Goal: Information Seeking & Learning: Find specific fact

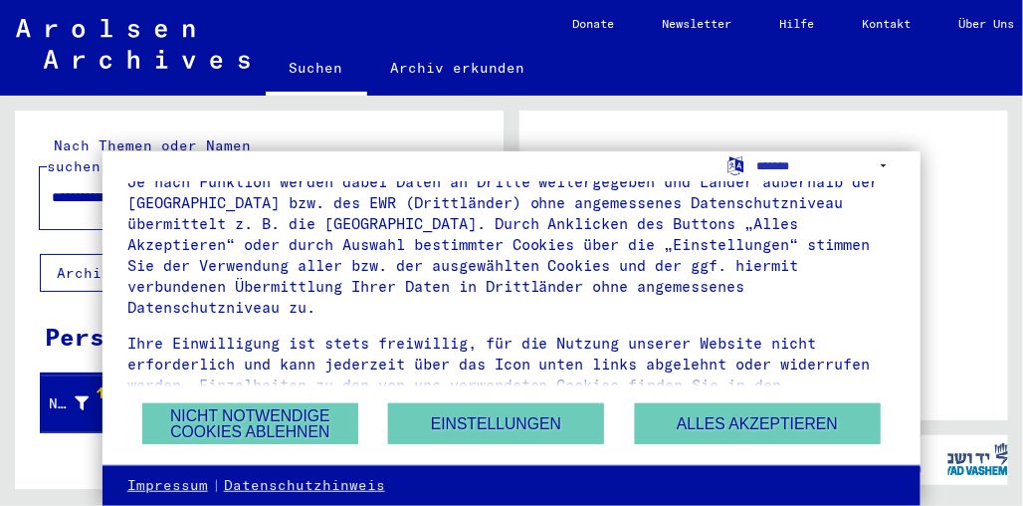
scroll to position [150, 0]
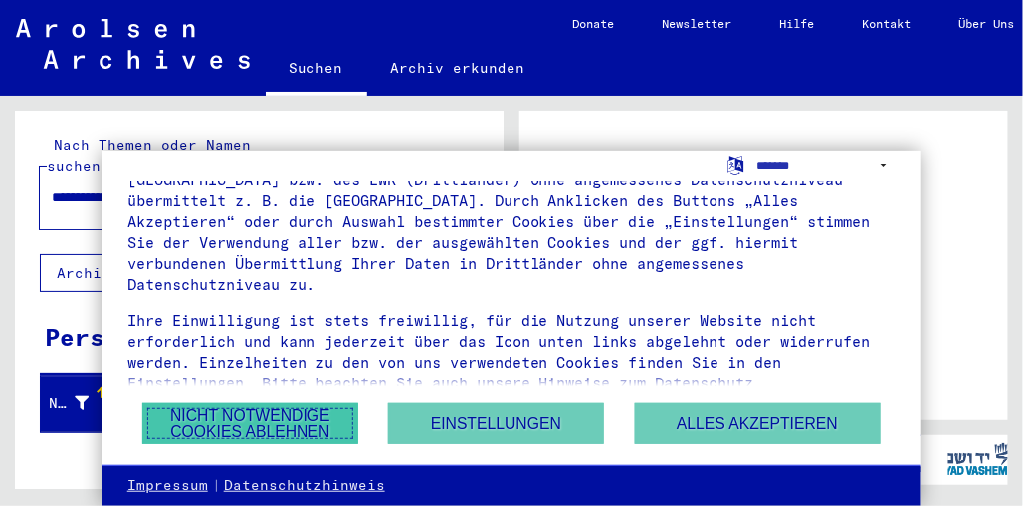
click at [238, 430] on button "Nicht notwendige Cookies ablehnen" at bounding box center [249, 423] width 215 height 41
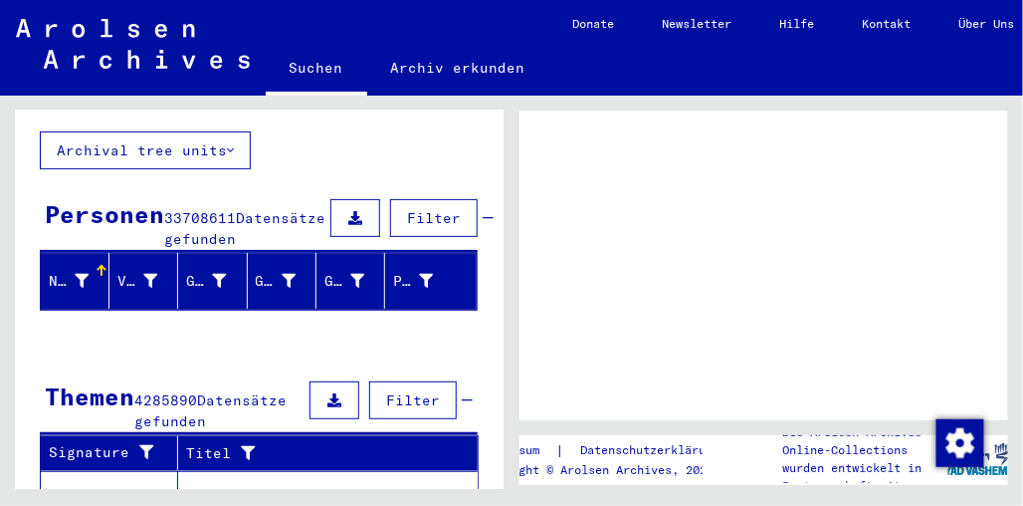
scroll to position [0, 0]
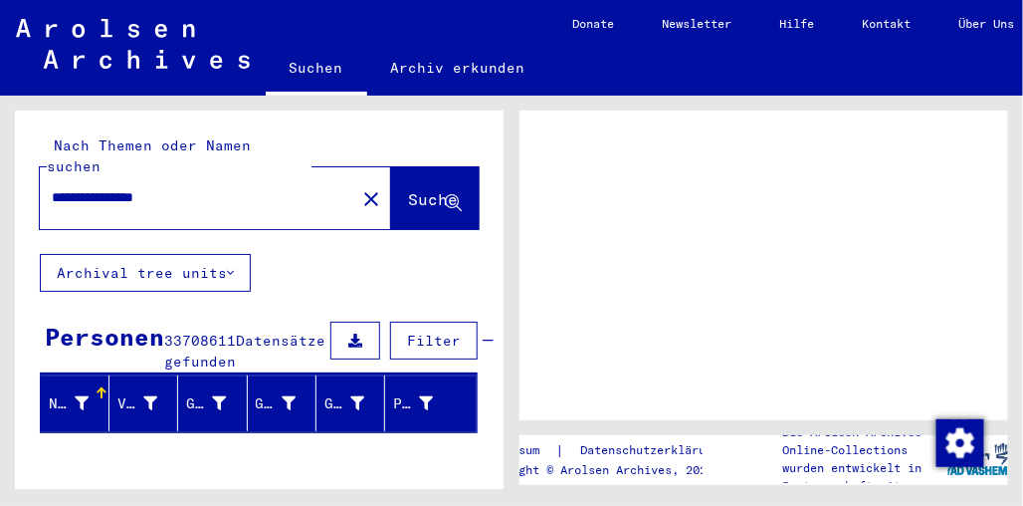
click at [420, 189] on span "Suche" at bounding box center [433, 199] width 50 height 20
click at [200, 335] on span "Datensätze gefunden" at bounding box center [244, 350] width 161 height 39
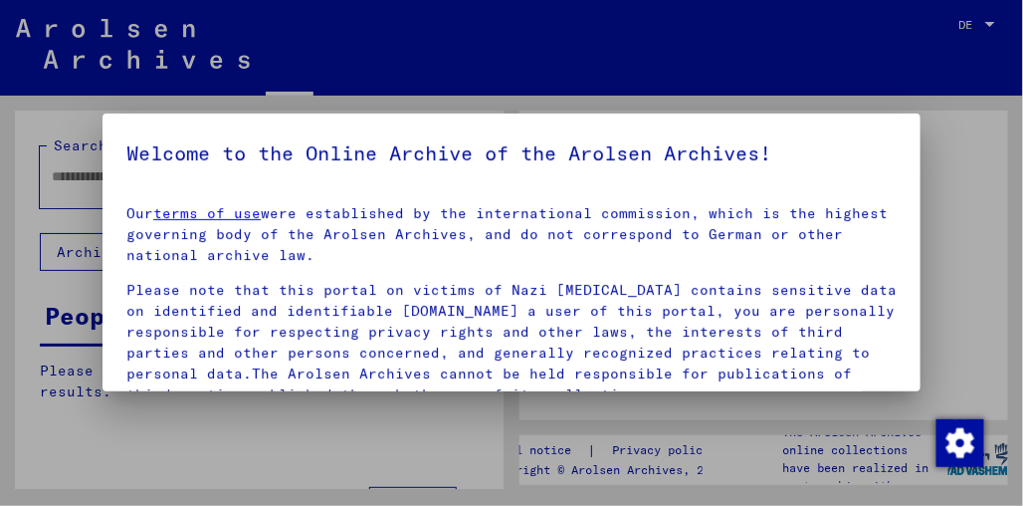
type input "**********"
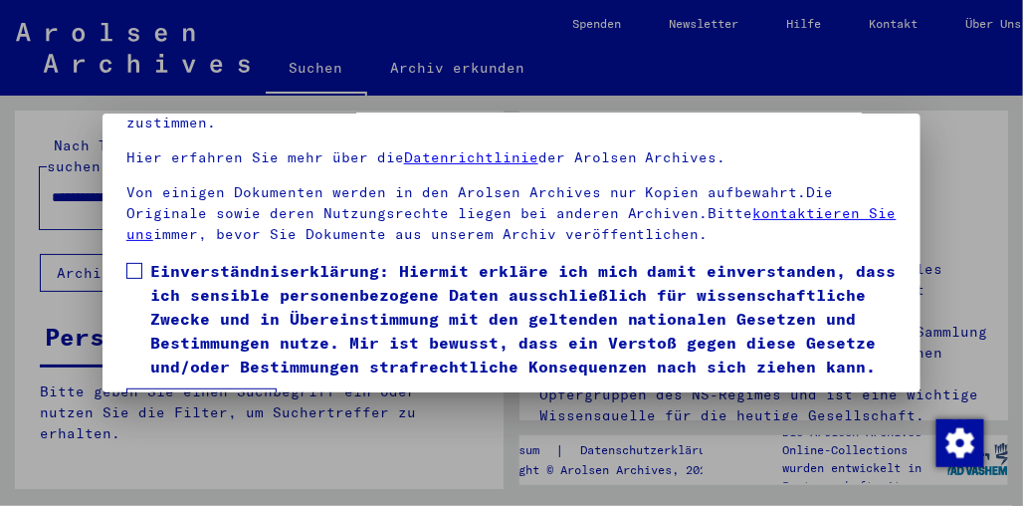
scroll to position [149, 0]
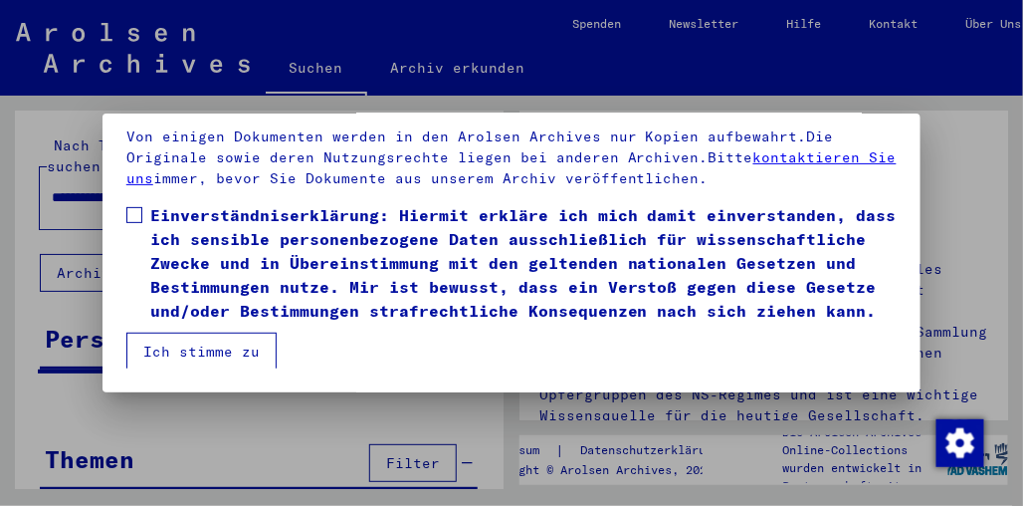
click at [236, 349] on button "Ich stimme zu" at bounding box center [201, 351] width 150 height 38
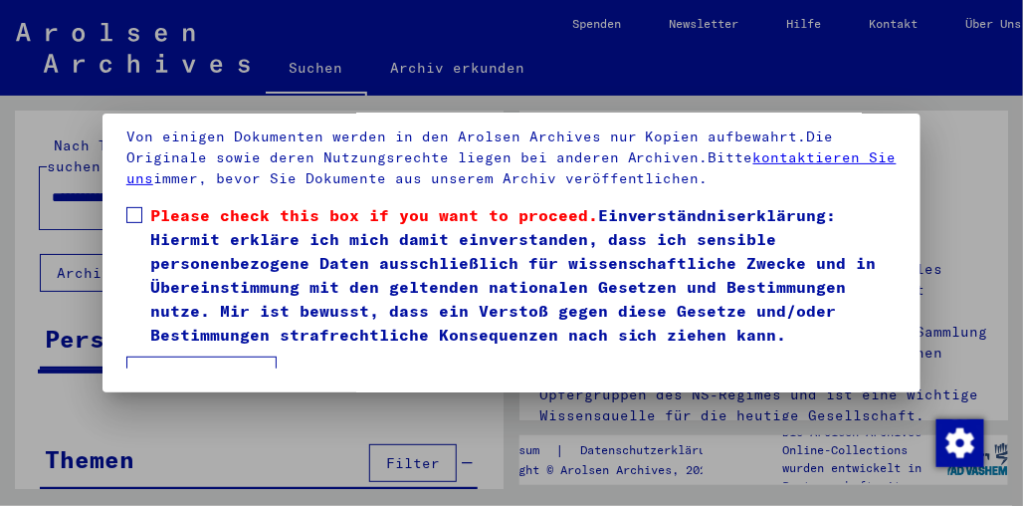
scroll to position [150, 0]
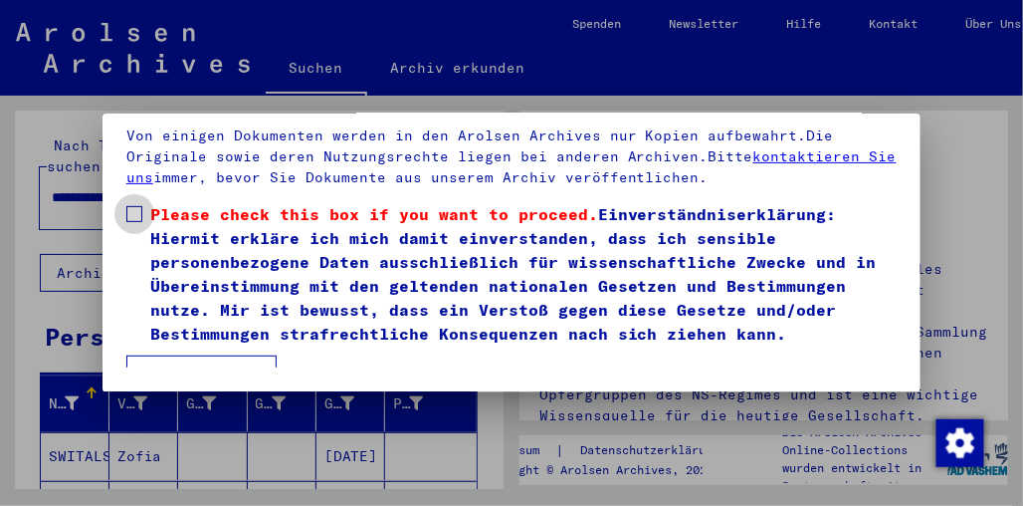
click at [140, 211] on span at bounding box center [134, 214] width 16 height 16
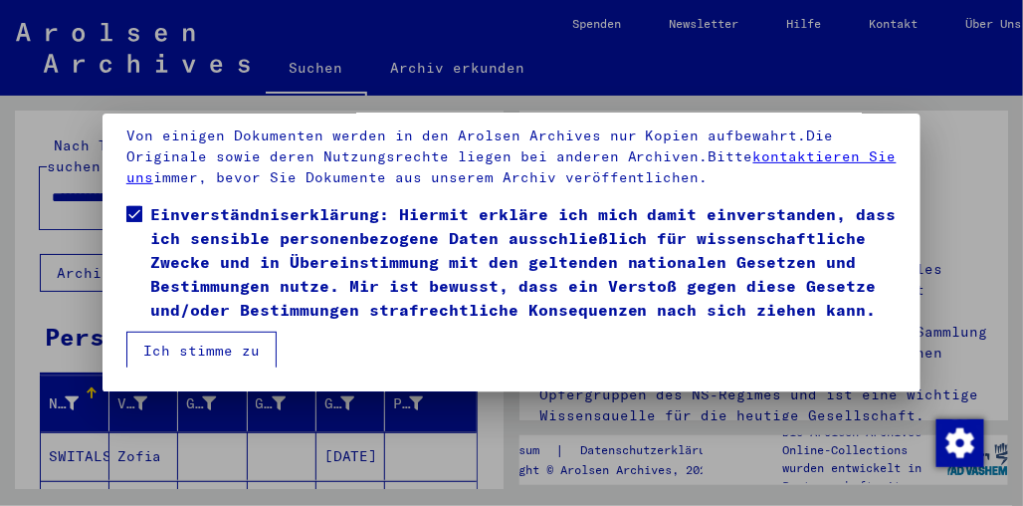
click at [151, 341] on button "Ich stimme zu" at bounding box center [201, 350] width 150 height 38
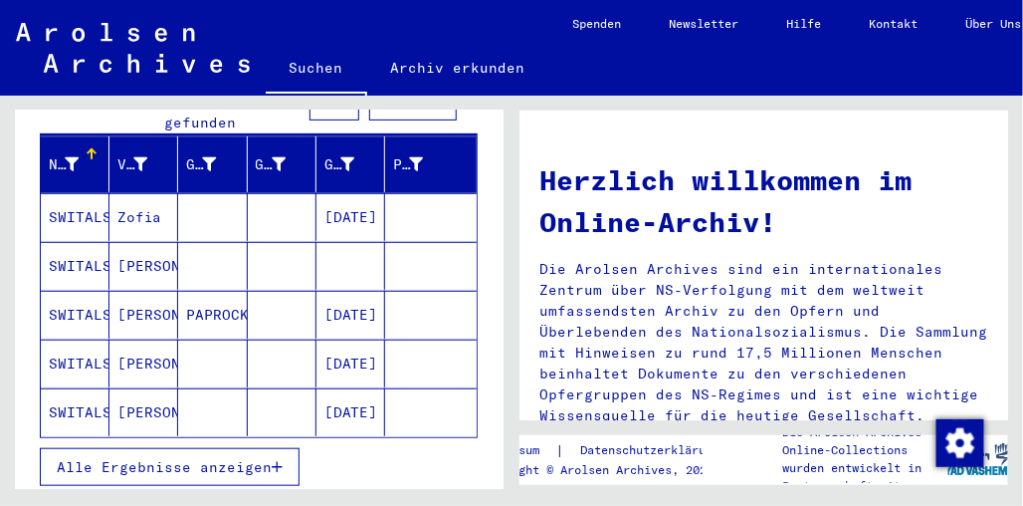
scroll to position [271, 0]
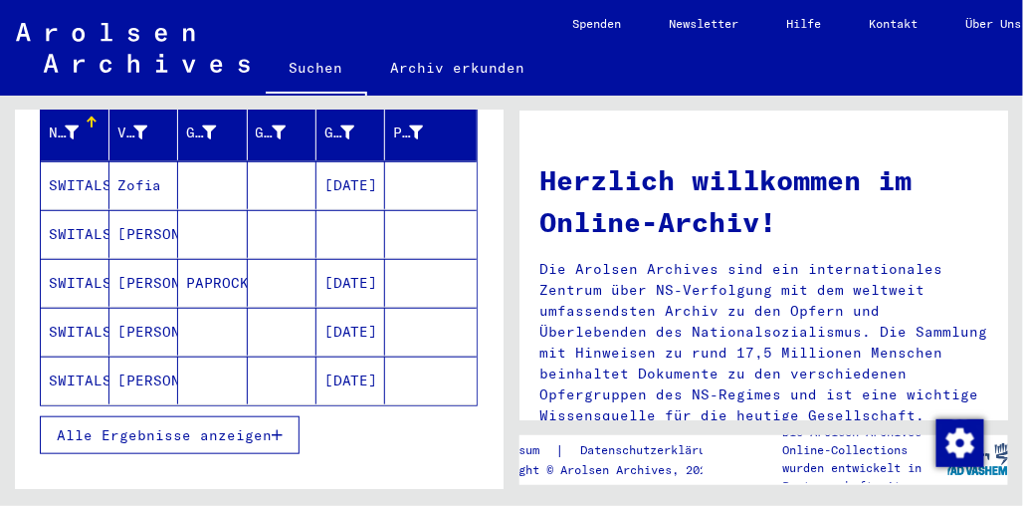
click at [79, 311] on mat-cell "SWITALSKA" at bounding box center [75, 332] width 69 height 48
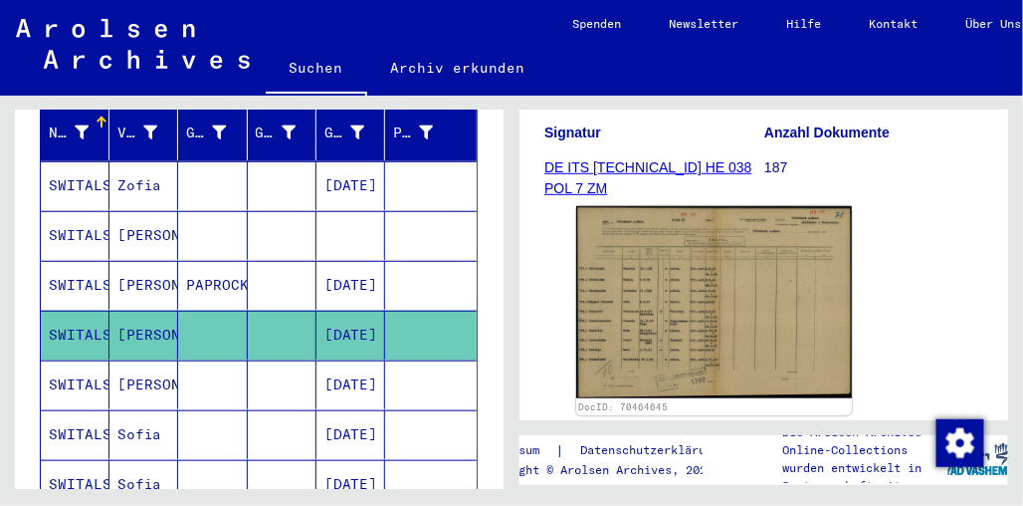
scroll to position [309, 0]
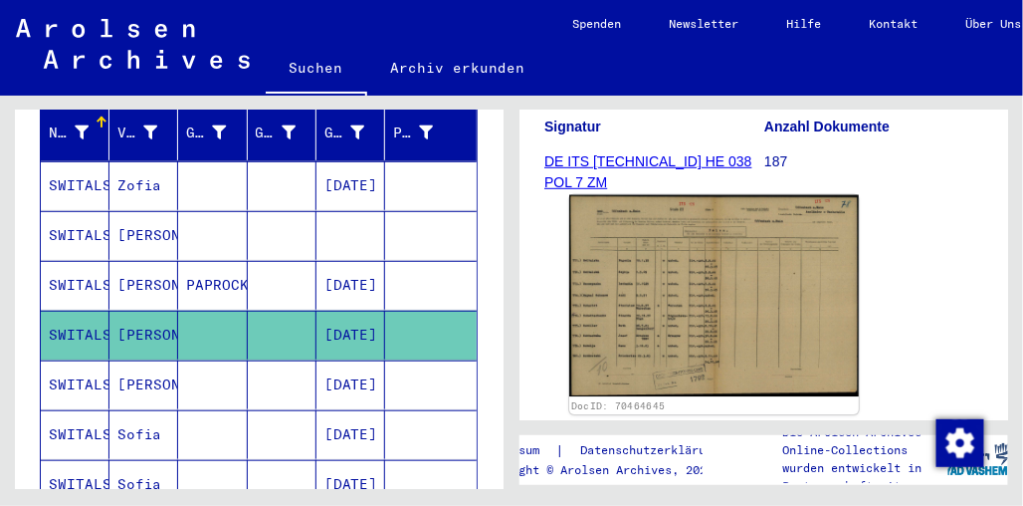
click at [619, 307] on img at bounding box center [714, 296] width 290 height 202
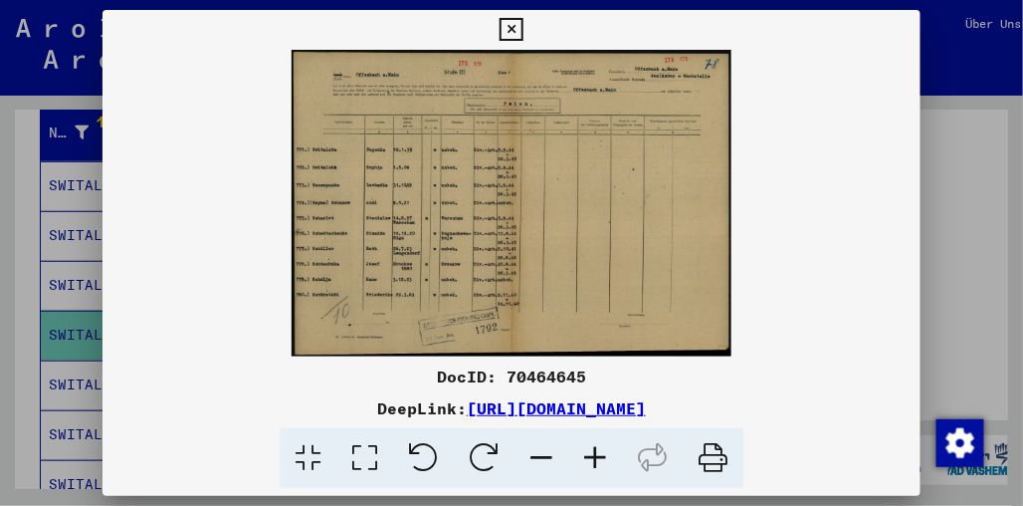
click at [381, 203] on img at bounding box center [512, 203] width 818 height 307
click at [1010, 241] on div at bounding box center [511, 253] width 1023 height 506
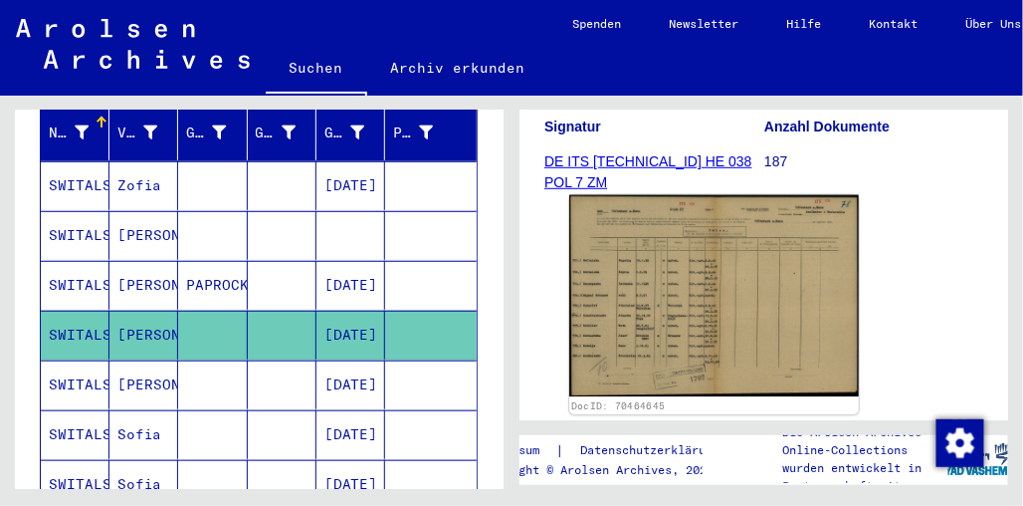
click at [666, 269] on img at bounding box center [714, 296] width 290 height 202
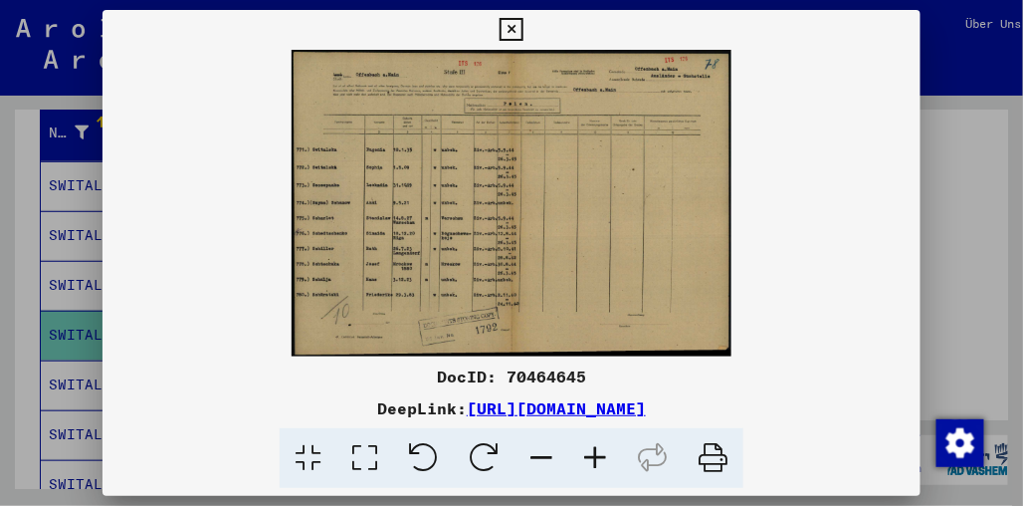
click at [585, 445] on icon at bounding box center [595, 458] width 54 height 61
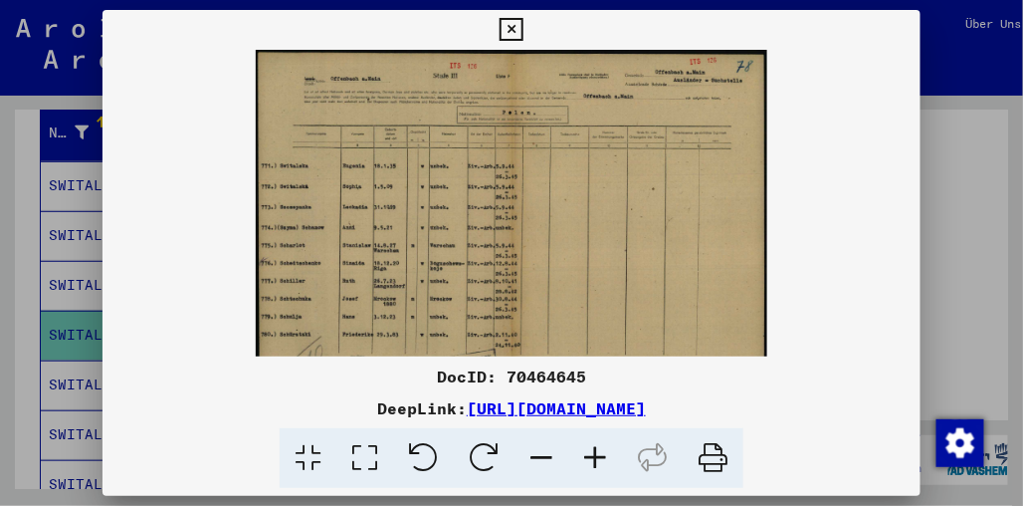
click at [585, 445] on icon at bounding box center [595, 458] width 54 height 61
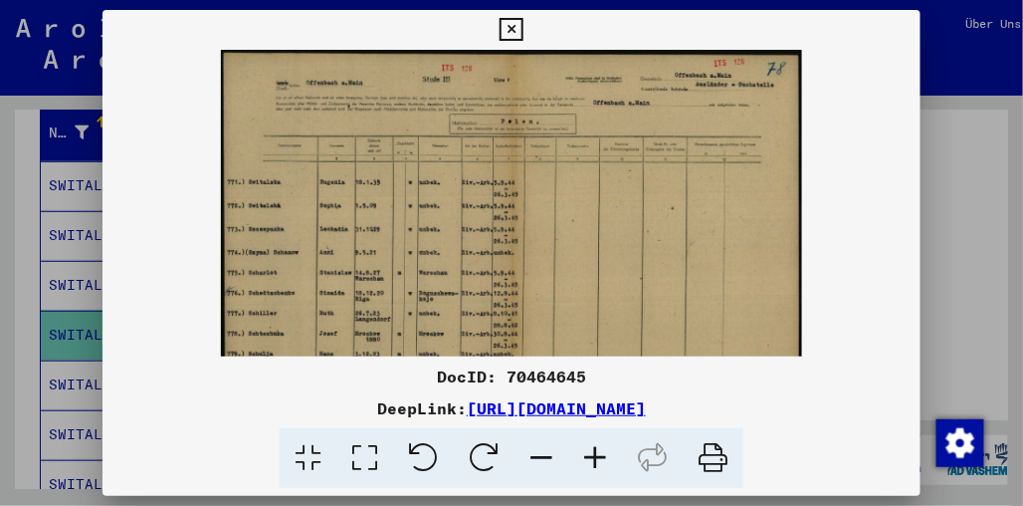
click at [585, 445] on icon at bounding box center [595, 458] width 54 height 61
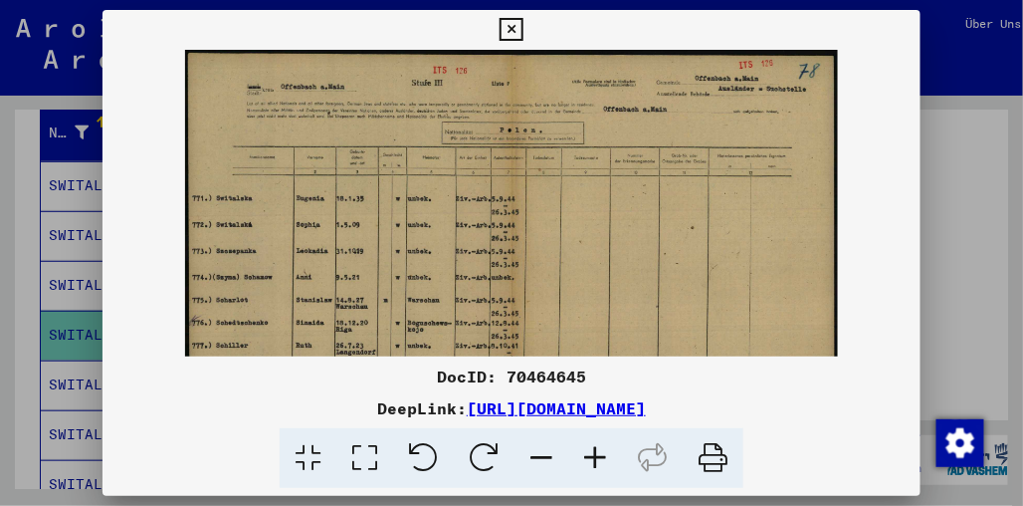
click at [585, 445] on icon at bounding box center [595, 458] width 54 height 61
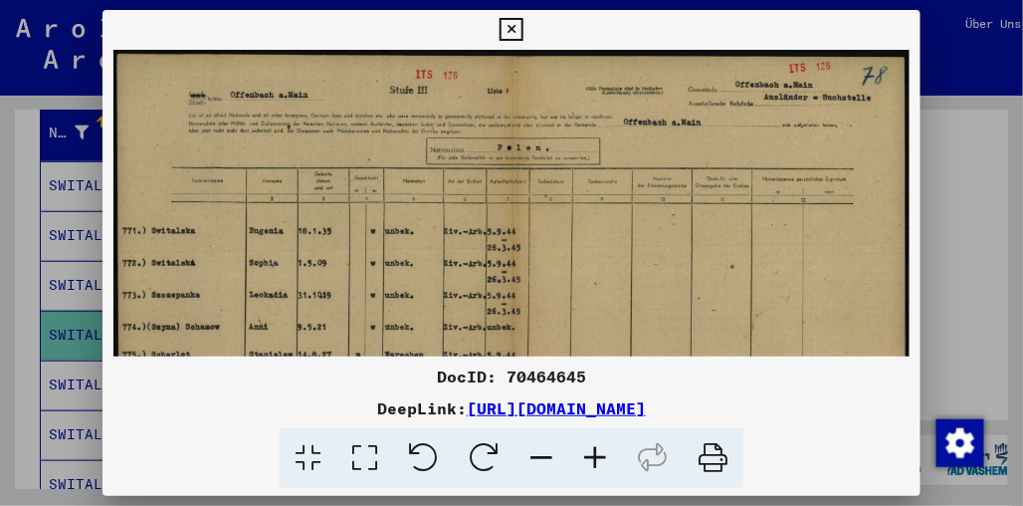
click at [585, 445] on icon at bounding box center [595, 458] width 54 height 61
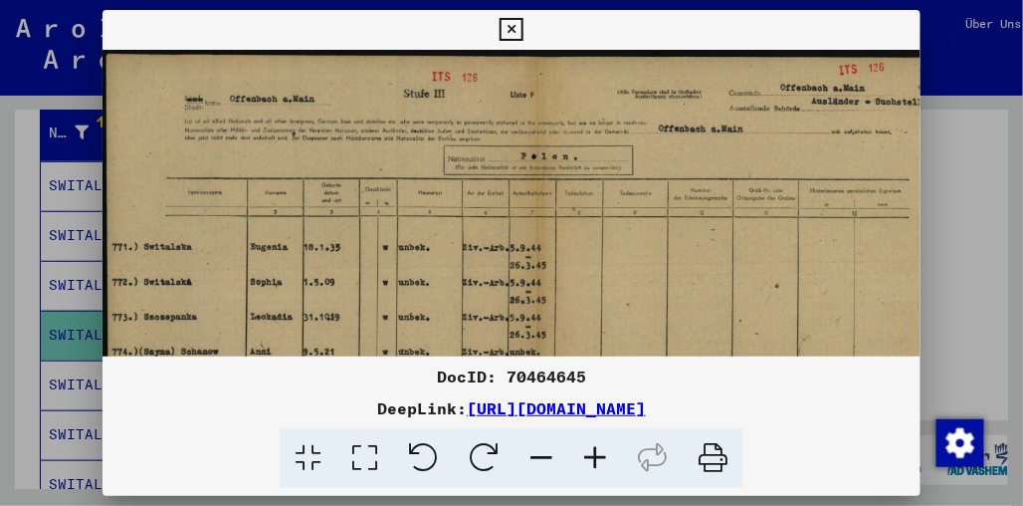
click at [949, 278] on div at bounding box center [511, 253] width 1023 height 506
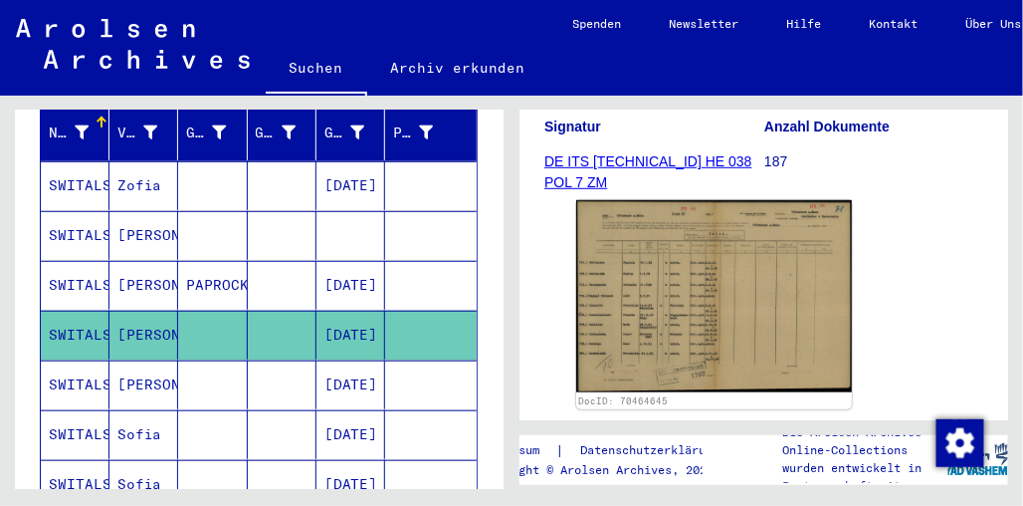
click at [57, 361] on mat-cell "SWITALSKA" at bounding box center [75, 384] width 69 height 49
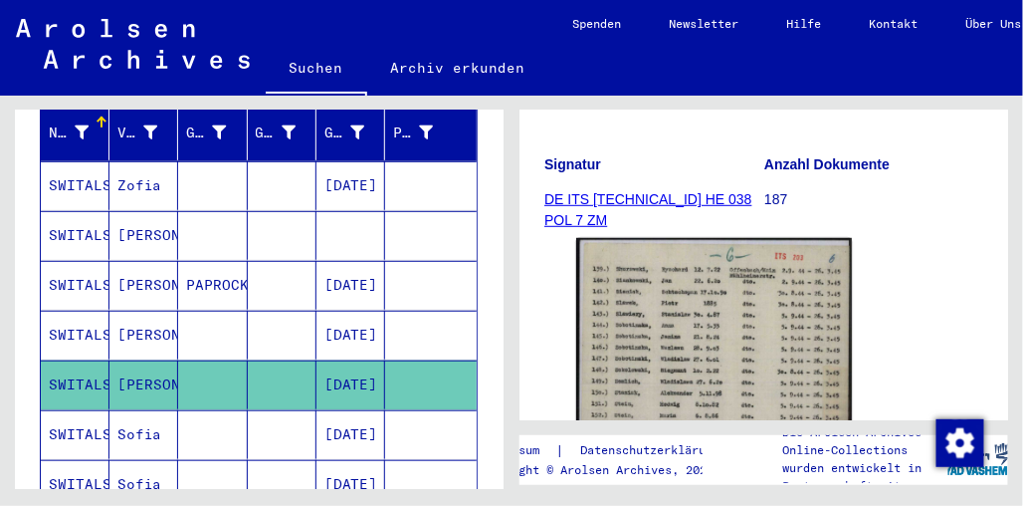
scroll to position [274, 0]
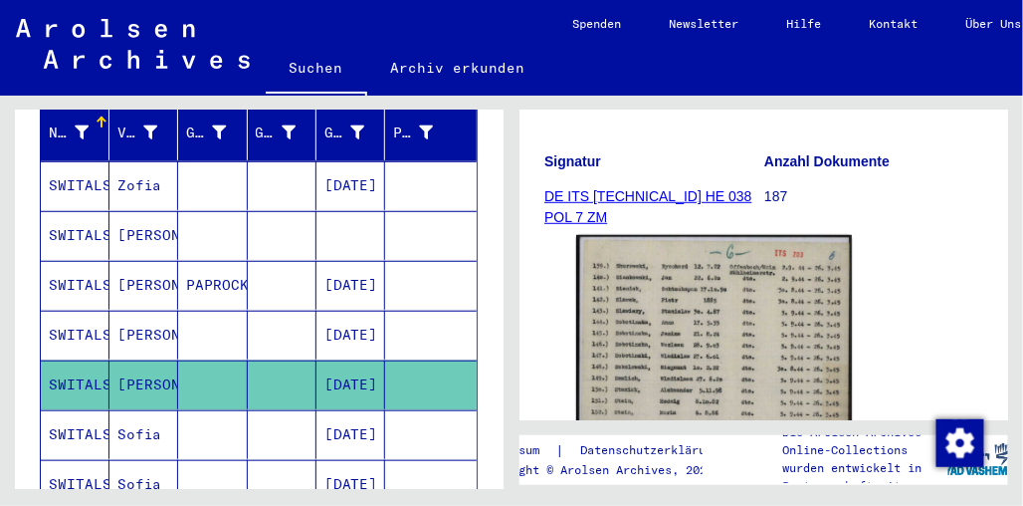
click at [696, 333] on img at bounding box center [714, 427] width 276 height 385
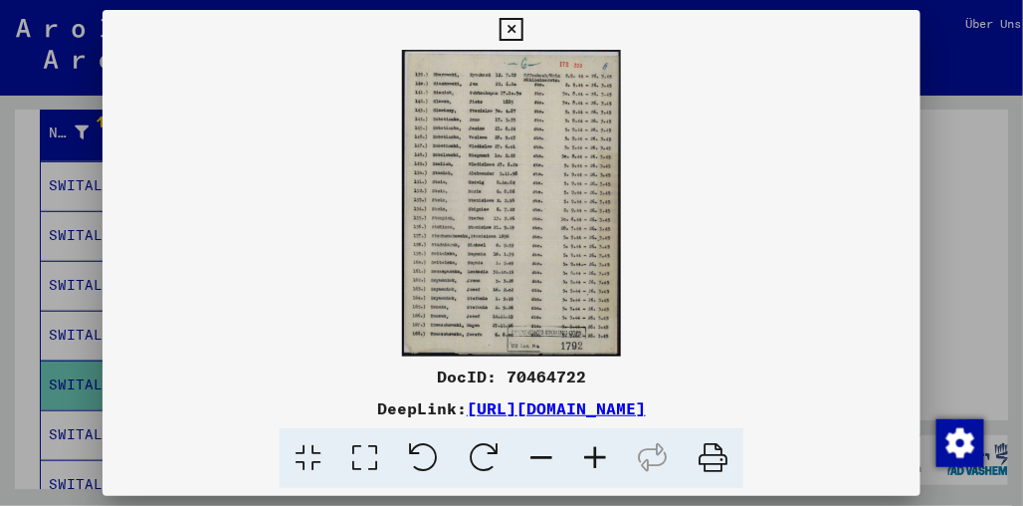
click at [593, 453] on icon at bounding box center [595, 458] width 54 height 61
click at [592, 453] on icon at bounding box center [595, 458] width 54 height 61
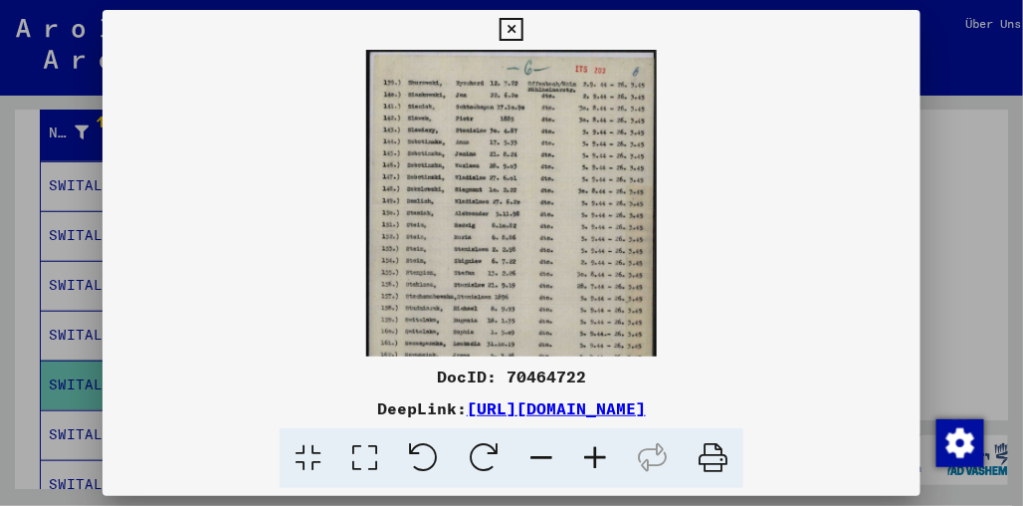
click at [592, 453] on icon at bounding box center [595, 458] width 54 height 61
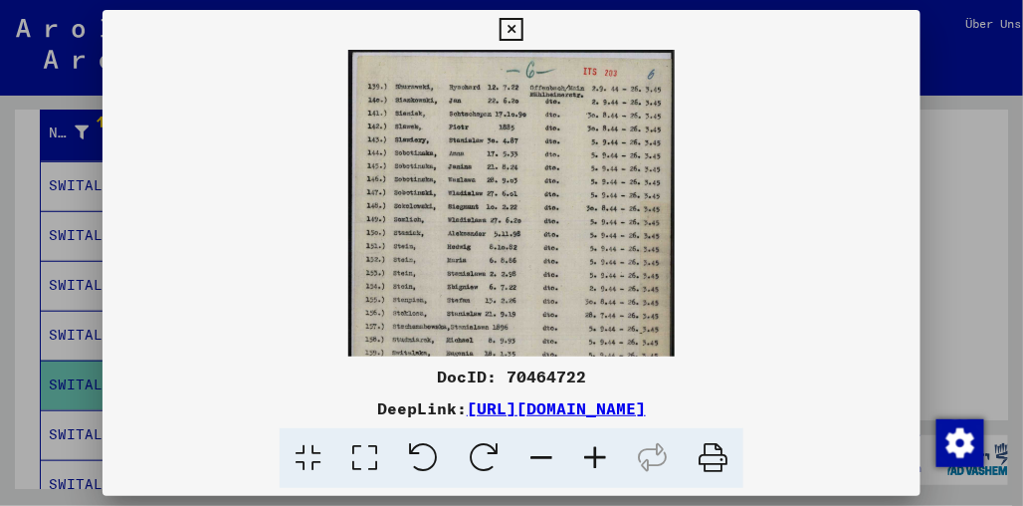
click at [592, 453] on icon at bounding box center [595, 458] width 54 height 61
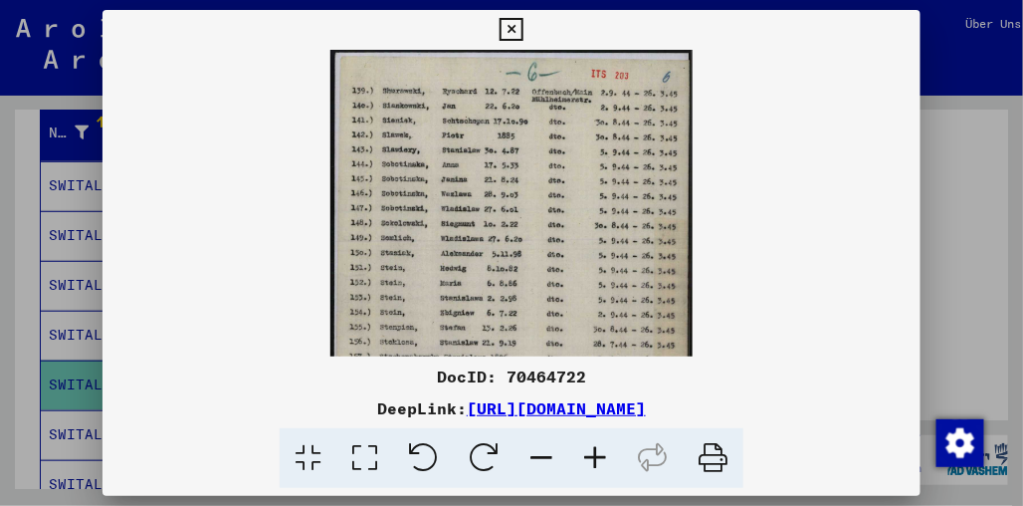
click at [592, 453] on icon at bounding box center [595, 458] width 54 height 61
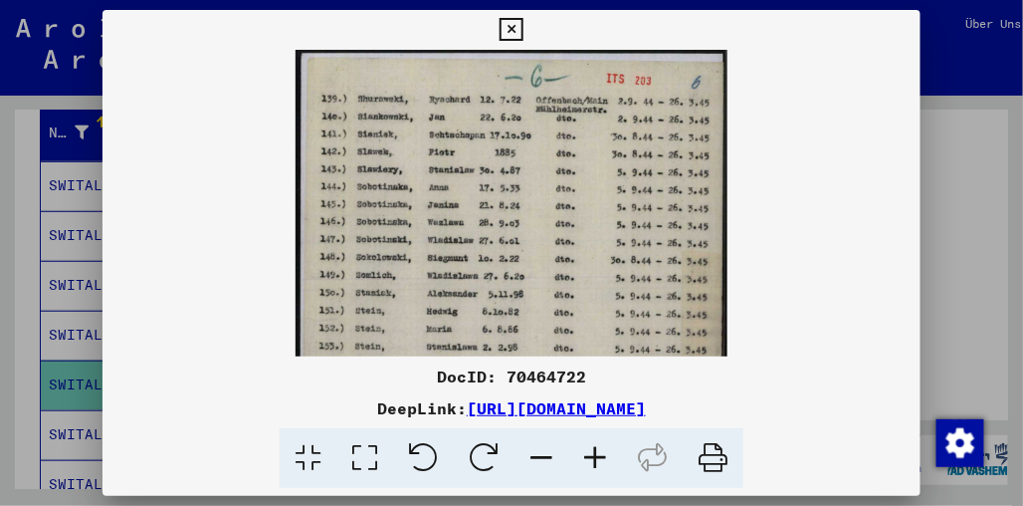
click at [592, 453] on icon at bounding box center [595, 458] width 54 height 61
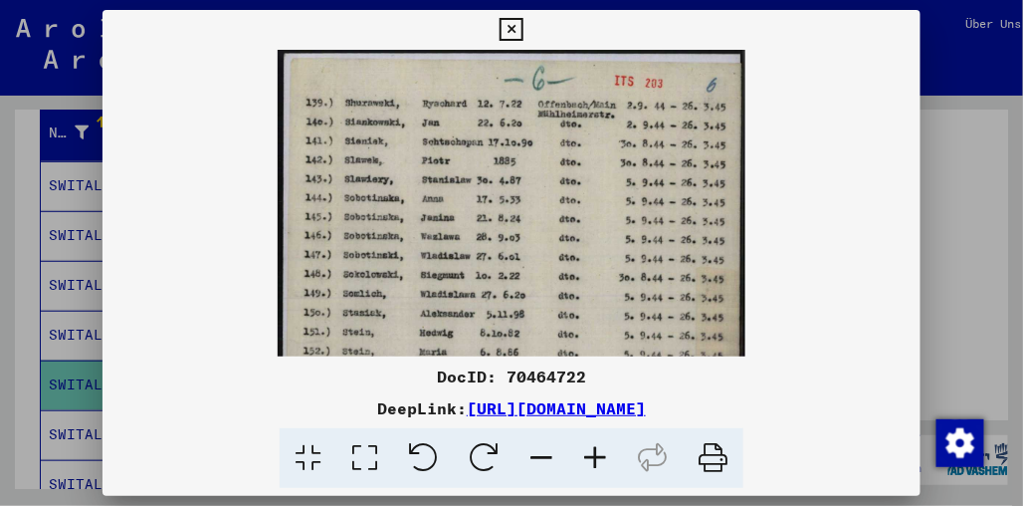
click at [592, 453] on icon at bounding box center [595, 458] width 54 height 61
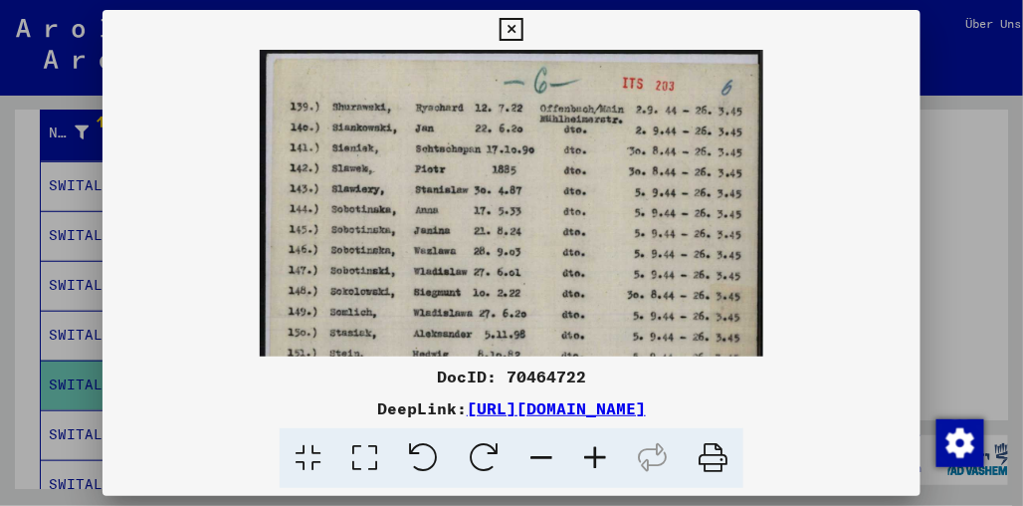
click at [592, 453] on icon at bounding box center [595, 458] width 54 height 61
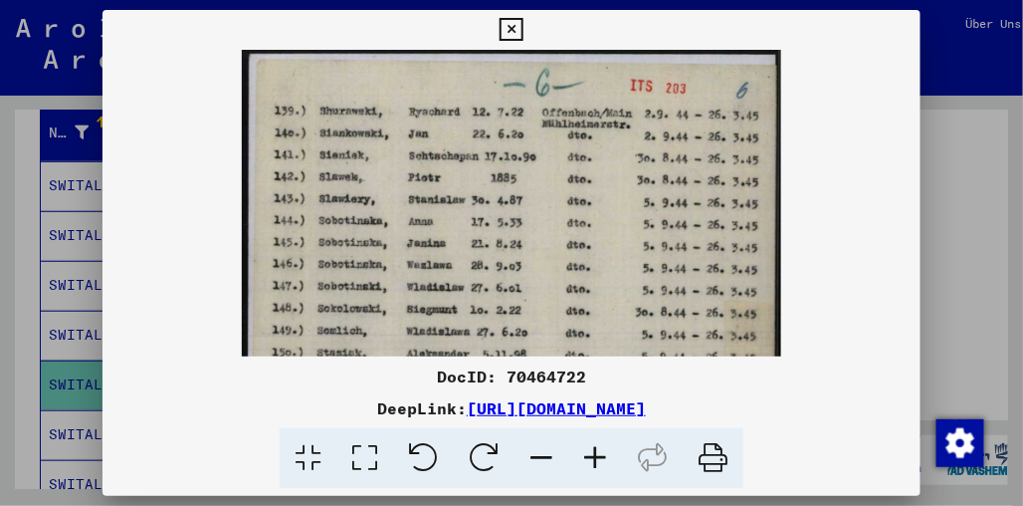
click at [945, 244] on div at bounding box center [511, 253] width 1023 height 506
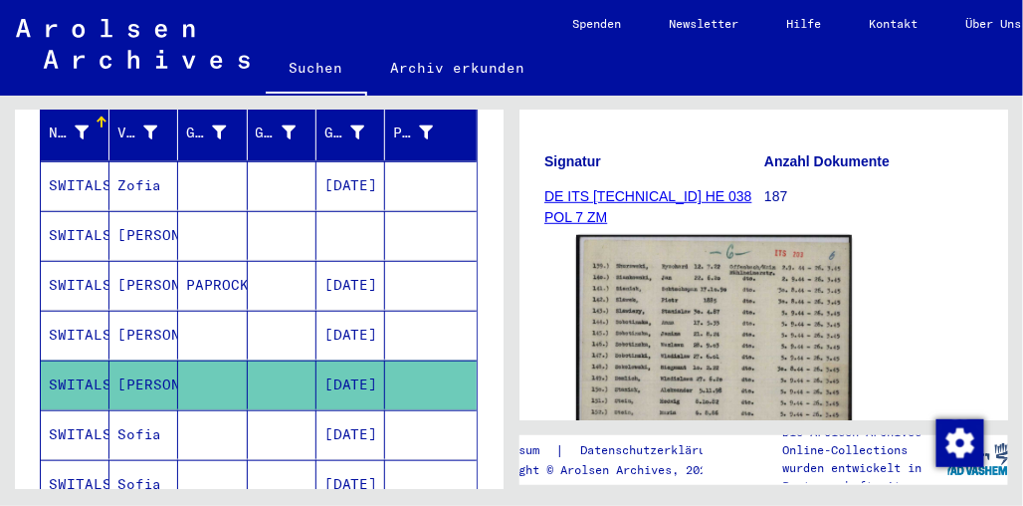
click at [47, 410] on mat-cell "SWITALSKA" at bounding box center [75, 434] width 69 height 49
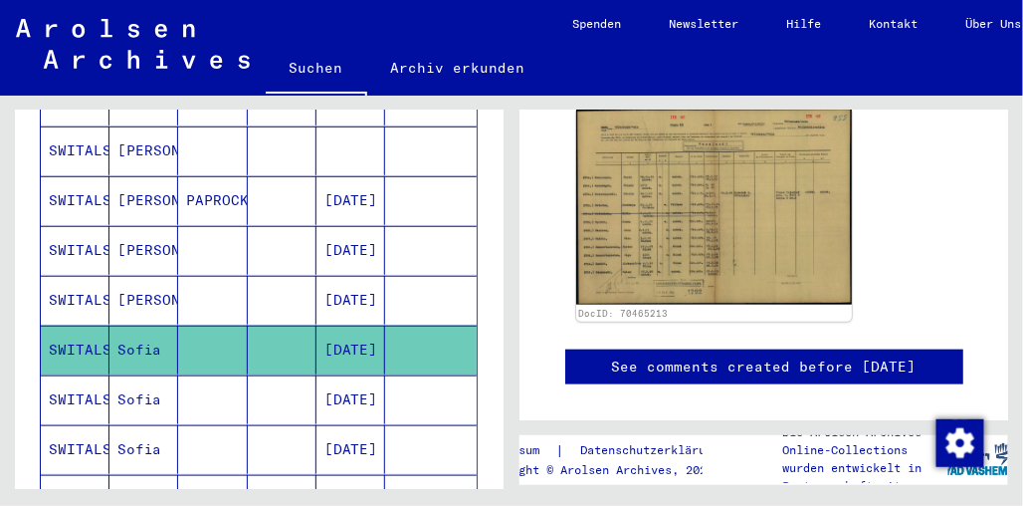
scroll to position [365, 0]
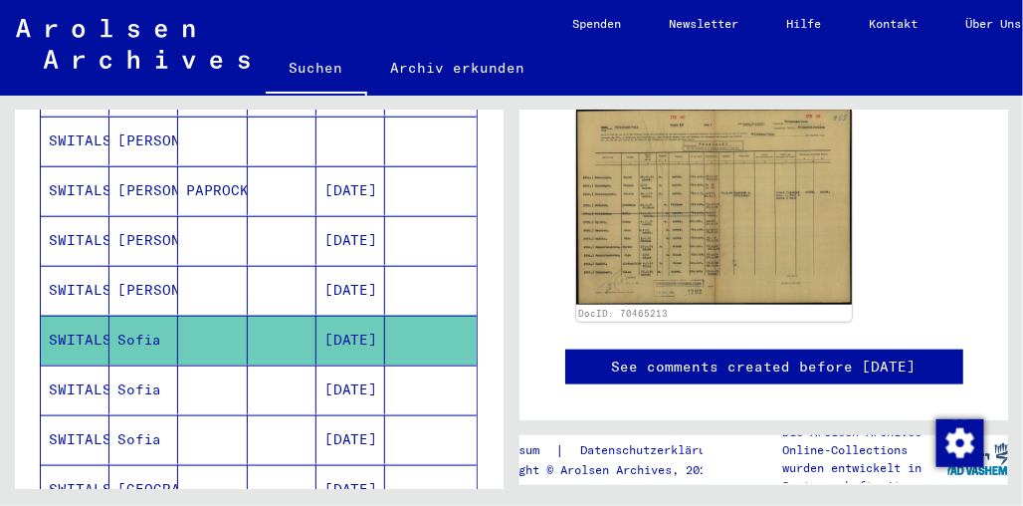
click at [83, 365] on mat-cell "SWITALSKA" at bounding box center [75, 389] width 69 height 49
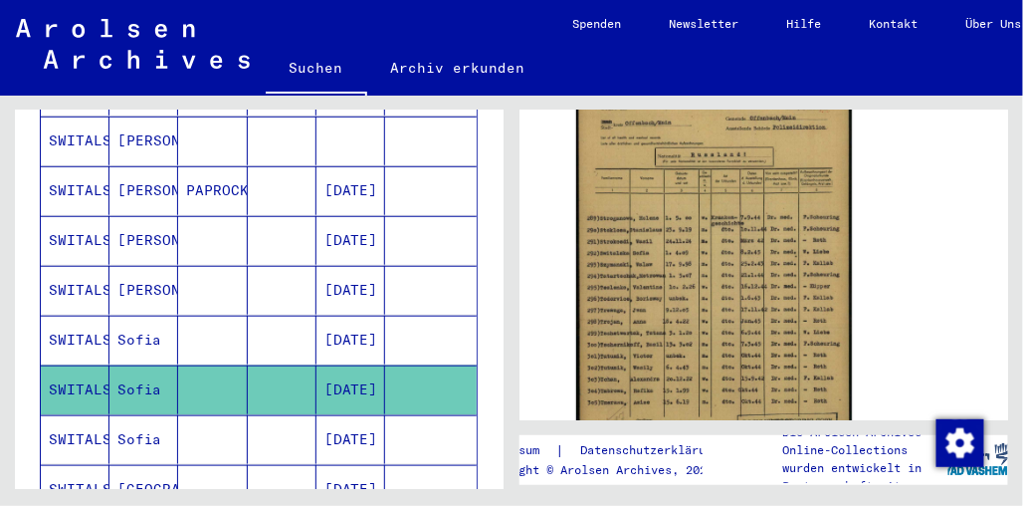
scroll to position [467, 0]
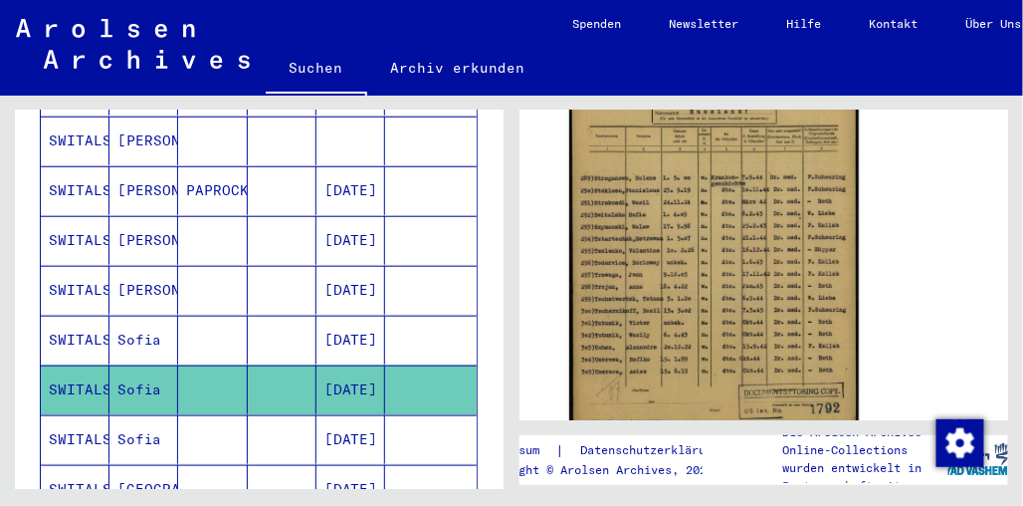
click at [689, 248] on img at bounding box center [714, 237] width 290 height 410
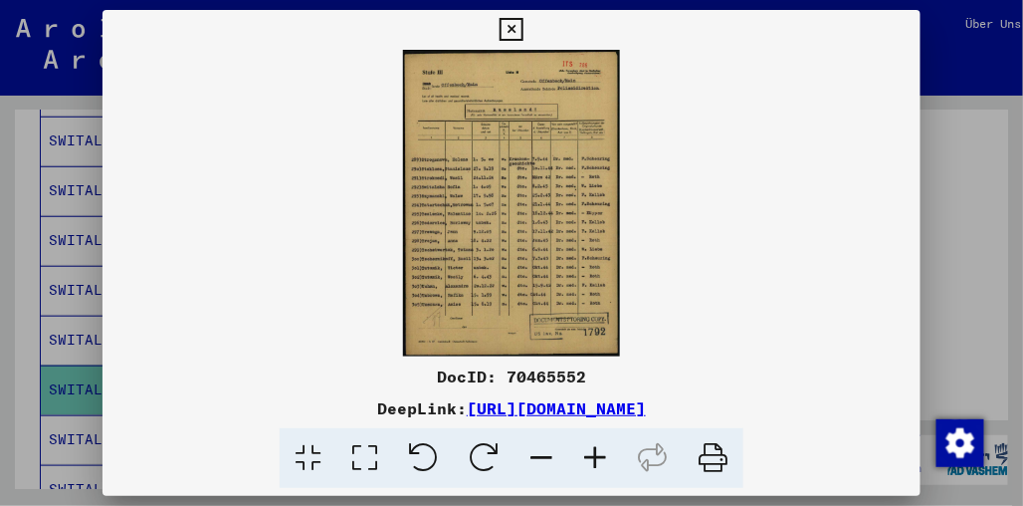
click at [600, 445] on icon at bounding box center [595, 458] width 54 height 61
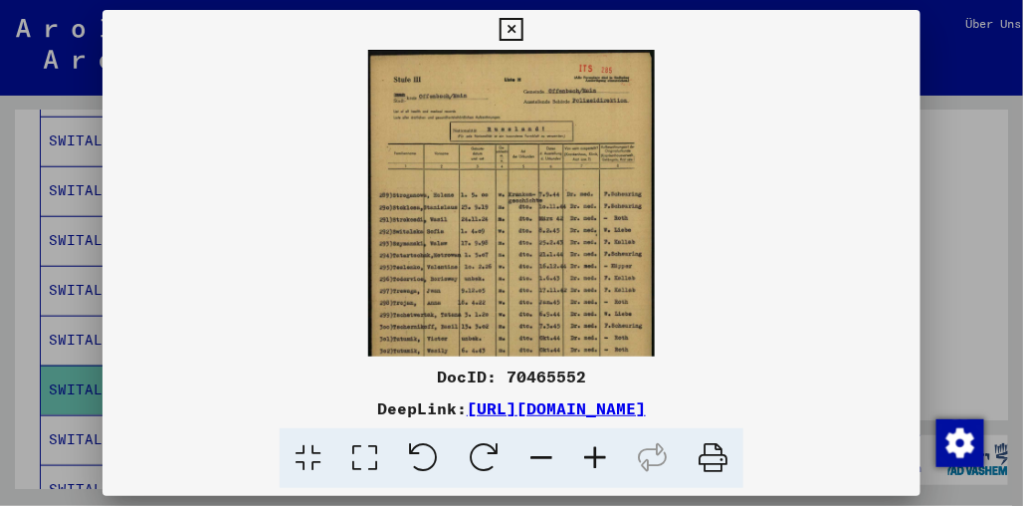
click at [600, 445] on icon at bounding box center [595, 458] width 54 height 61
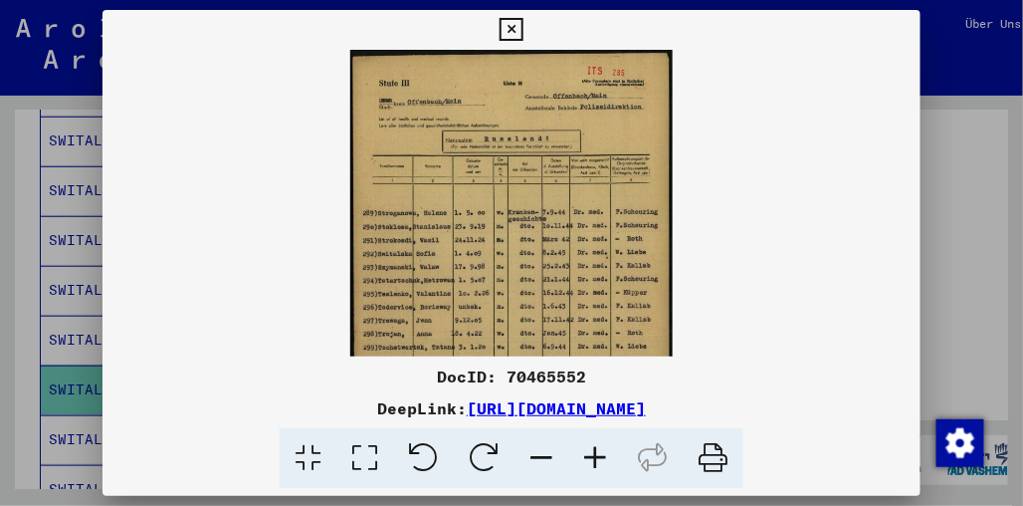
click at [600, 445] on icon at bounding box center [595, 458] width 54 height 61
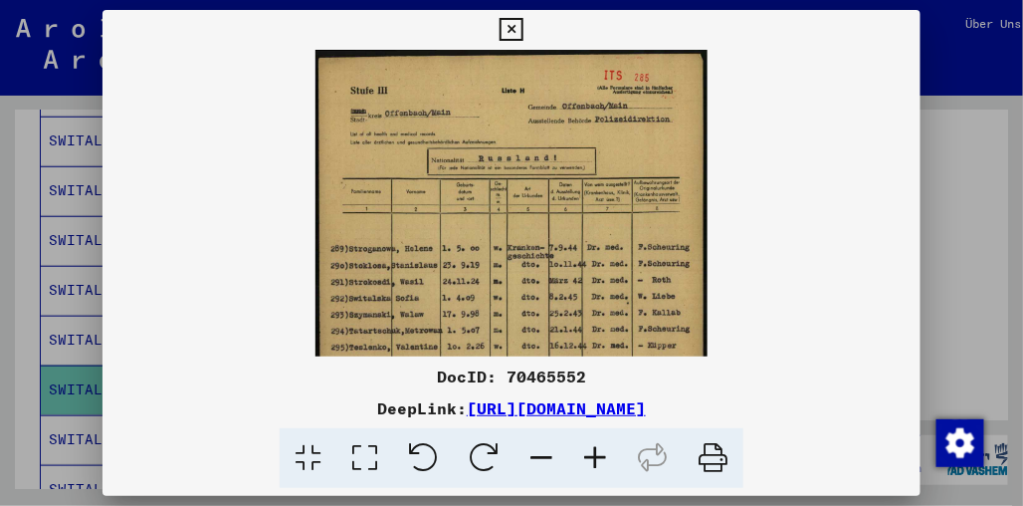
click at [600, 445] on icon at bounding box center [595, 458] width 54 height 61
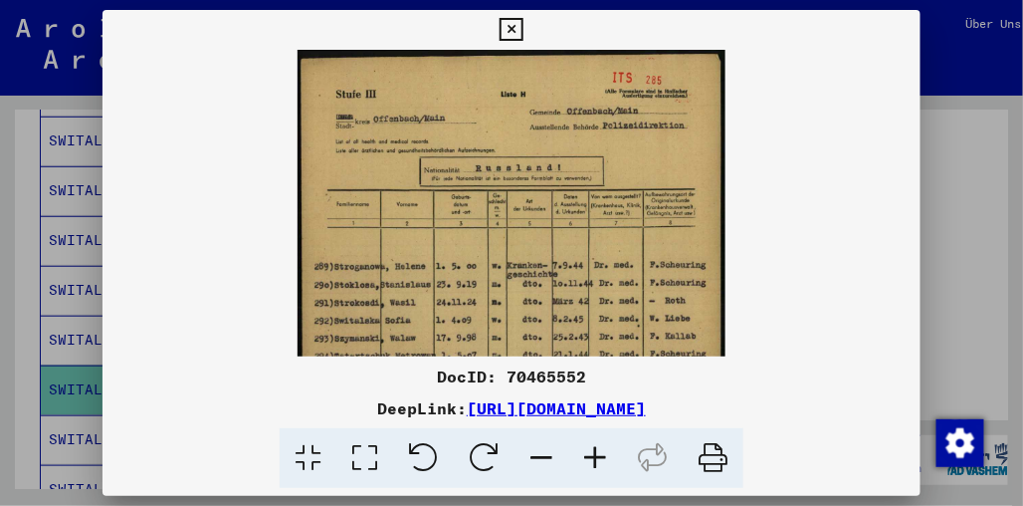
click at [600, 445] on icon at bounding box center [595, 458] width 54 height 61
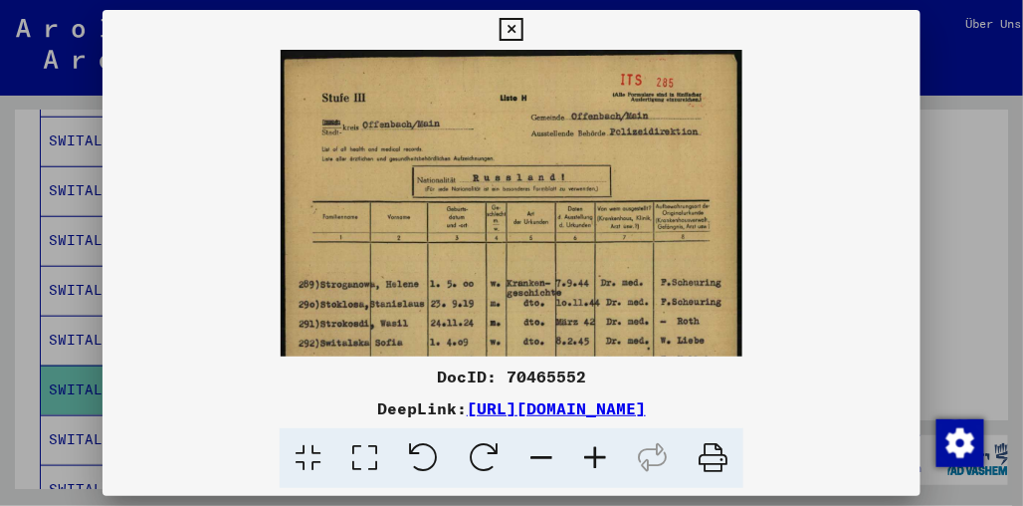
click at [600, 445] on icon at bounding box center [595, 458] width 54 height 61
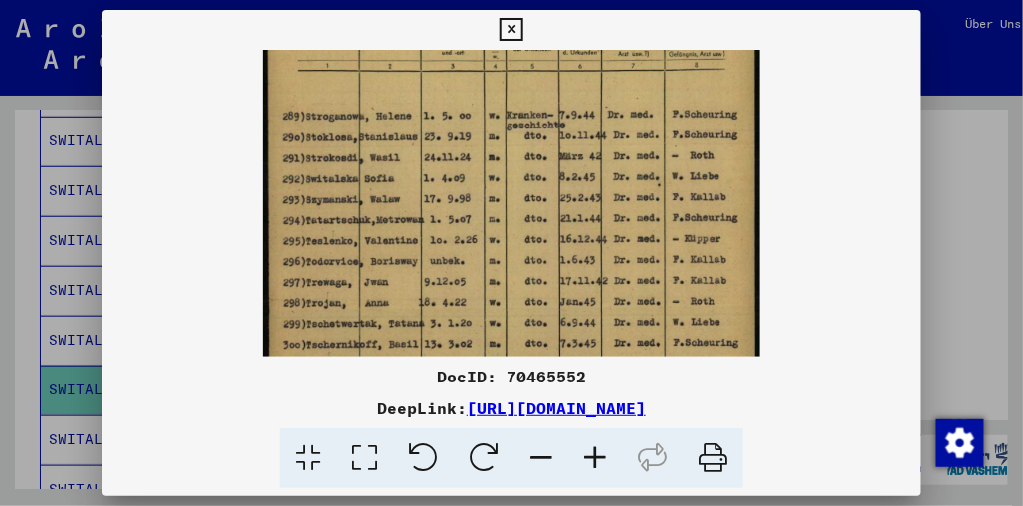
drag, startPoint x: 524, startPoint y: 327, endPoint x: 526, endPoint y: 141, distance: 186.2
click at [526, 141] on img at bounding box center [512, 216] width 498 height 705
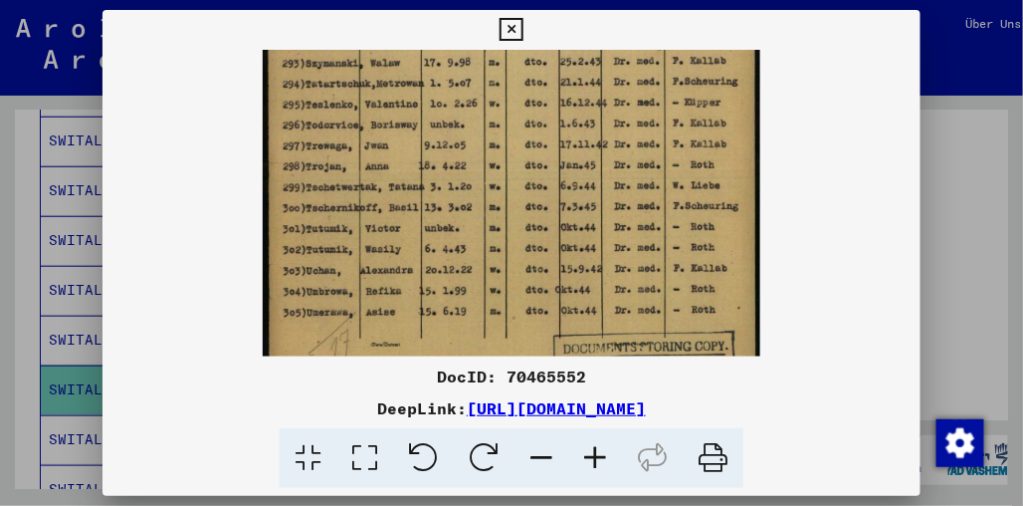
scroll to position [346, 0]
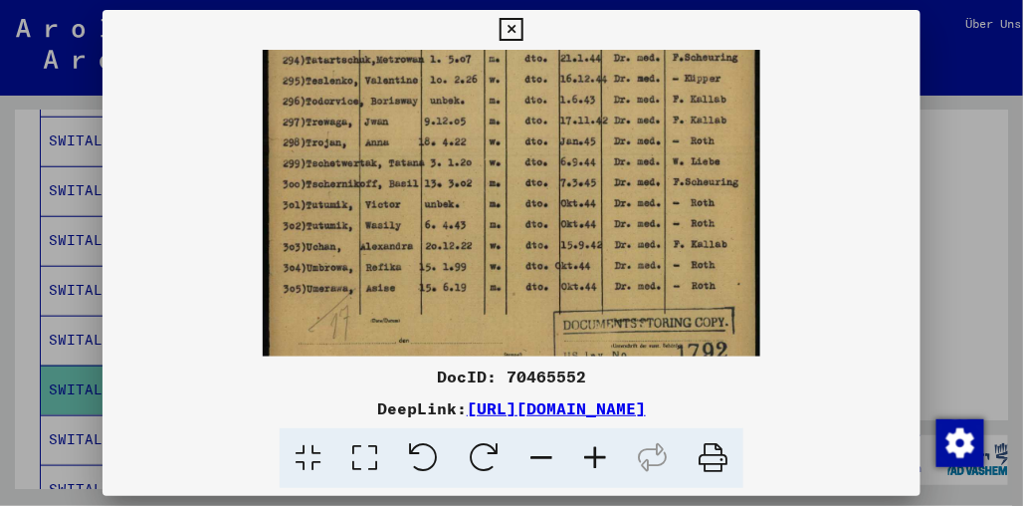
drag, startPoint x: 511, startPoint y: 218, endPoint x: 511, endPoint y: 57, distance: 161.3
click at [511, 57] on img at bounding box center [512, 55] width 498 height 705
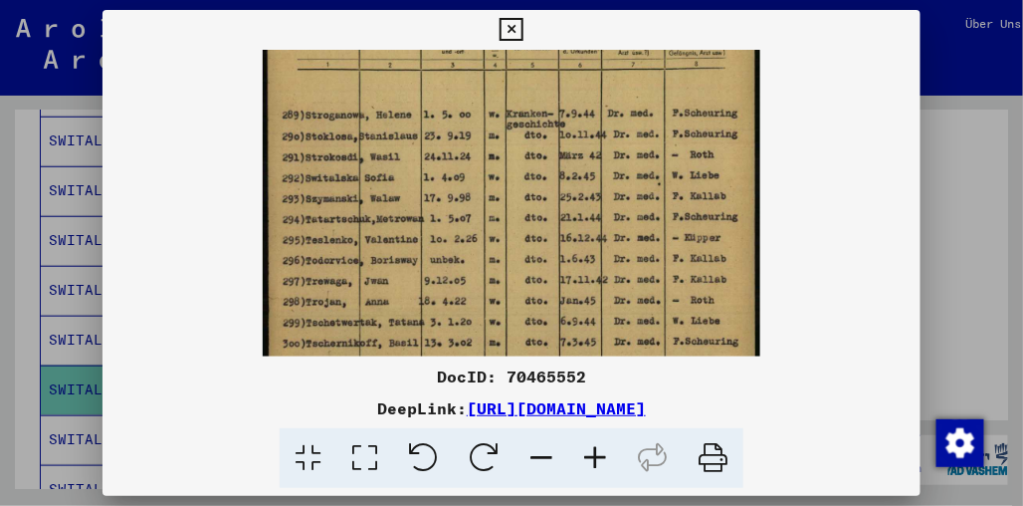
scroll to position [184, 0]
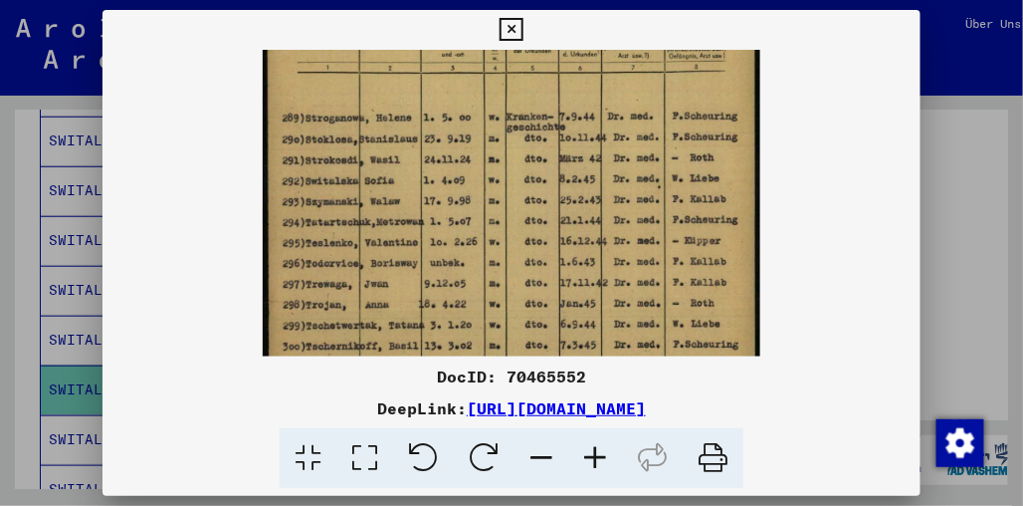
drag, startPoint x: 511, startPoint y: 56, endPoint x: 511, endPoint y: 217, distance: 161.3
click at [511, 217] on img at bounding box center [512, 218] width 498 height 705
click at [599, 452] on icon at bounding box center [595, 458] width 54 height 61
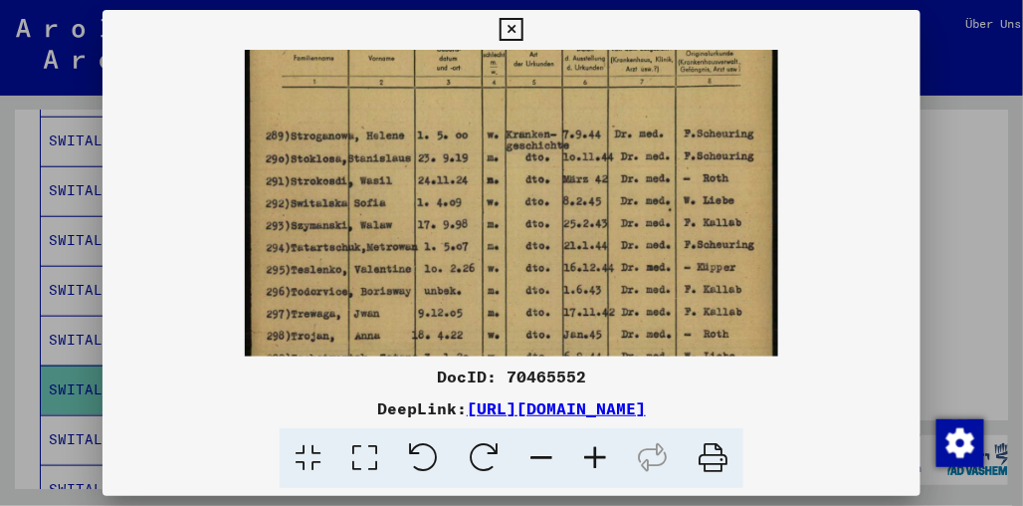
click at [599, 452] on icon at bounding box center [595, 458] width 54 height 61
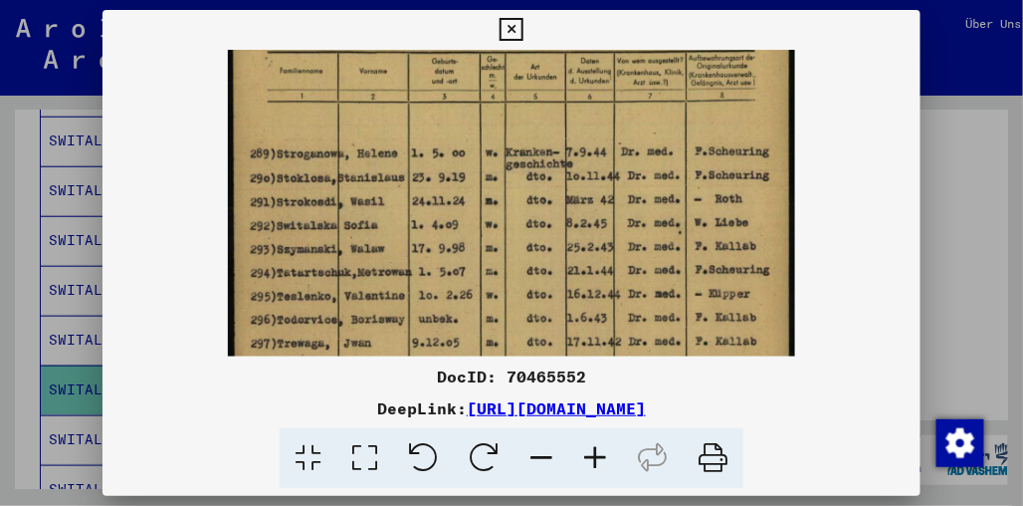
click at [935, 272] on div at bounding box center [511, 253] width 1023 height 506
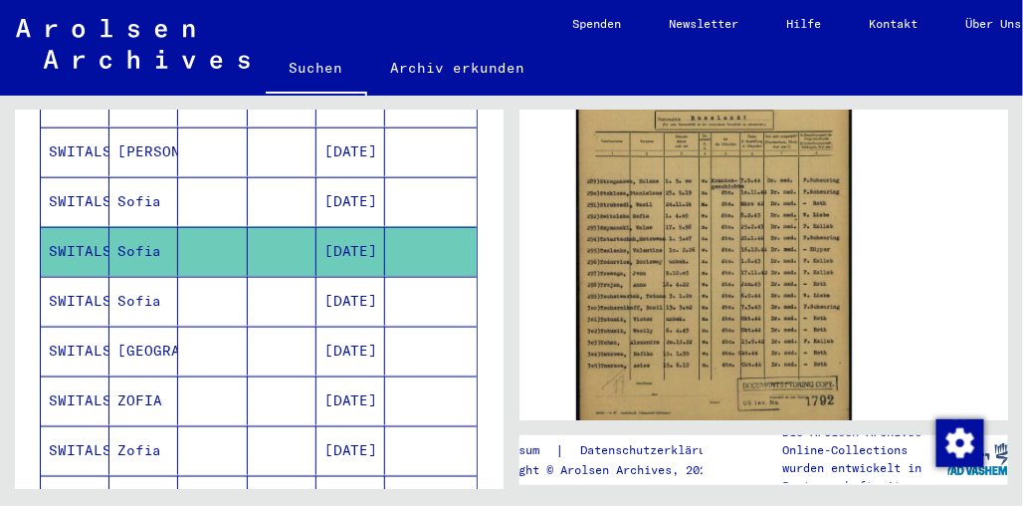
scroll to position [511, 0]
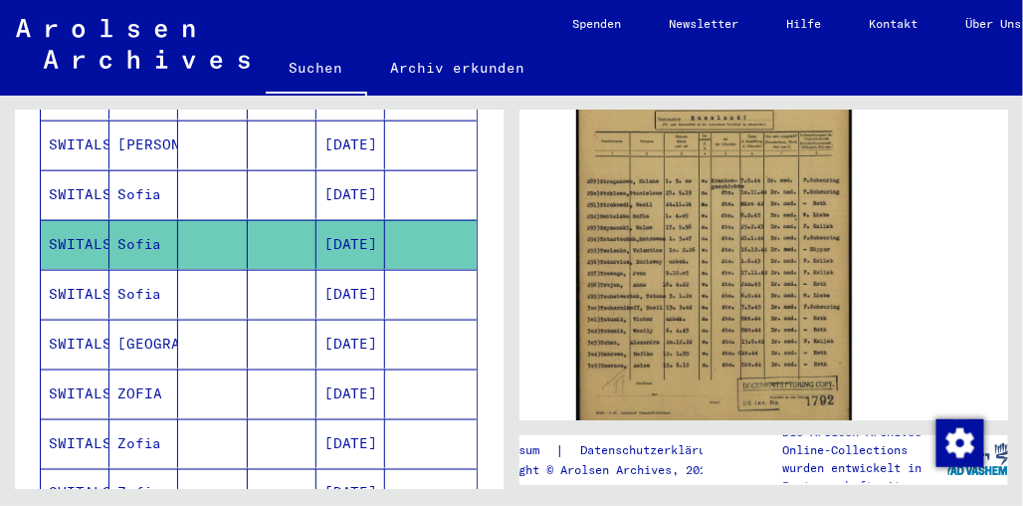
click at [98, 279] on mat-cell "SWITALSKA" at bounding box center [75, 294] width 69 height 49
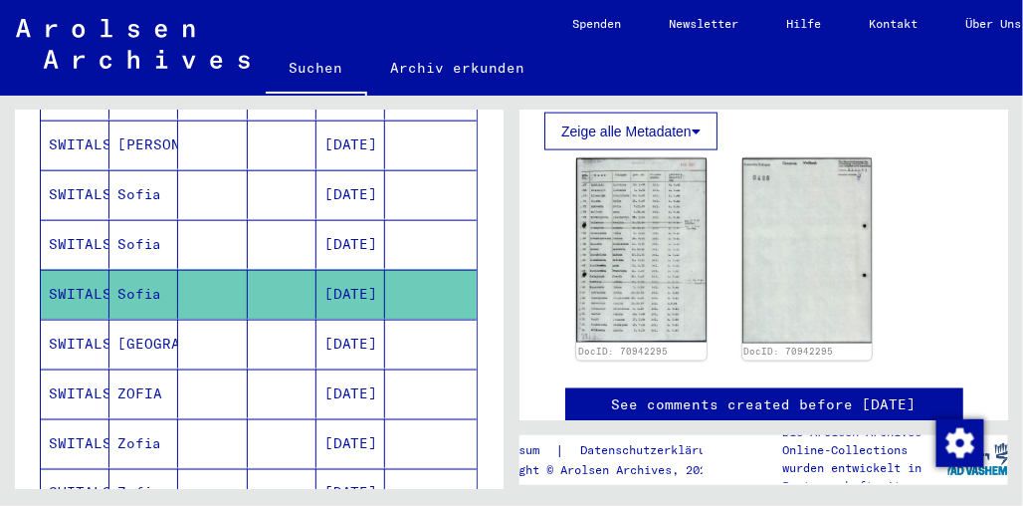
scroll to position [696, 0]
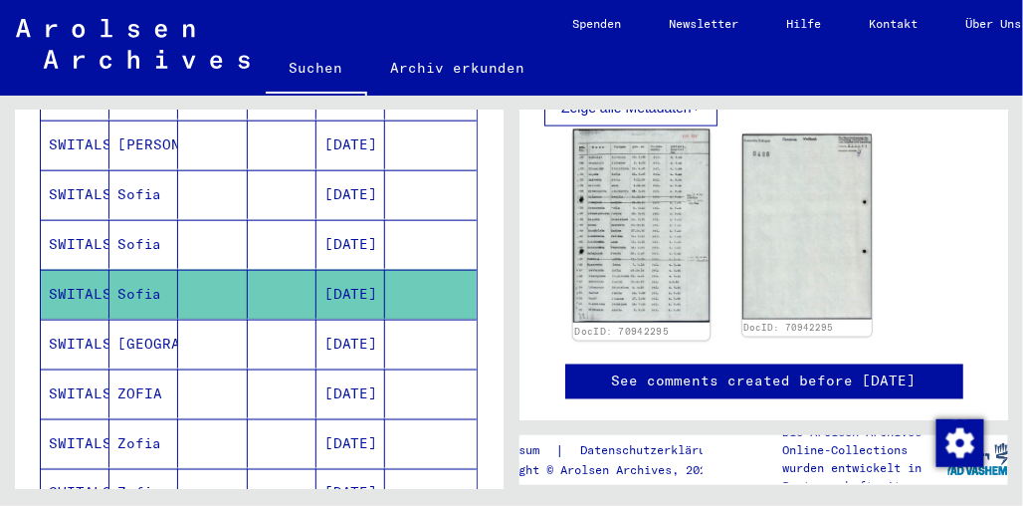
click at [620, 243] on img at bounding box center [641, 225] width 136 height 193
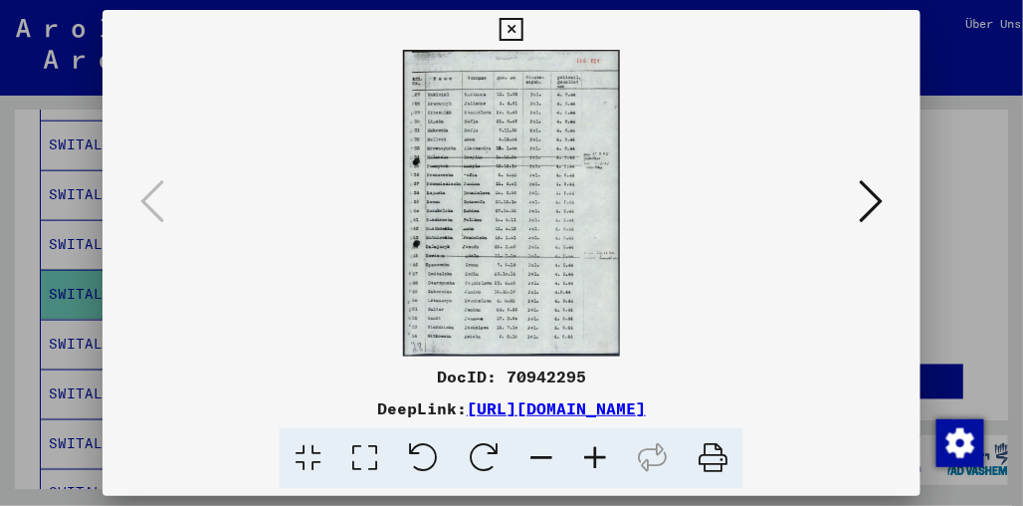
click at [595, 452] on icon at bounding box center [595, 458] width 54 height 61
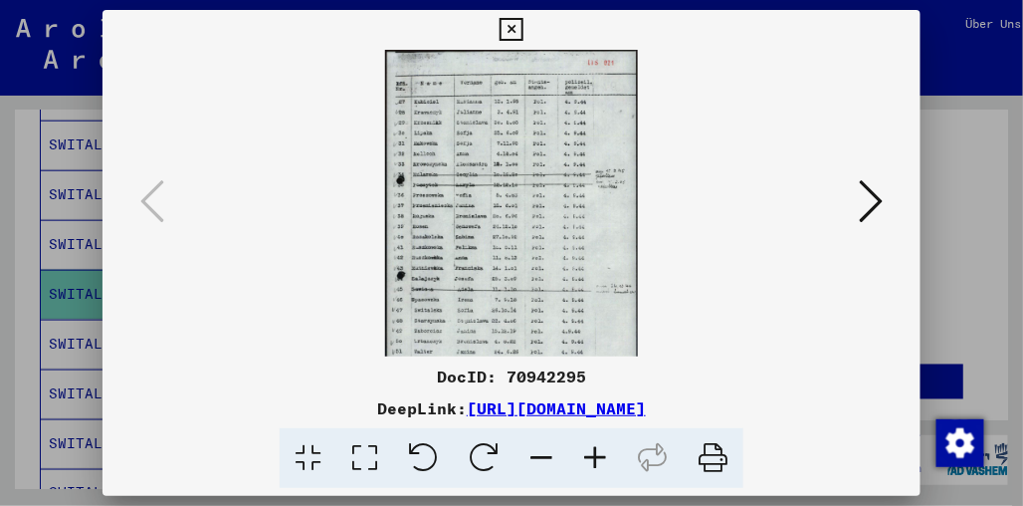
click at [595, 452] on icon at bounding box center [595, 458] width 54 height 61
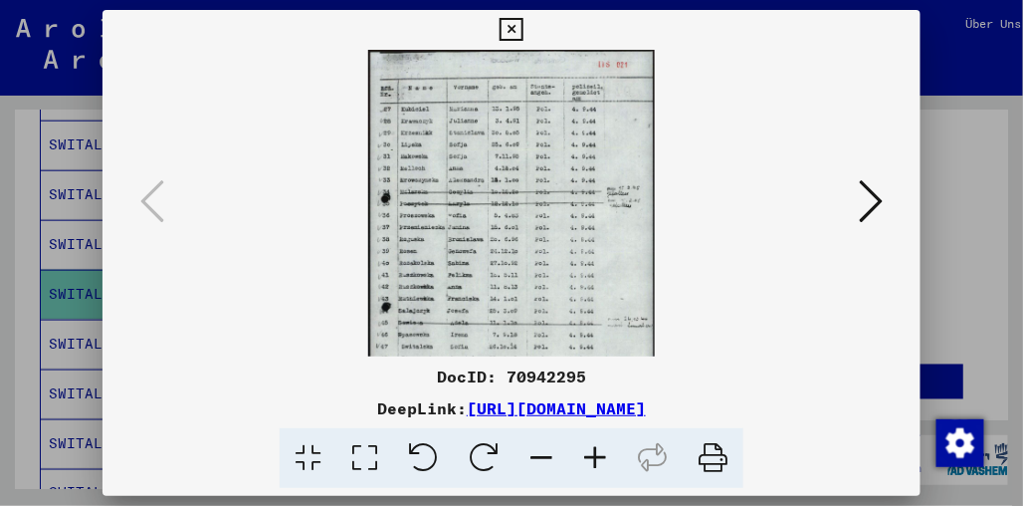
click at [595, 452] on icon at bounding box center [595, 458] width 54 height 61
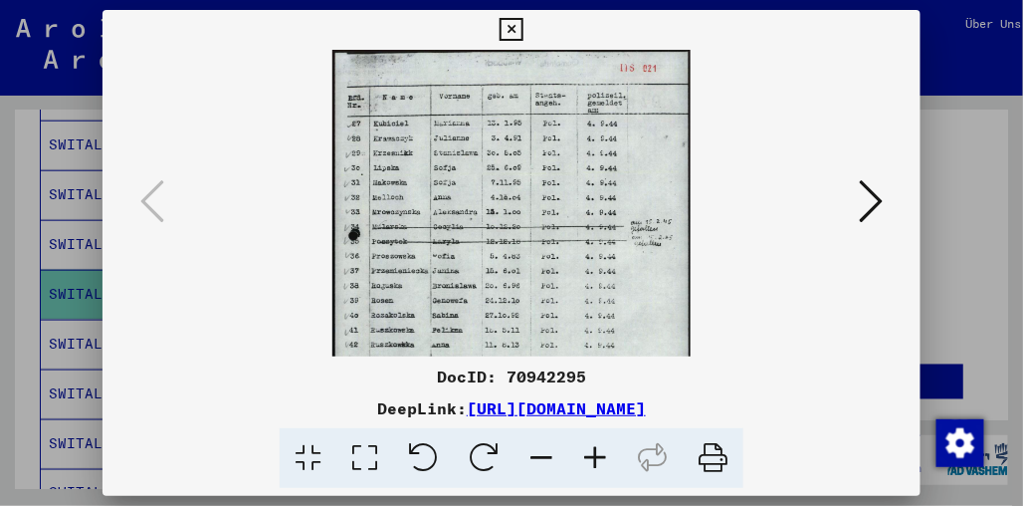
click at [595, 452] on icon at bounding box center [595, 458] width 54 height 61
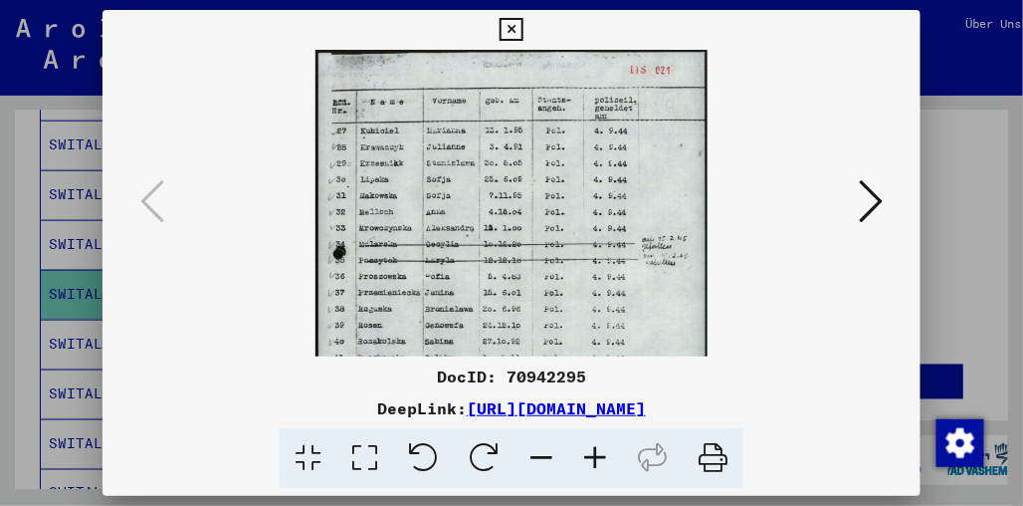
click at [595, 452] on icon at bounding box center [595, 458] width 54 height 61
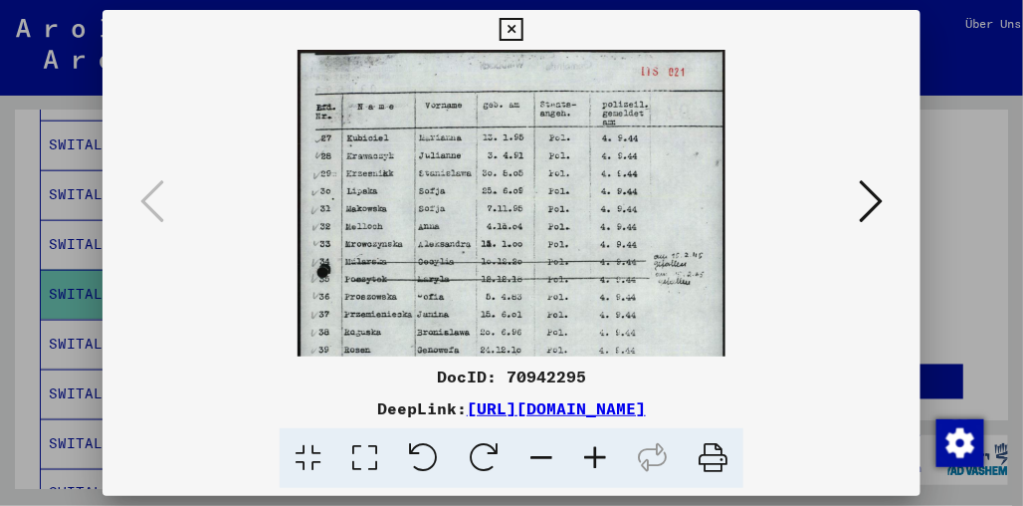
click at [595, 452] on icon at bounding box center [595, 458] width 54 height 61
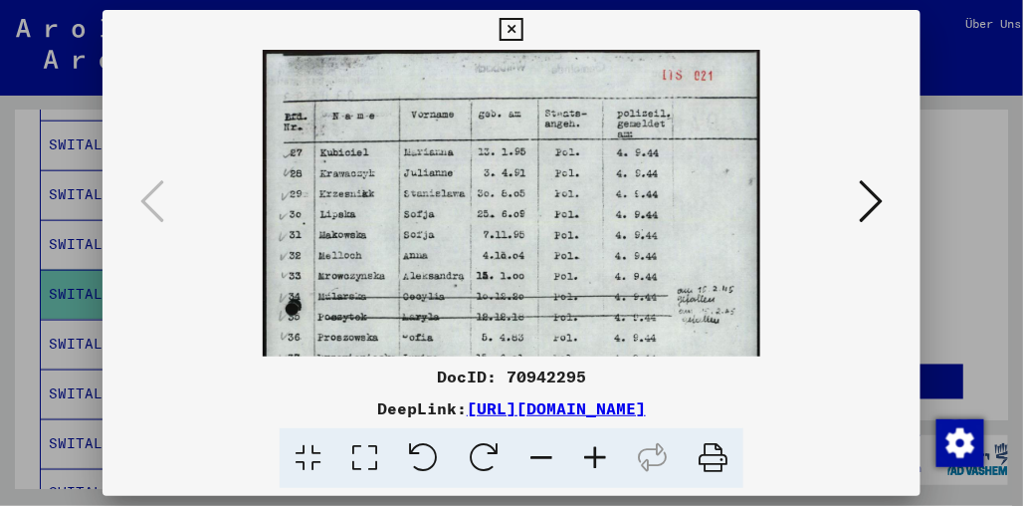
click at [595, 452] on icon at bounding box center [595, 458] width 54 height 61
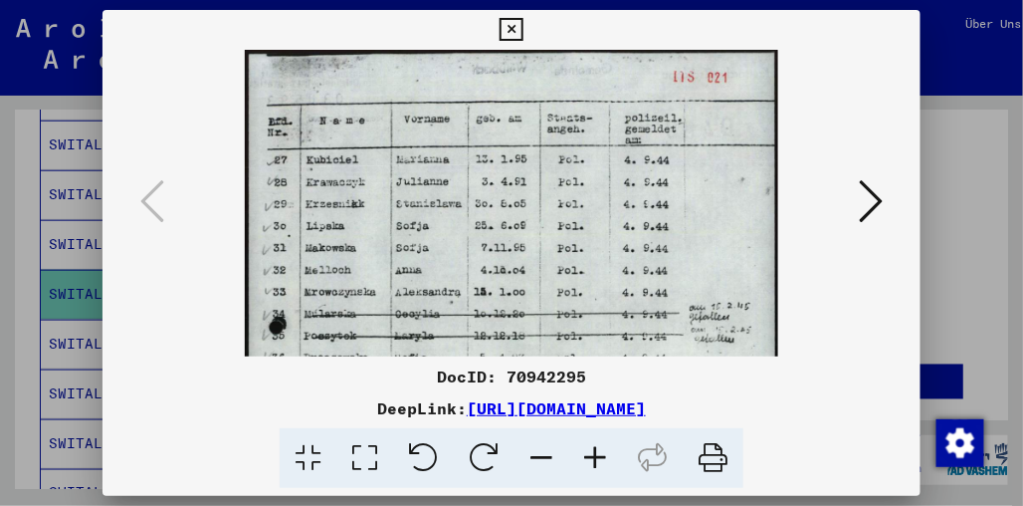
click at [937, 247] on div at bounding box center [511, 253] width 1023 height 506
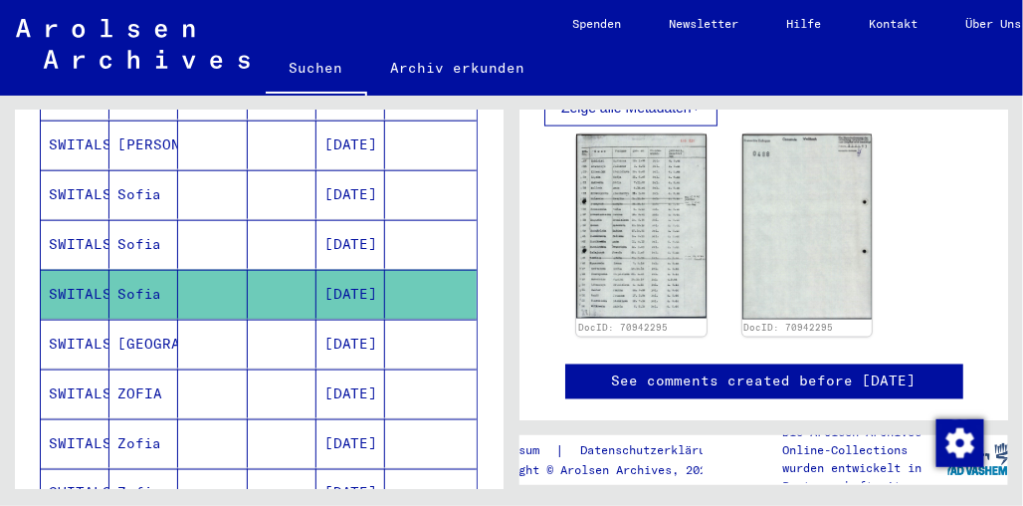
click at [82, 320] on mat-cell "SWITALSKA" at bounding box center [75, 344] width 69 height 49
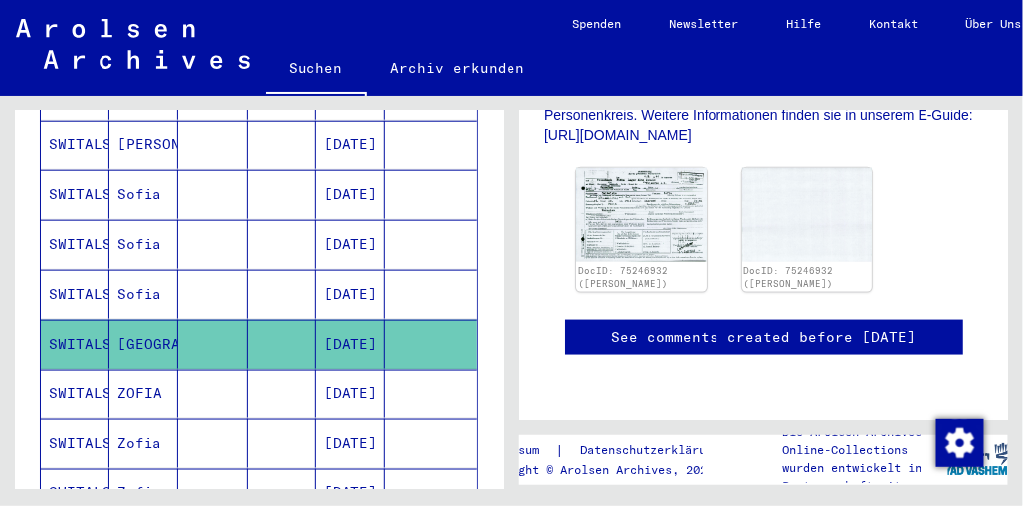
scroll to position [604, 0]
click at [624, 194] on img at bounding box center [641, 214] width 136 height 98
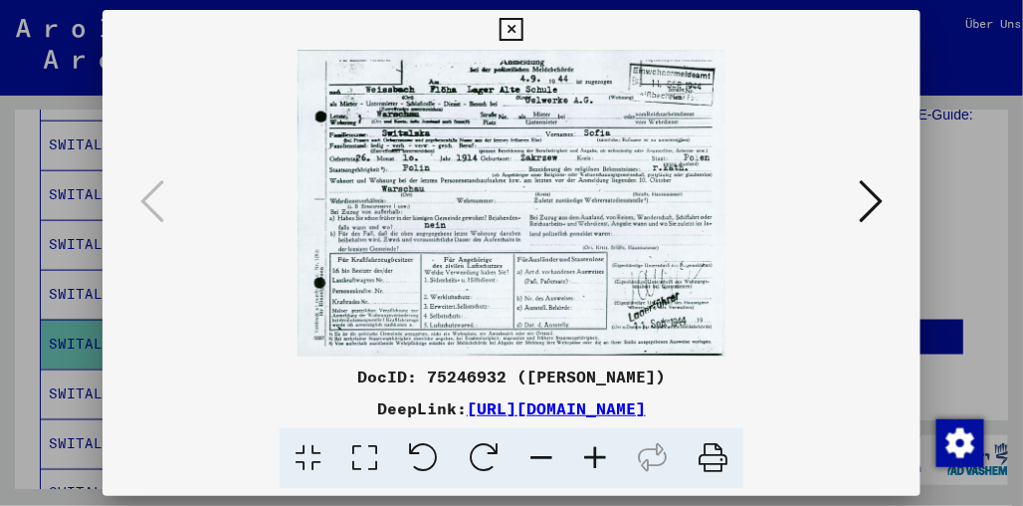
click at [600, 455] on icon at bounding box center [595, 458] width 54 height 61
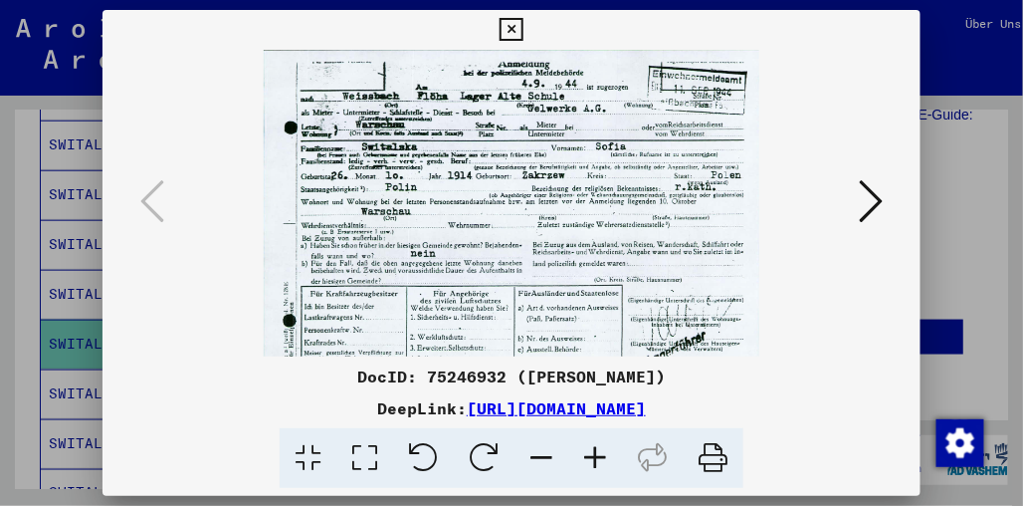
click at [600, 455] on icon at bounding box center [595, 458] width 54 height 61
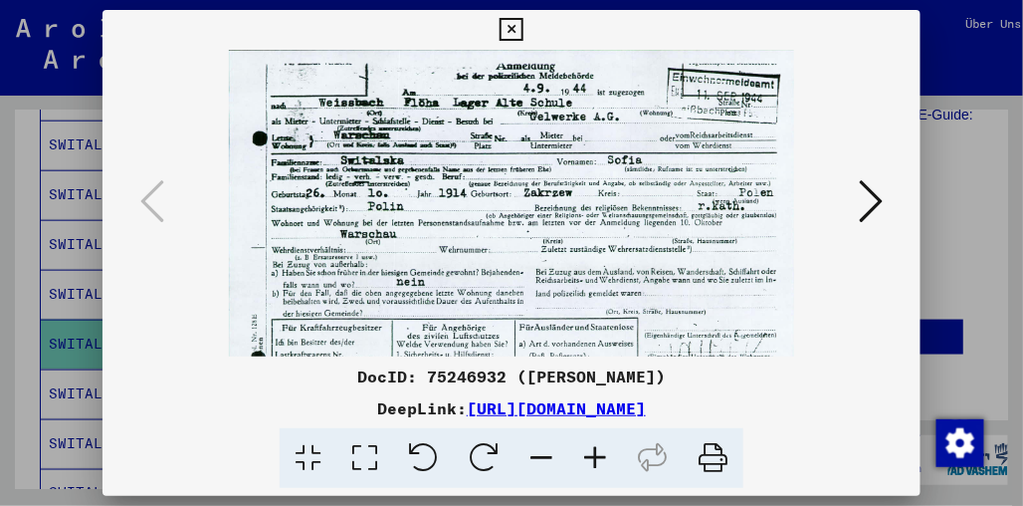
click at [600, 455] on icon at bounding box center [595, 458] width 54 height 61
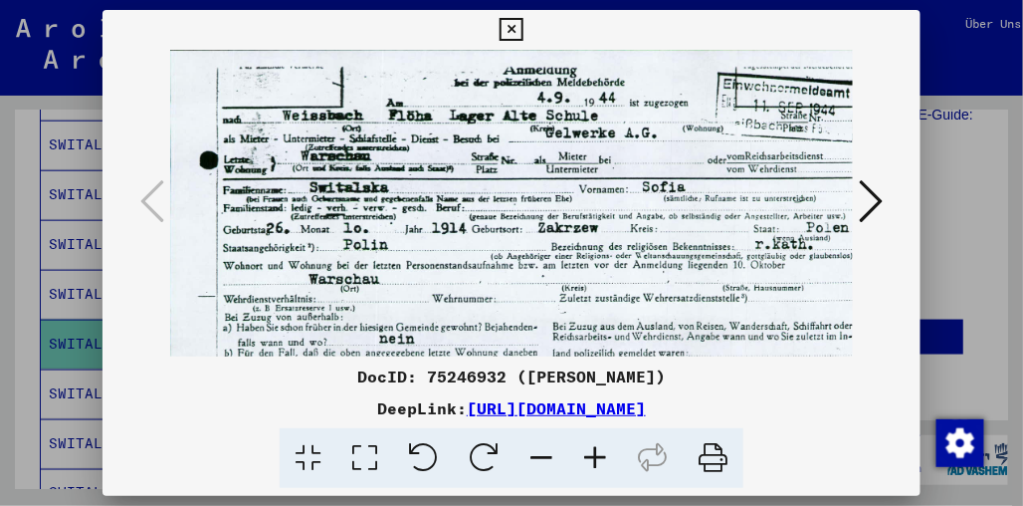
click at [600, 455] on icon at bounding box center [595, 458] width 54 height 61
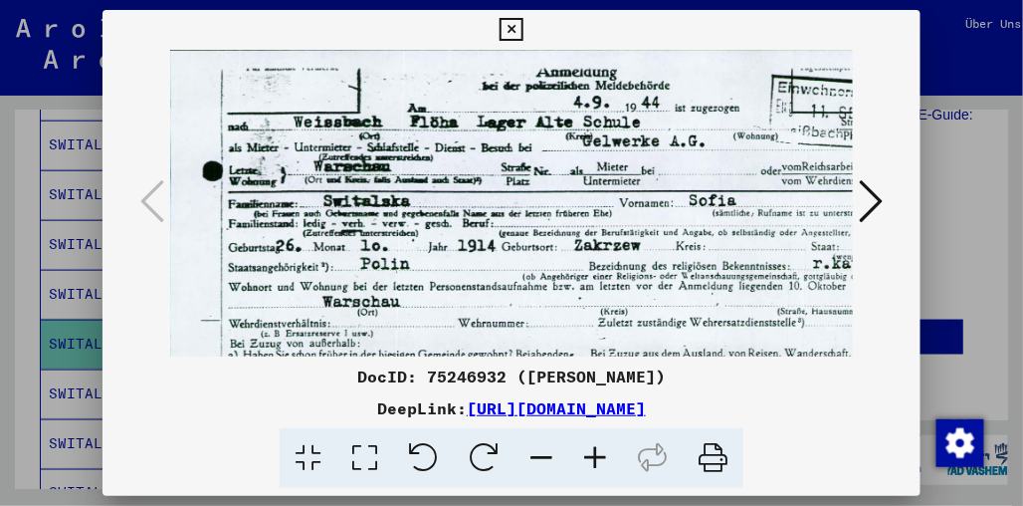
click at [600, 455] on icon at bounding box center [595, 458] width 54 height 61
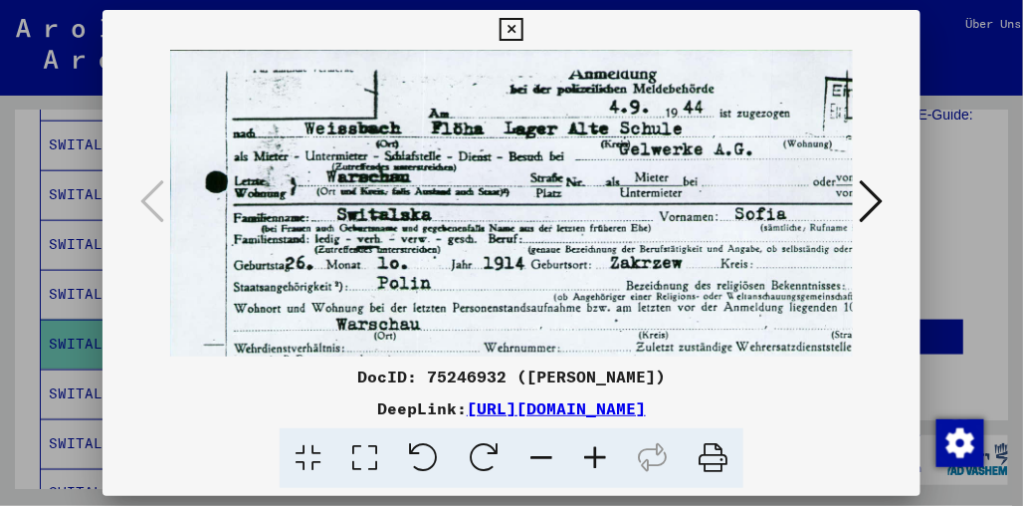
click at [600, 455] on icon at bounding box center [595, 458] width 54 height 61
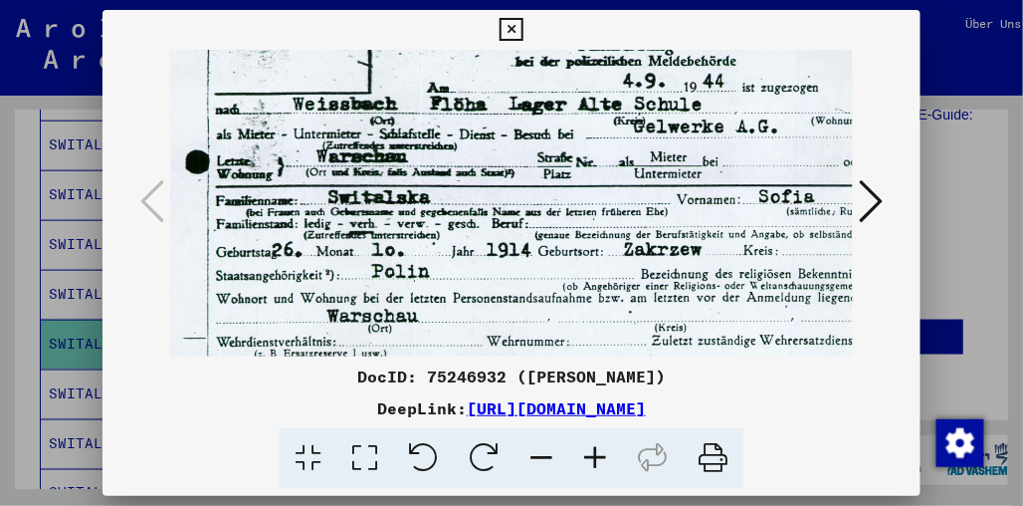
scroll to position [34, 26]
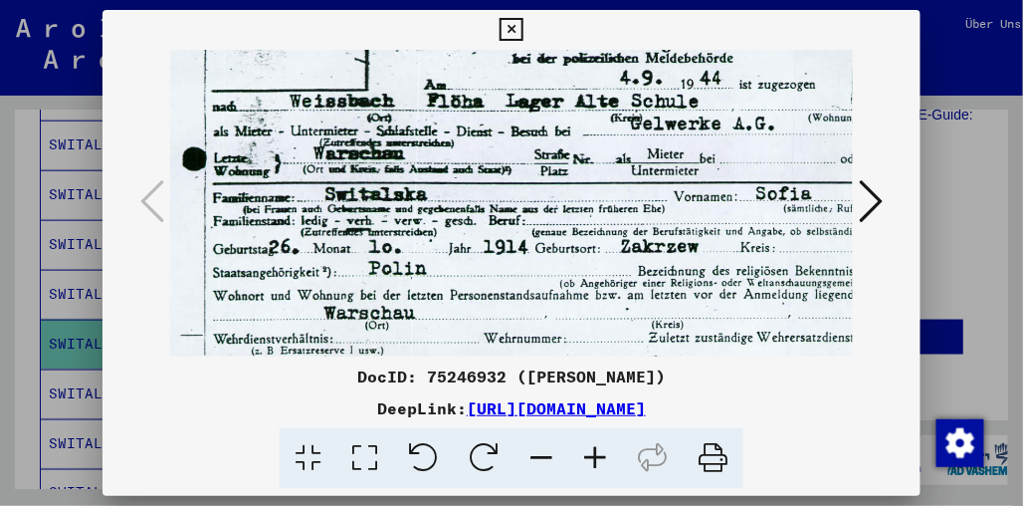
drag, startPoint x: 588, startPoint y: 293, endPoint x: 563, endPoint y: 259, distance: 42.0
click at [563, 259] on img at bounding box center [600, 343] width 913 height 655
click at [876, 198] on icon at bounding box center [871, 201] width 24 height 48
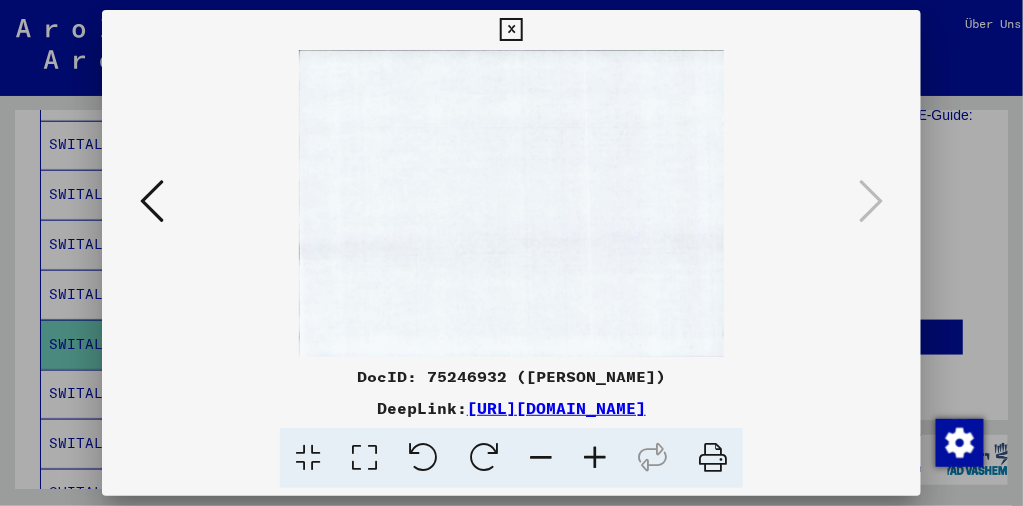
click at [970, 204] on div at bounding box center [511, 253] width 1023 height 506
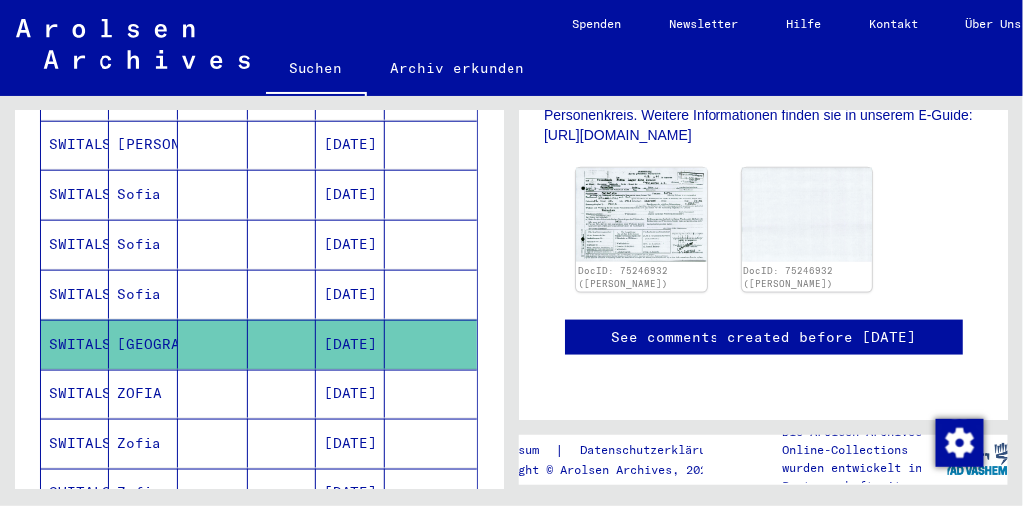
click at [74, 371] on mat-cell "SWITALSKA" at bounding box center [75, 393] width 69 height 49
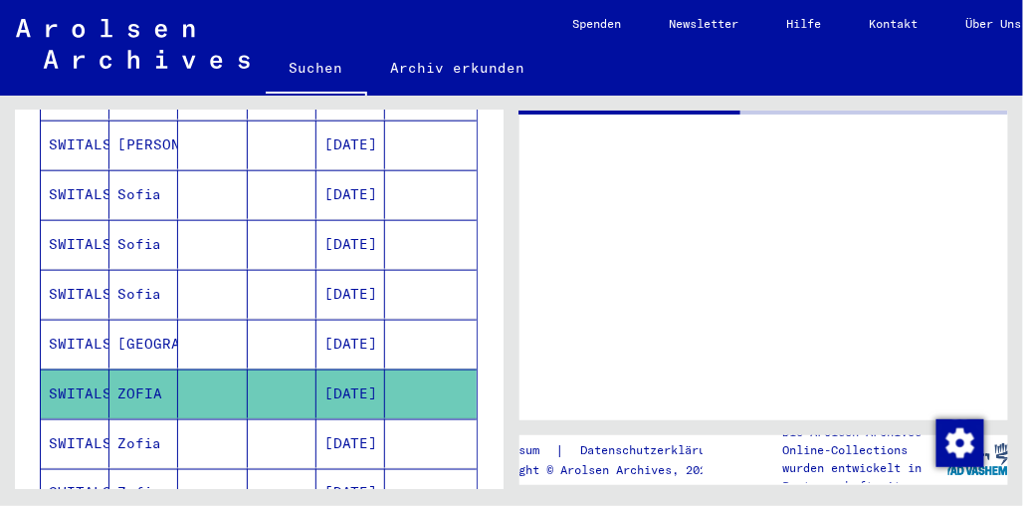
click at [74, 371] on mat-cell "SWITALSKA" at bounding box center [75, 393] width 69 height 49
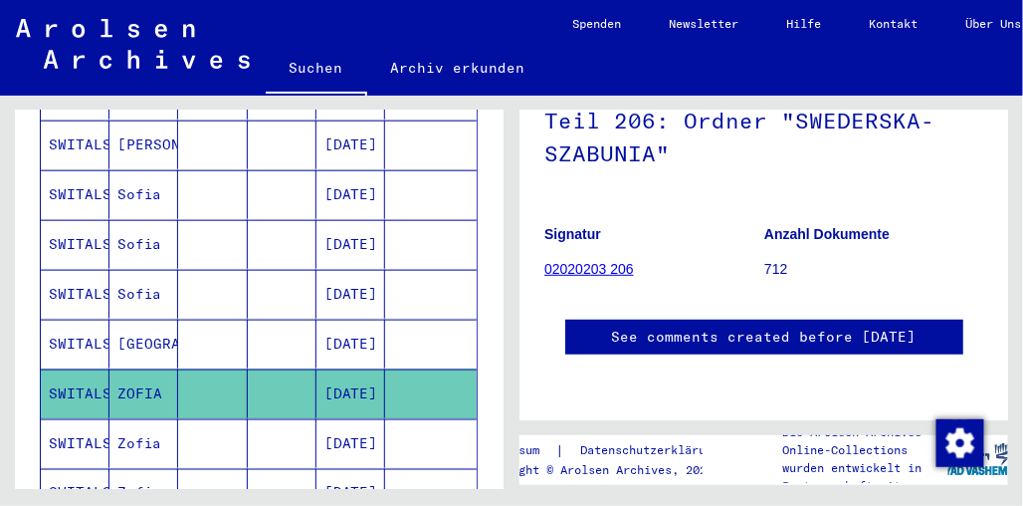
scroll to position [291, 0]
click at [567, 261] on link "02020203 206" at bounding box center [589, 269] width 90 height 16
click at [613, 261] on link "02020203 206" at bounding box center [589, 269] width 90 height 16
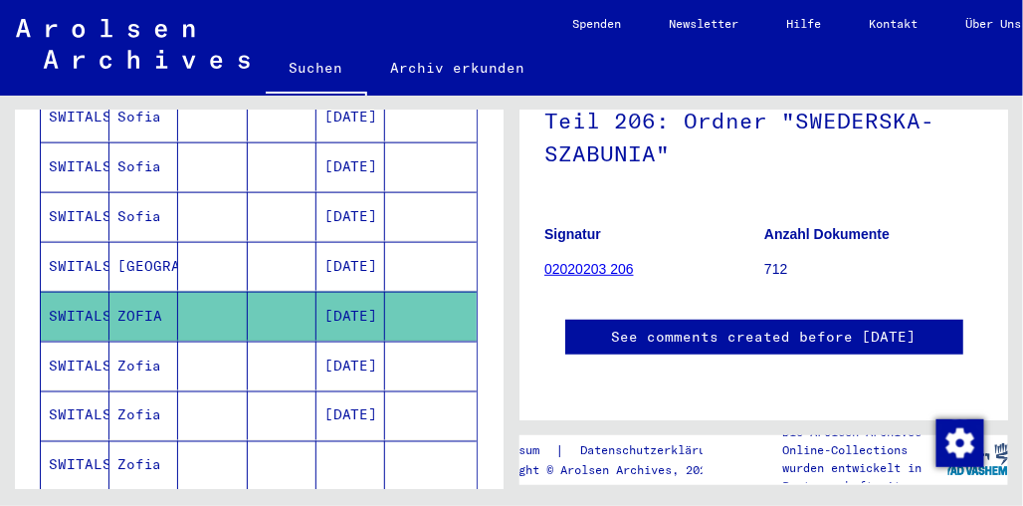
scroll to position [618, 0]
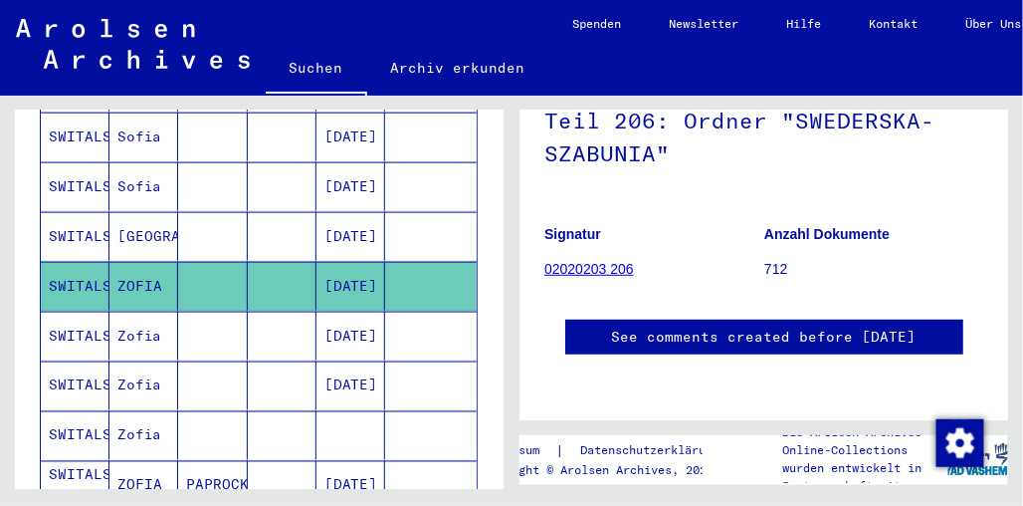
click at [91, 312] on mat-cell "SWITALSKA" at bounding box center [75, 336] width 69 height 49
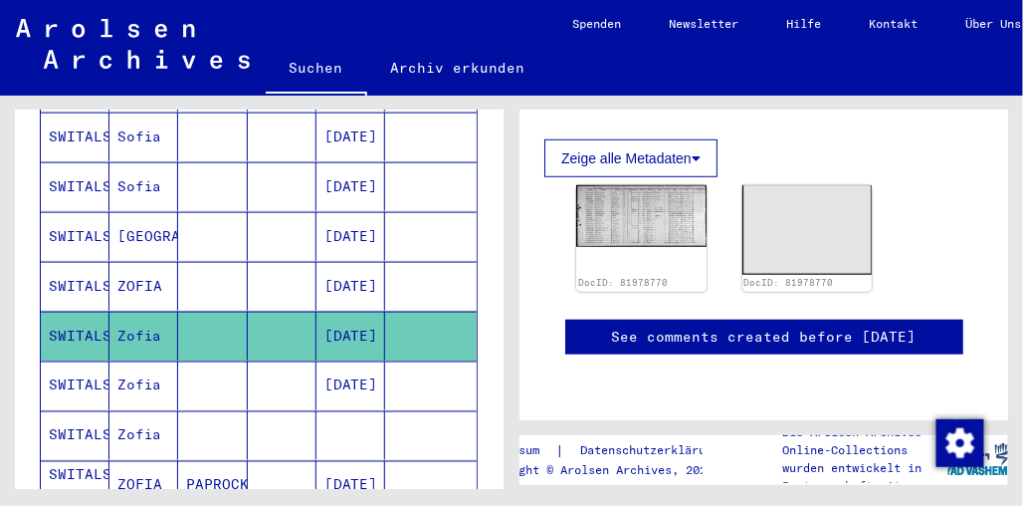
scroll to position [355, 0]
click at [654, 233] on div "DocID: 81978770" at bounding box center [641, 238] width 136 height 111
click at [646, 209] on img at bounding box center [641, 215] width 136 height 65
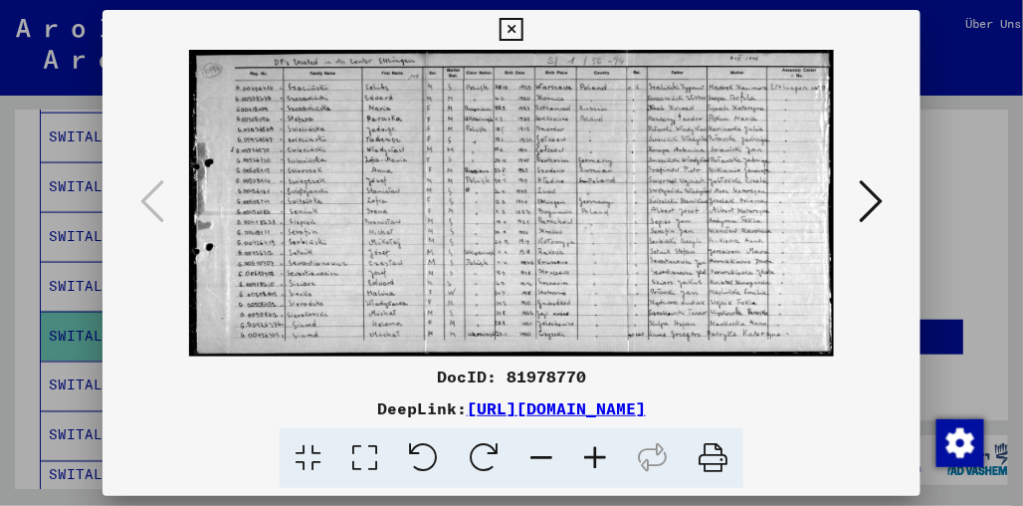
click at [586, 450] on icon at bounding box center [595, 458] width 54 height 61
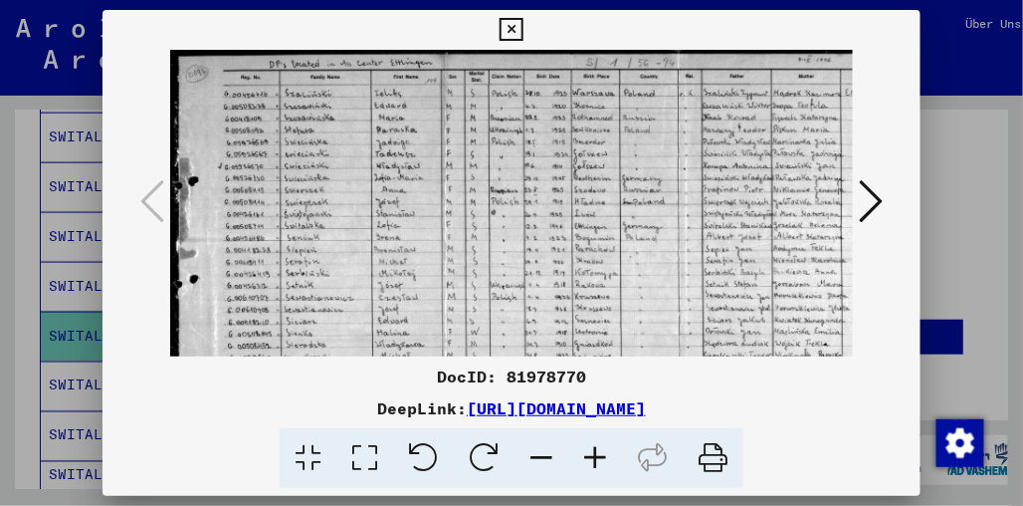
click at [586, 451] on icon at bounding box center [595, 458] width 54 height 61
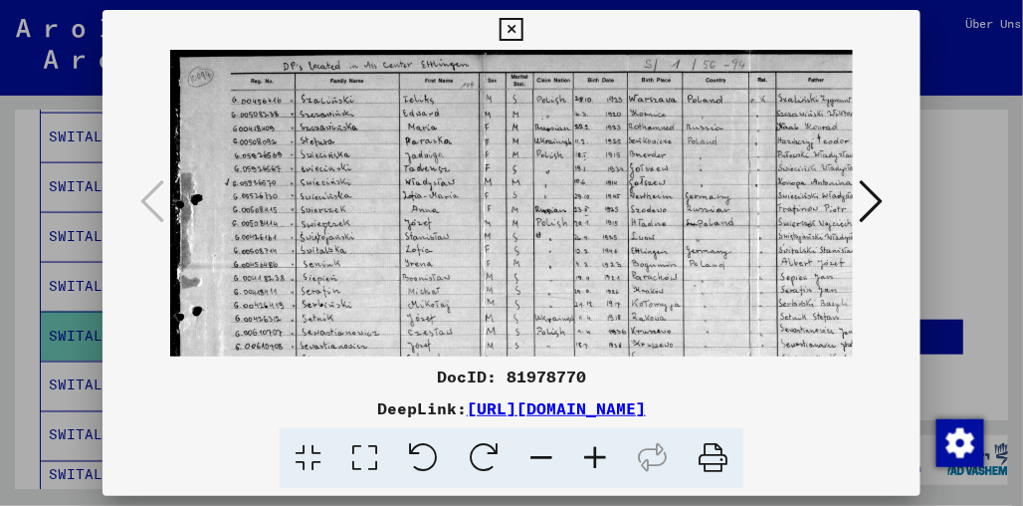
click at [586, 451] on icon at bounding box center [595, 458] width 54 height 61
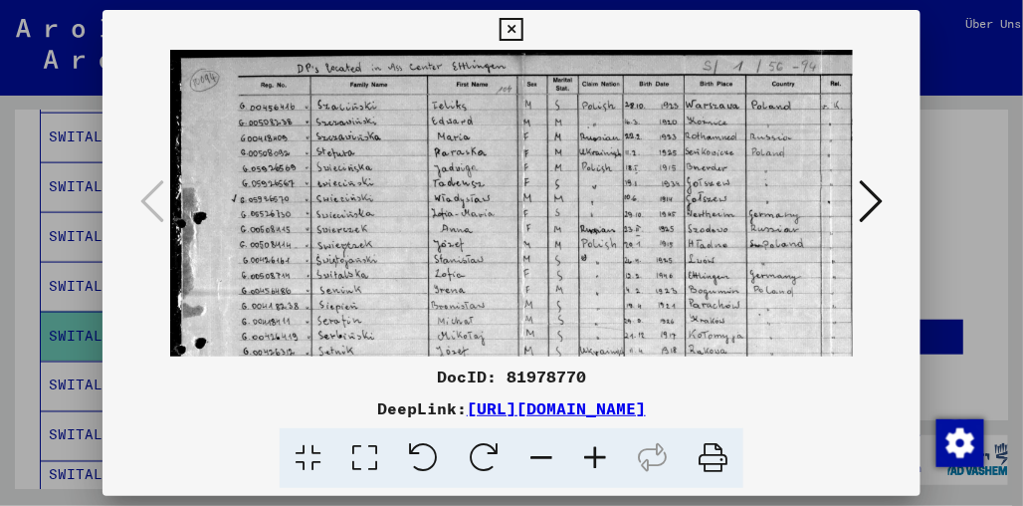
click at [586, 451] on icon at bounding box center [595, 458] width 54 height 61
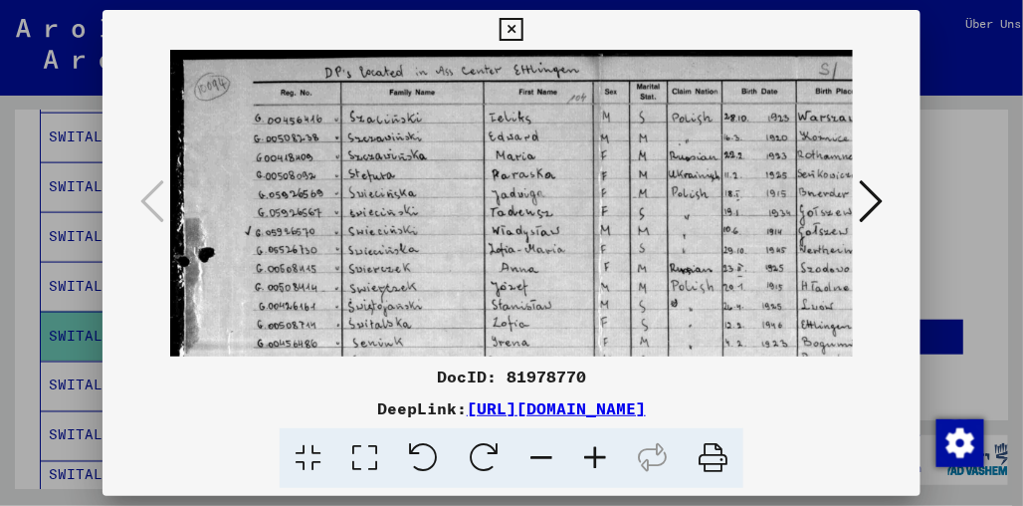
click at [586, 451] on icon at bounding box center [595, 458] width 54 height 61
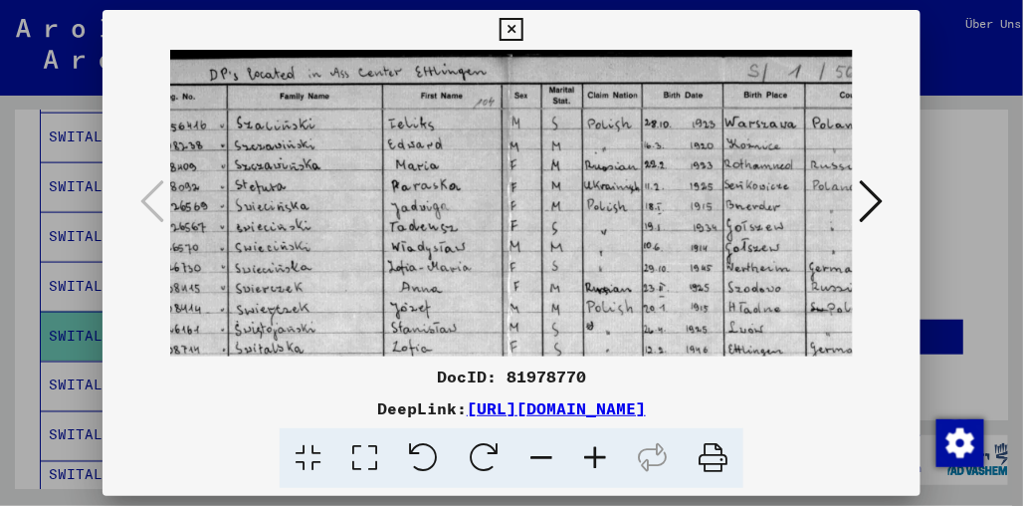
scroll to position [0, 197]
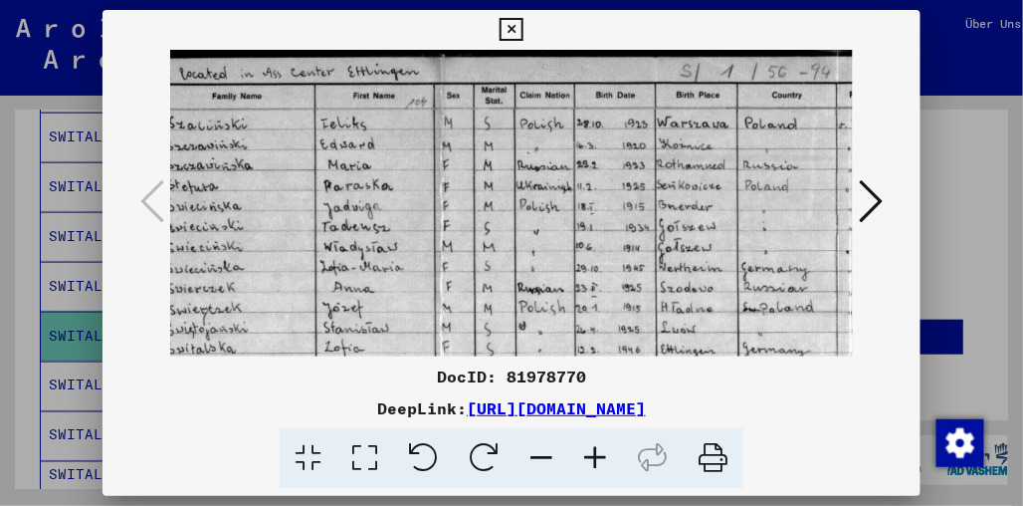
drag, startPoint x: 602, startPoint y: 282, endPoint x: 405, endPoint y: 282, distance: 197.1
click at [405, 282] on img at bounding box center [609, 352] width 1272 height 605
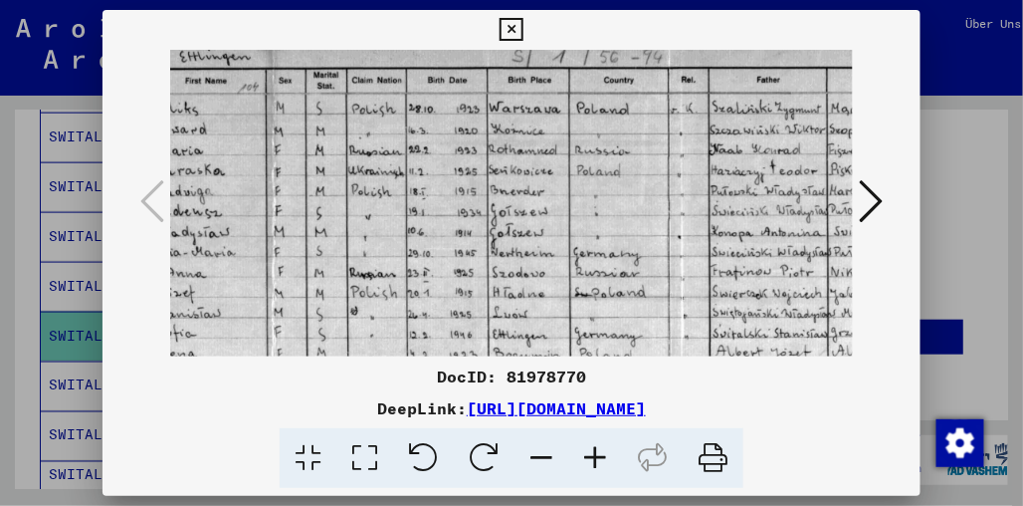
scroll to position [13, 366]
drag, startPoint x: 652, startPoint y: 282, endPoint x: 483, endPoint y: 268, distance: 169.8
click at [483, 268] on img at bounding box center [440, 339] width 1272 height 605
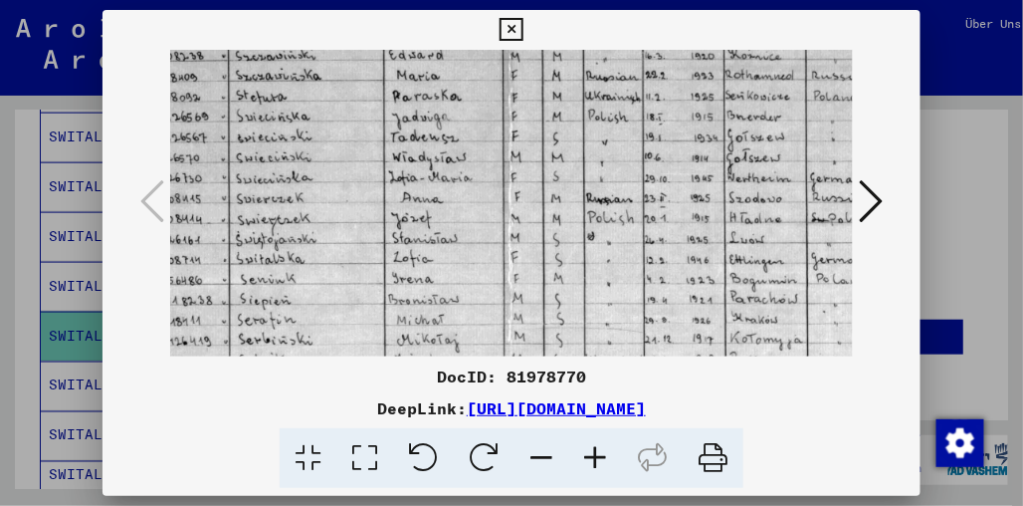
scroll to position [95, 119]
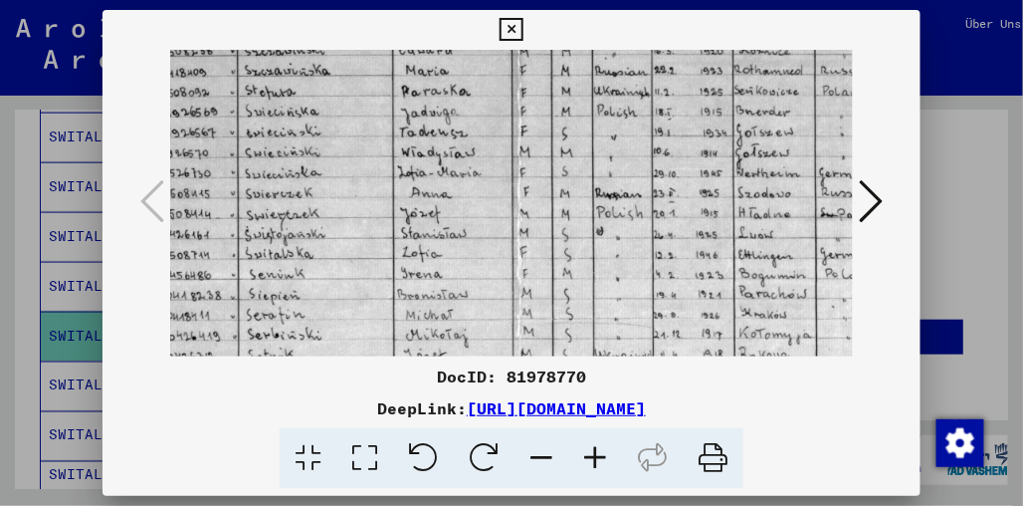
drag, startPoint x: 680, startPoint y: 265, endPoint x: 927, endPoint y: 184, distance: 259.7
click at [927, 184] on div "DocID: 81978770 DeepLink: [URL][DOMAIN_NAME]" at bounding box center [511, 253] width 1023 height 506
click at [758, 253] on img at bounding box center [687, 257] width 1272 height 605
click at [590, 460] on icon at bounding box center [595, 458] width 54 height 61
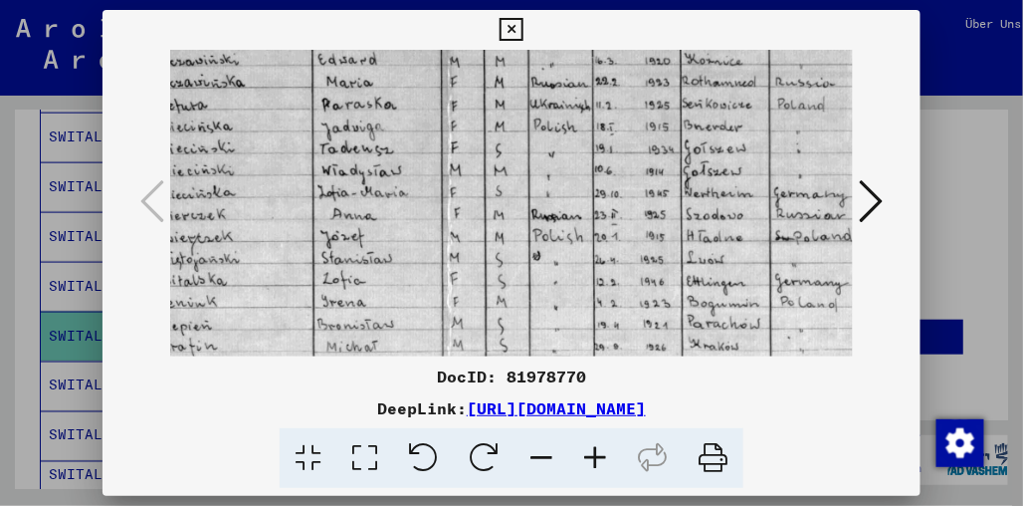
scroll to position [93, 229]
drag, startPoint x: 683, startPoint y: 275, endPoint x: 572, endPoint y: 277, distance: 110.5
click at [572, 277] on img at bounding box center [629, 284] width 1377 height 655
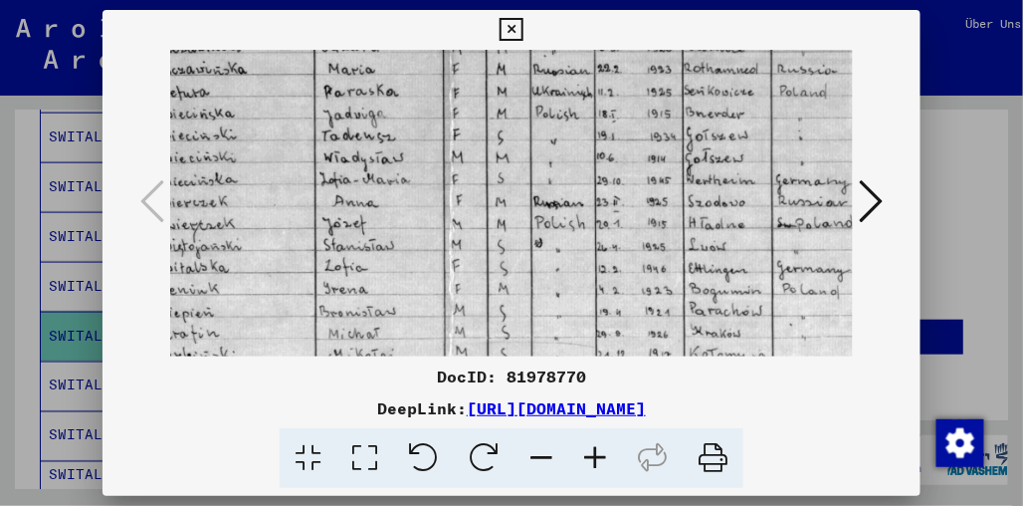
scroll to position [106, 222]
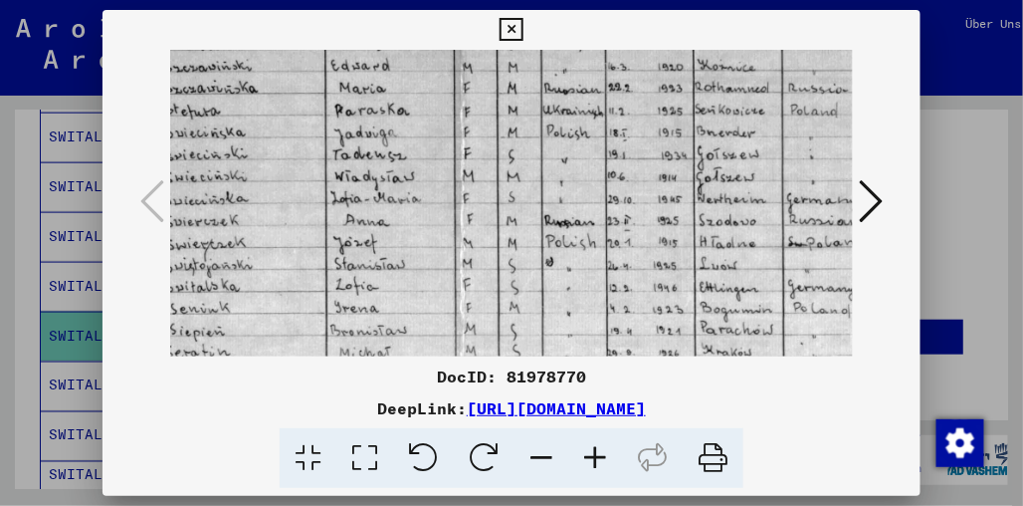
drag, startPoint x: 676, startPoint y: 293, endPoint x: 691, endPoint y: 320, distance: 30.7
click at [691, 320] on img at bounding box center [643, 290] width 1377 height 655
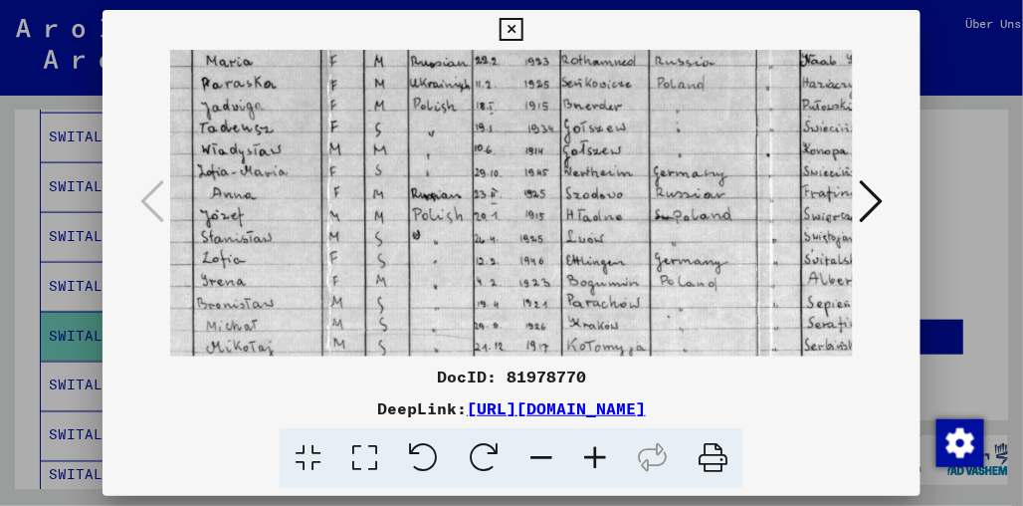
scroll to position [111, 364]
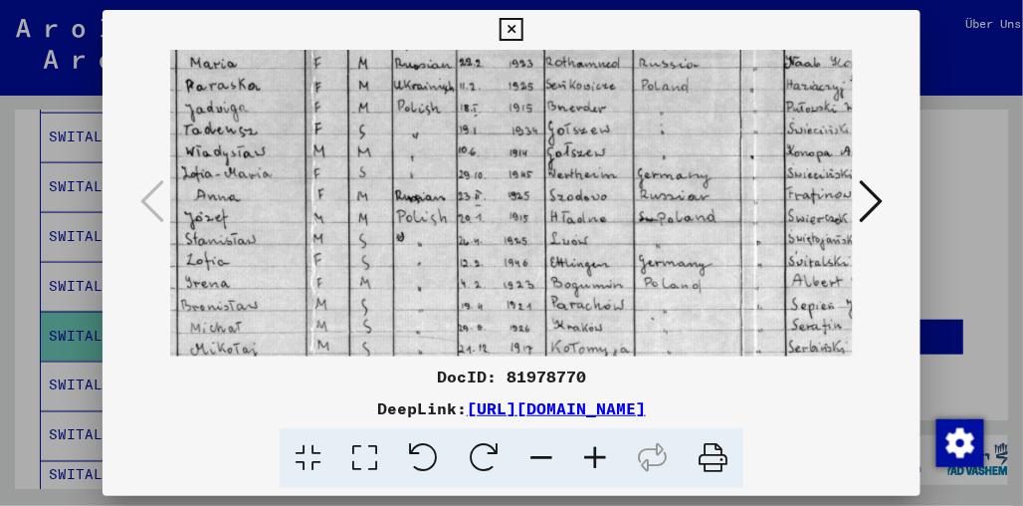
drag, startPoint x: 668, startPoint y: 225, endPoint x: 518, endPoint y: 236, distance: 150.7
click at [518, 236] on img at bounding box center [494, 265] width 1377 height 655
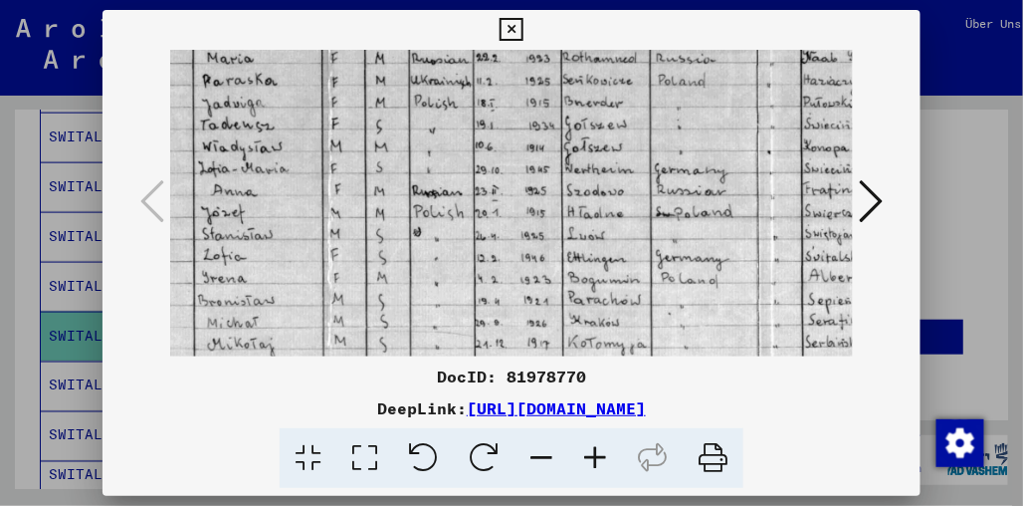
scroll to position [175, 338]
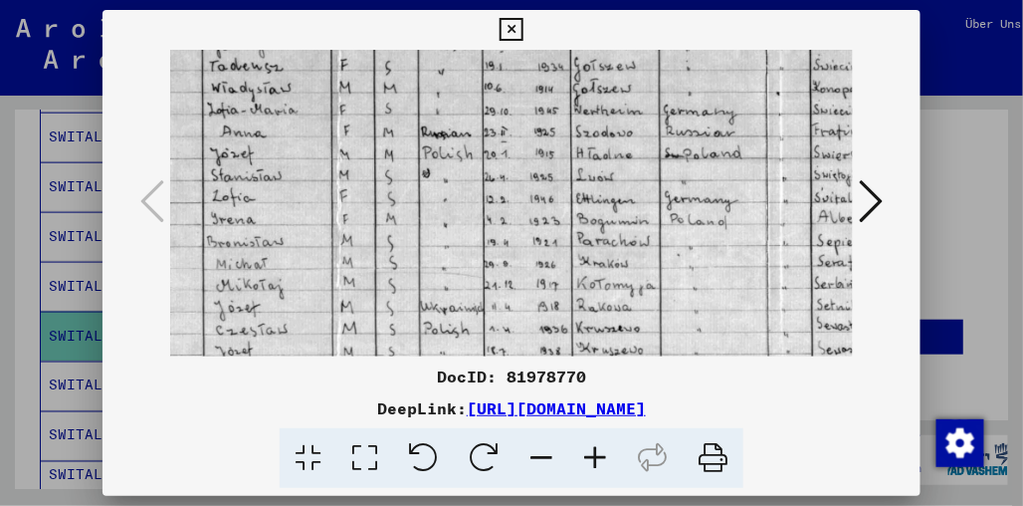
drag, startPoint x: 709, startPoint y: 165, endPoint x: 735, endPoint y: 102, distance: 68.8
click at [735, 102] on img at bounding box center [520, 202] width 1377 height 655
click at [972, 173] on div at bounding box center [511, 253] width 1023 height 506
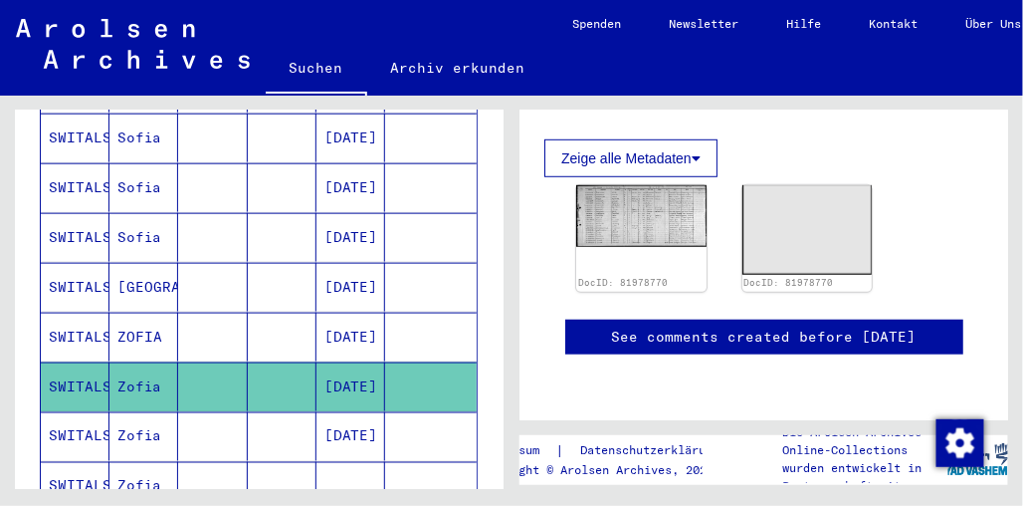
scroll to position [559, 0]
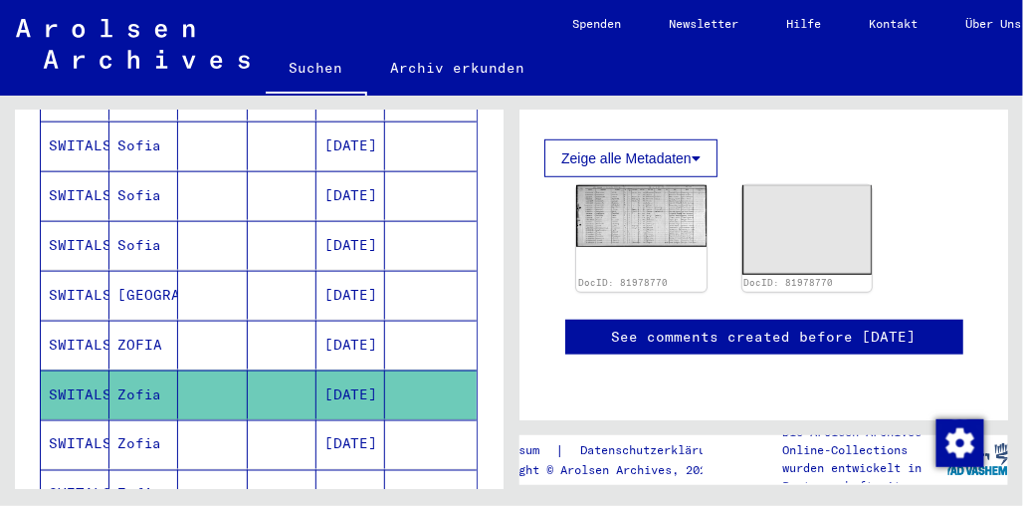
click at [58, 271] on mat-cell "SWITALSKA" at bounding box center [75, 295] width 69 height 49
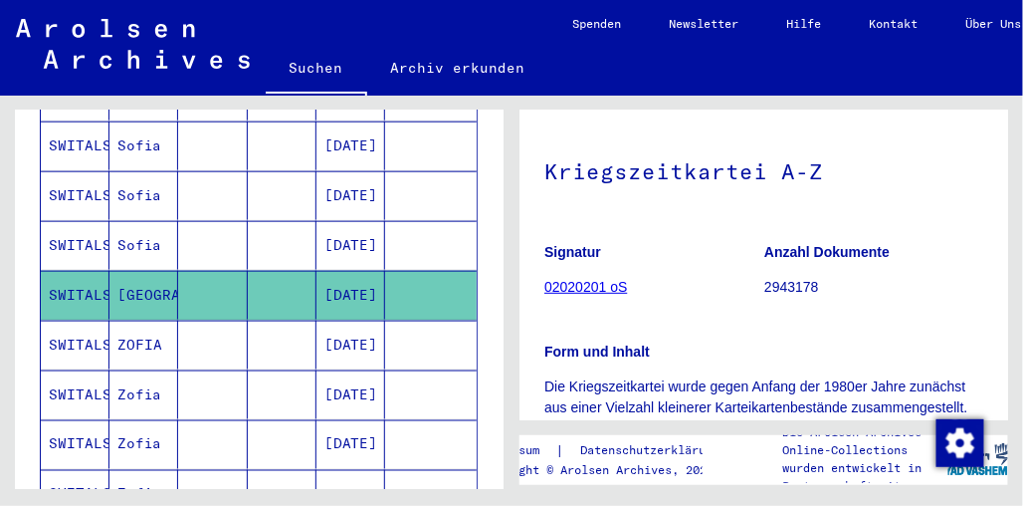
scroll to position [318, 0]
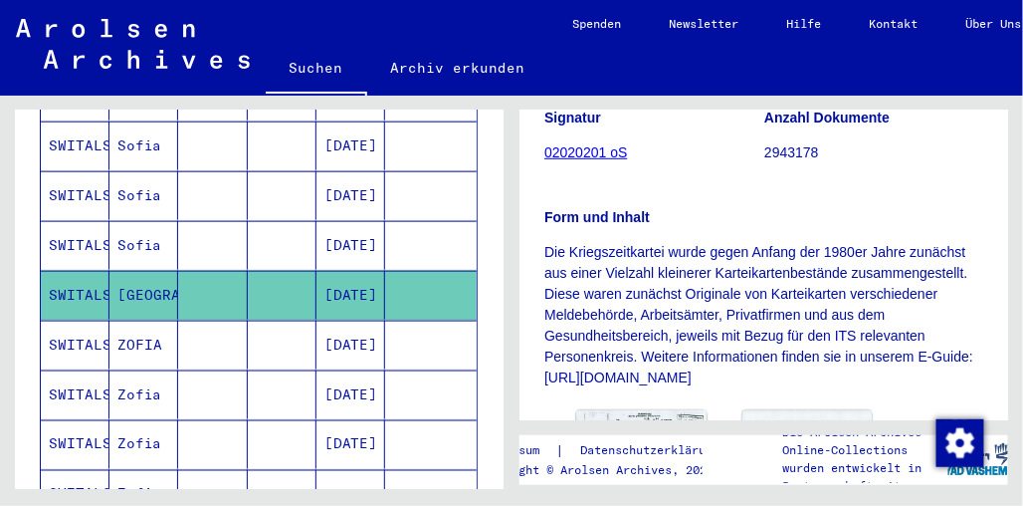
click at [588, 155] on link "02020201 oS" at bounding box center [585, 152] width 83 height 16
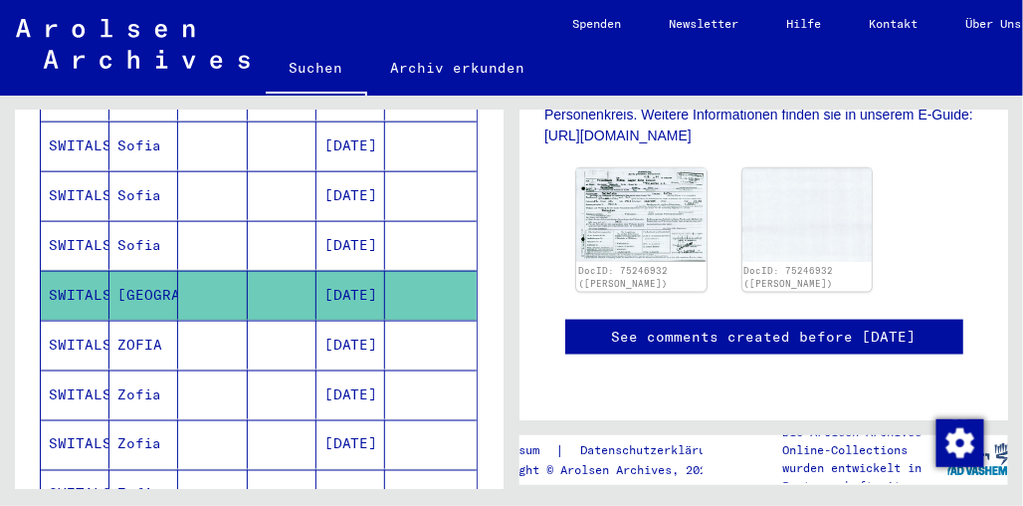
scroll to position [604, 0]
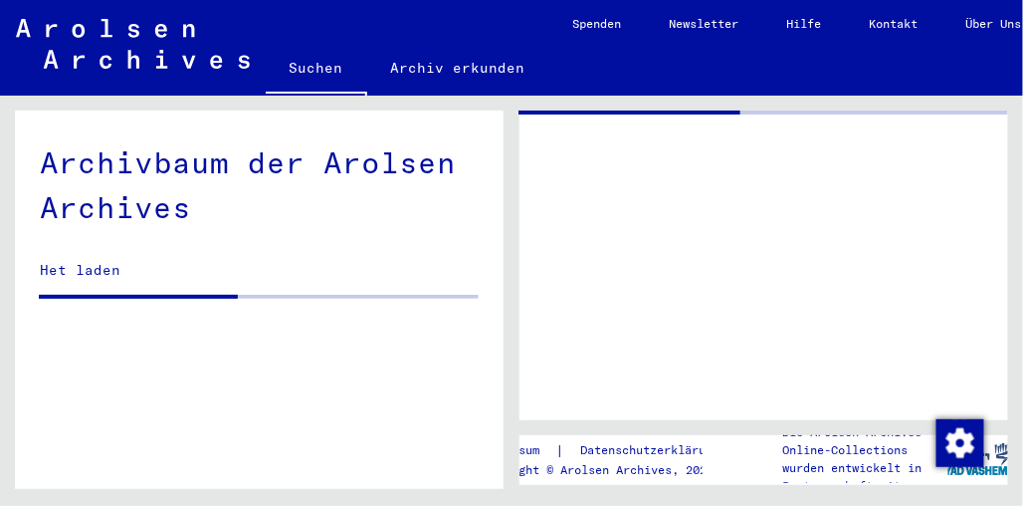
click at [634, 186] on div at bounding box center [764, 265] width 489 height 310
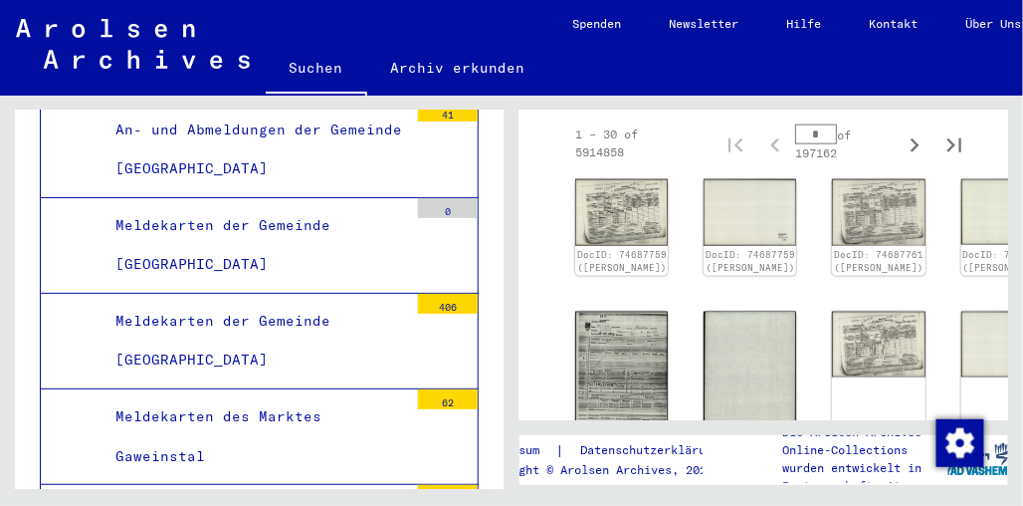
scroll to position [614, 1]
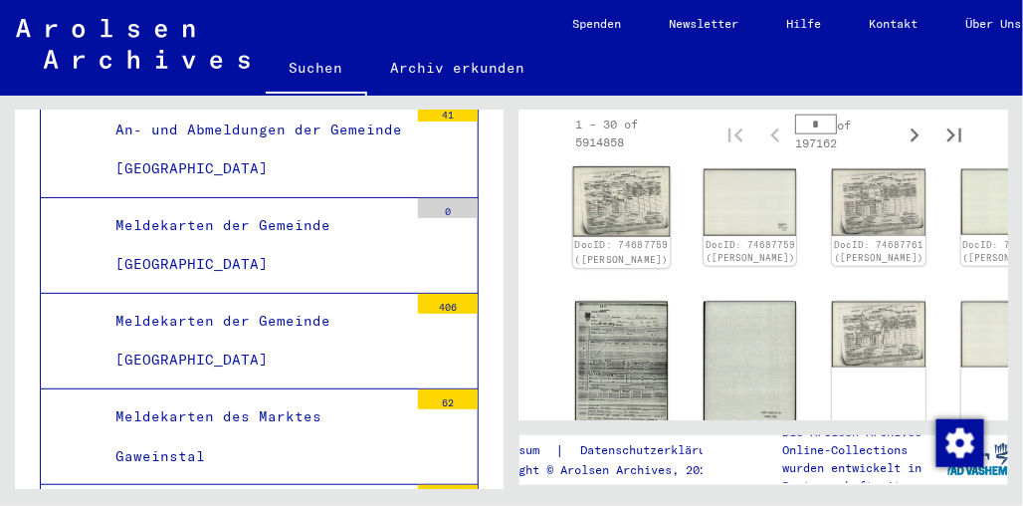
click at [600, 203] on img at bounding box center [622, 202] width 98 height 70
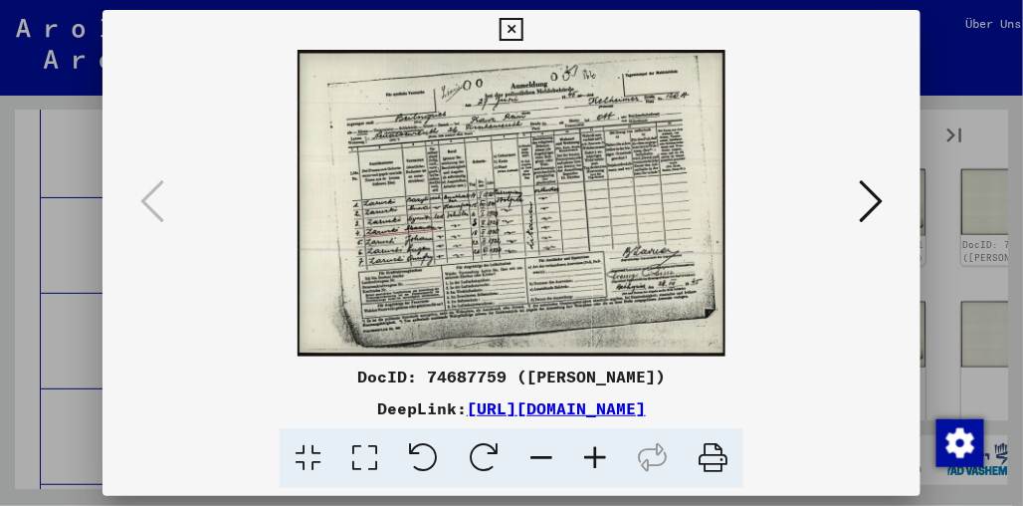
click at [3, 142] on div at bounding box center [511, 253] width 1023 height 506
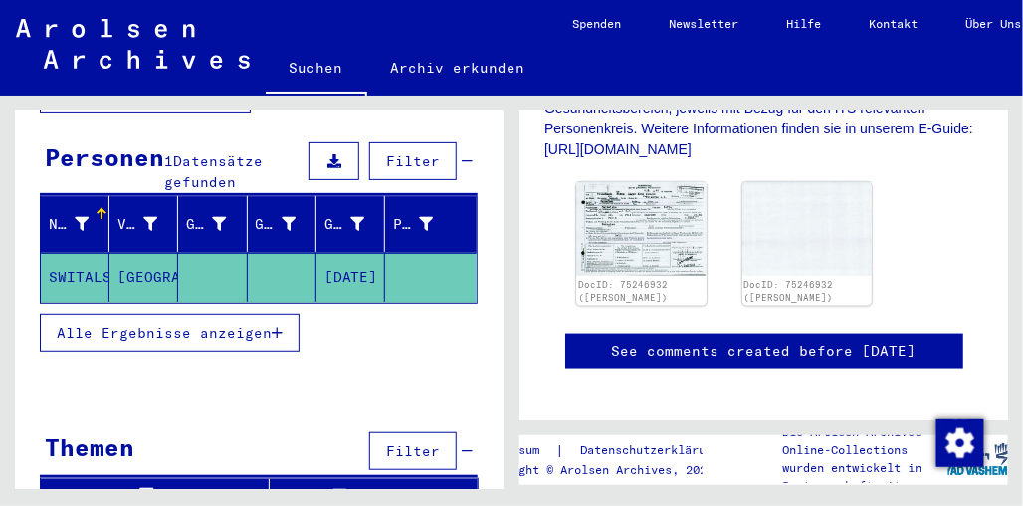
scroll to position [548, 0]
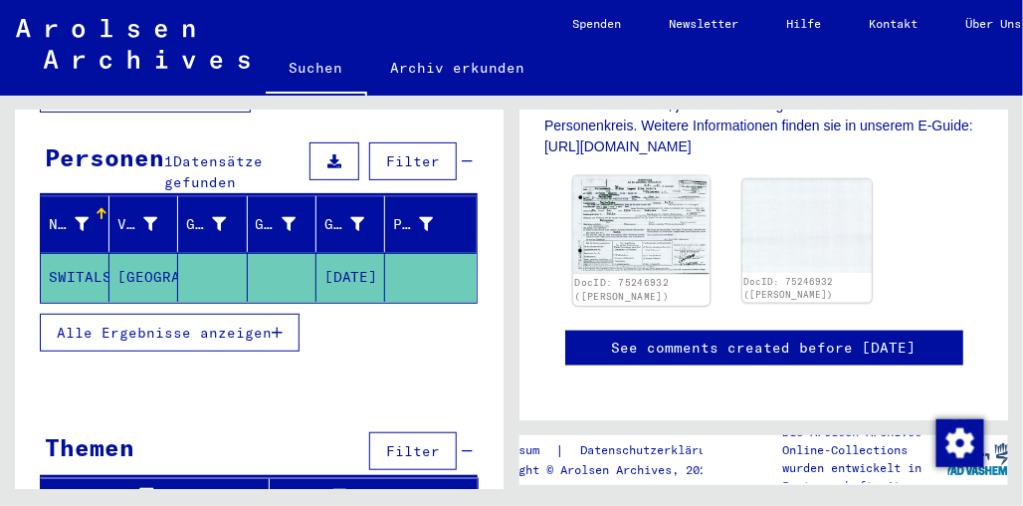
click at [647, 257] on img at bounding box center [641, 225] width 136 height 98
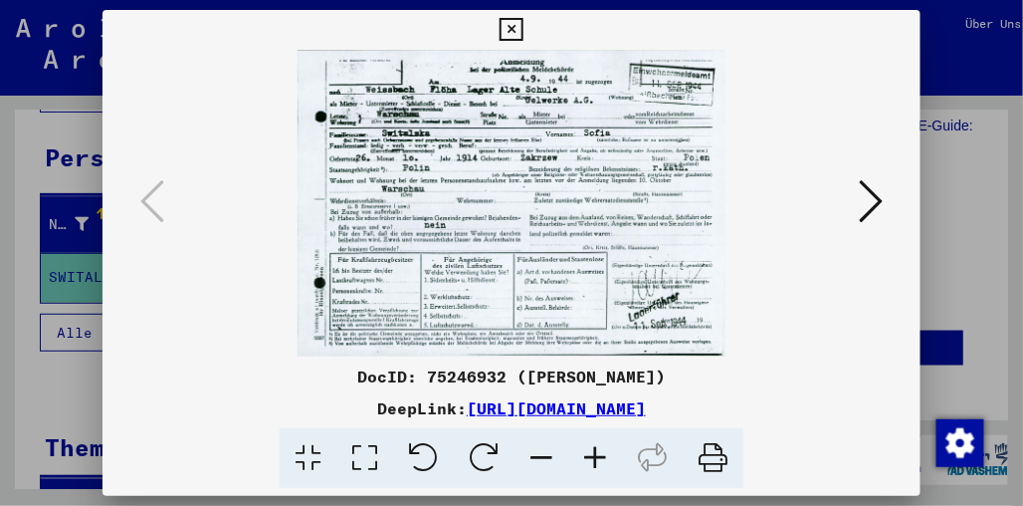
click at [606, 453] on icon at bounding box center [595, 458] width 54 height 61
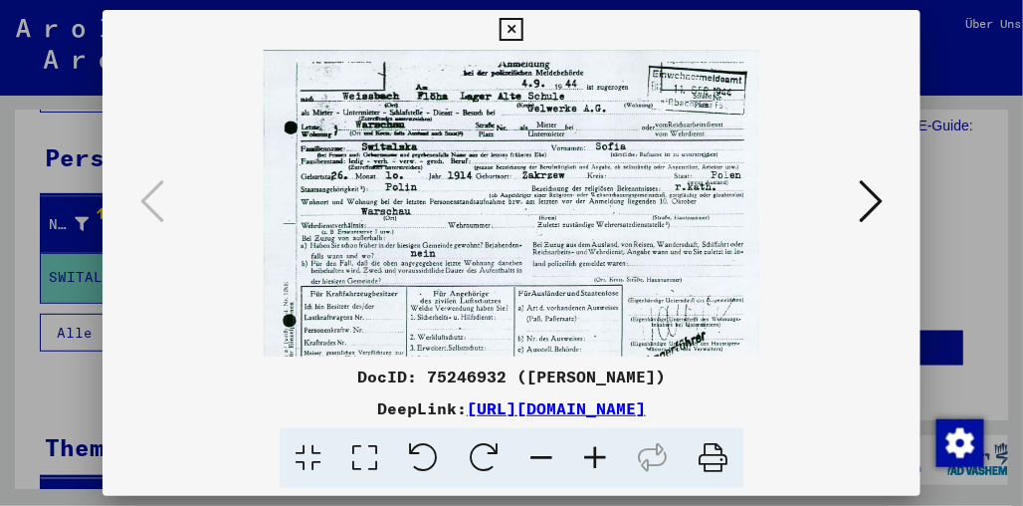
click at [606, 453] on icon at bounding box center [595, 458] width 54 height 61
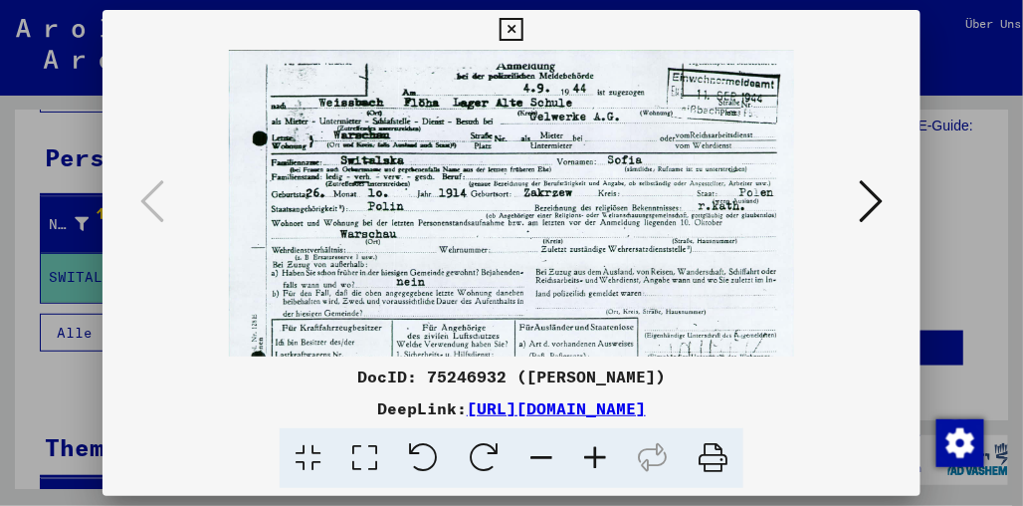
click at [606, 453] on icon at bounding box center [595, 458] width 54 height 61
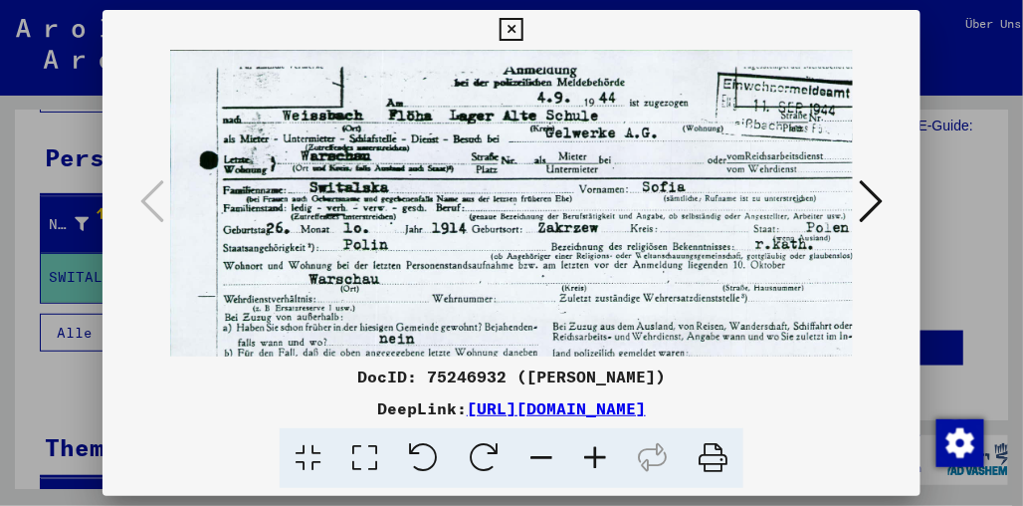
click at [606, 453] on icon at bounding box center [595, 458] width 54 height 61
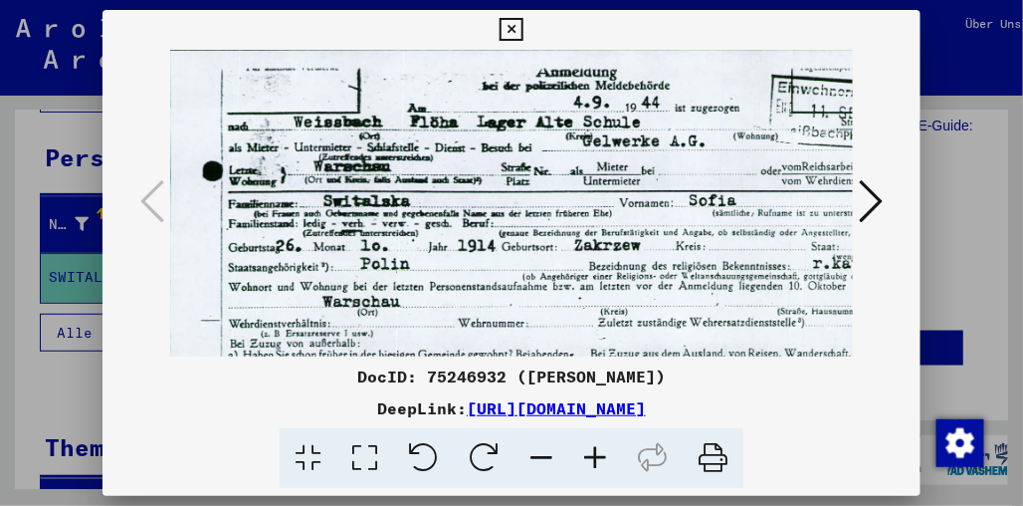
click at [606, 453] on icon at bounding box center [595, 458] width 54 height 61
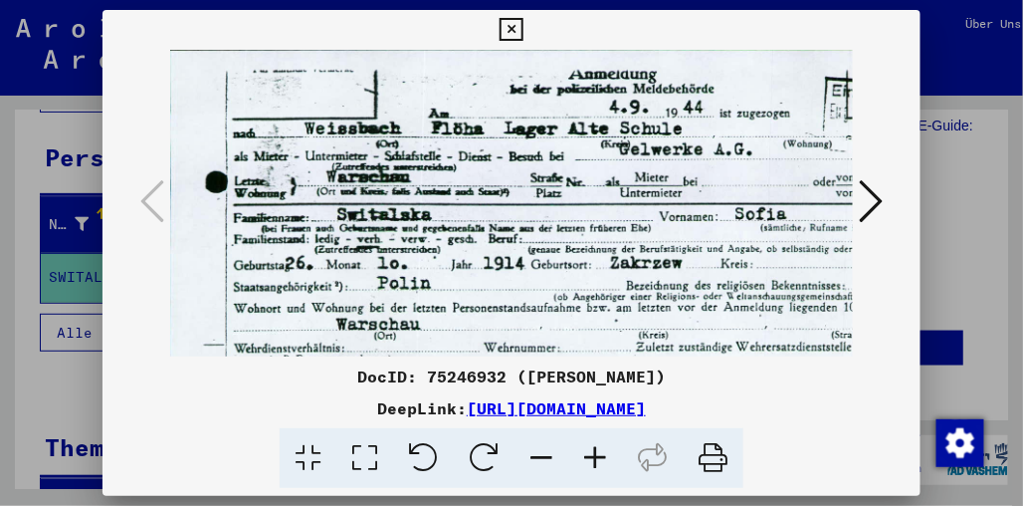
click at [606, 453] on icon at bounding box center [595, 458] width 54 height 61
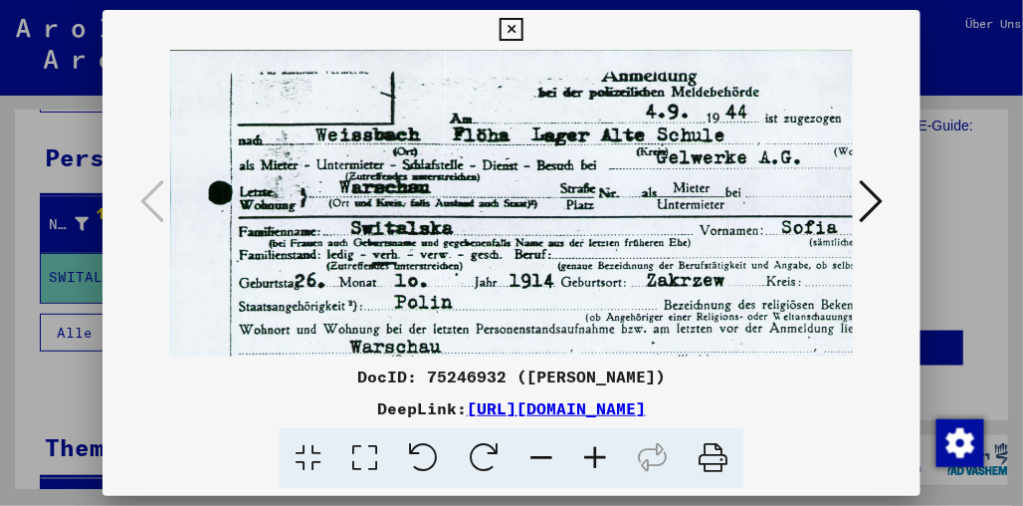
click at [606, 453] on icon at bounding box center [595, 458] width 54 height 61
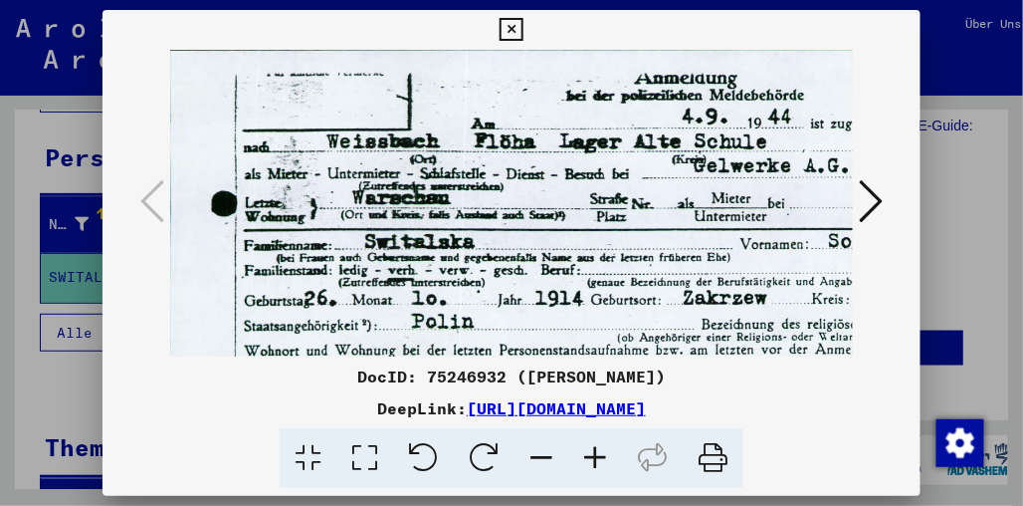
click at [873, 199] on icon at bounding box center [871, 201] width 24 height 48
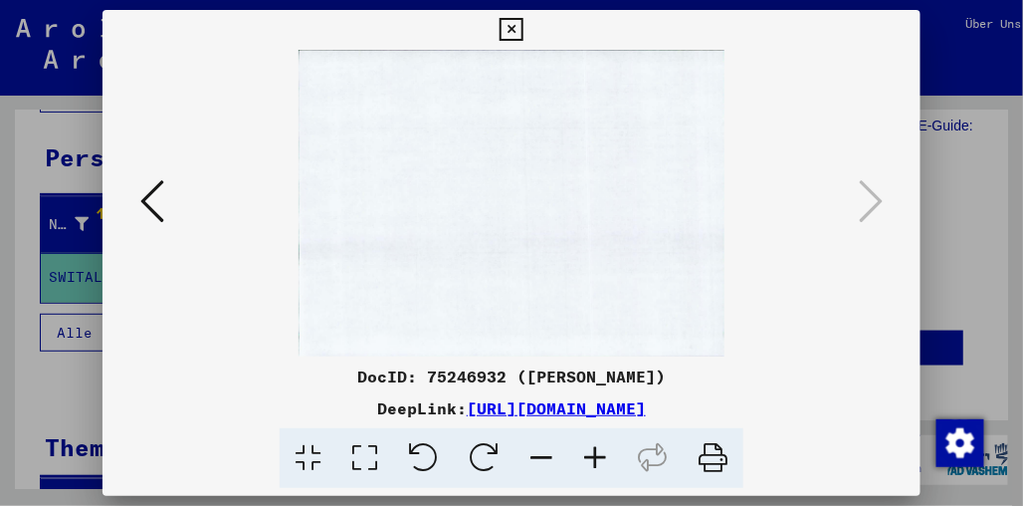
click at [151, 201] on icon at bounding box center [152, 201] width 24 height 48
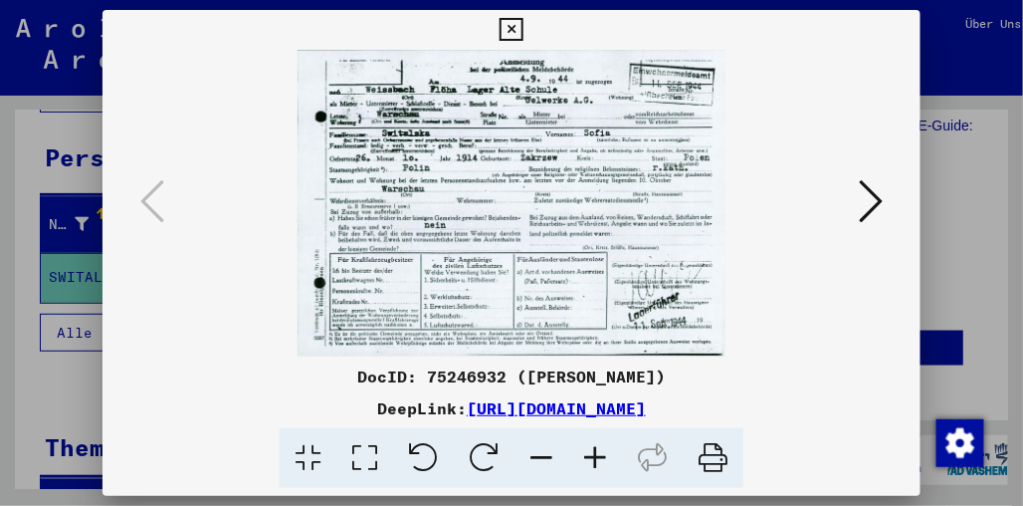
click at [595, 460] on icon at bounding box center [595, 458] width 54 height 61
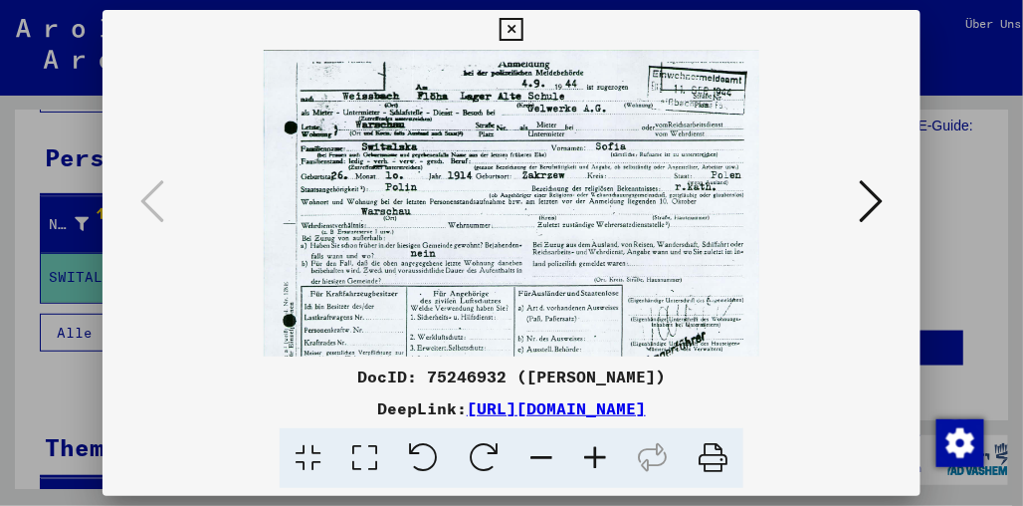
click at [595, 460] on icon at bounding box center [595, 458] width 54 height 61
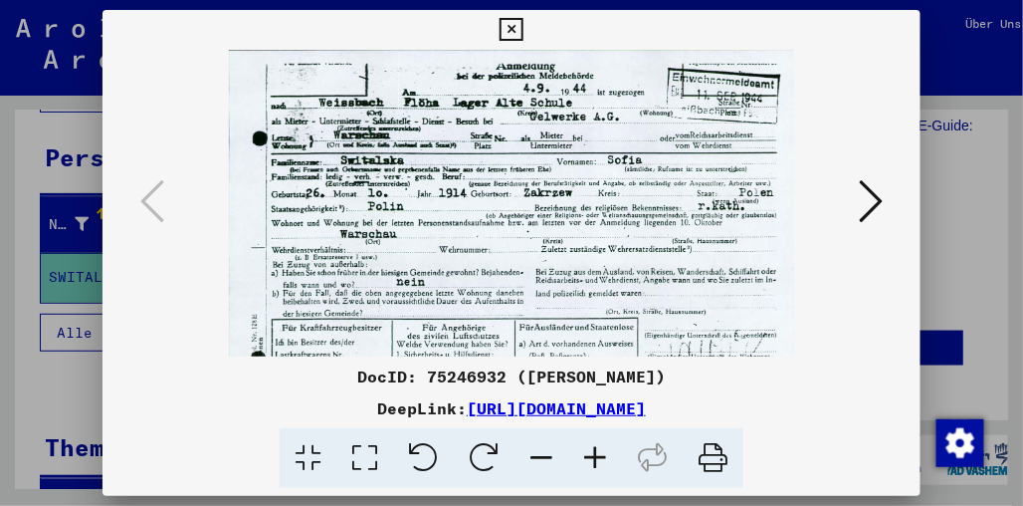
click at [595, 460] on icon at bounding box center [595, 458] width 54 height 61
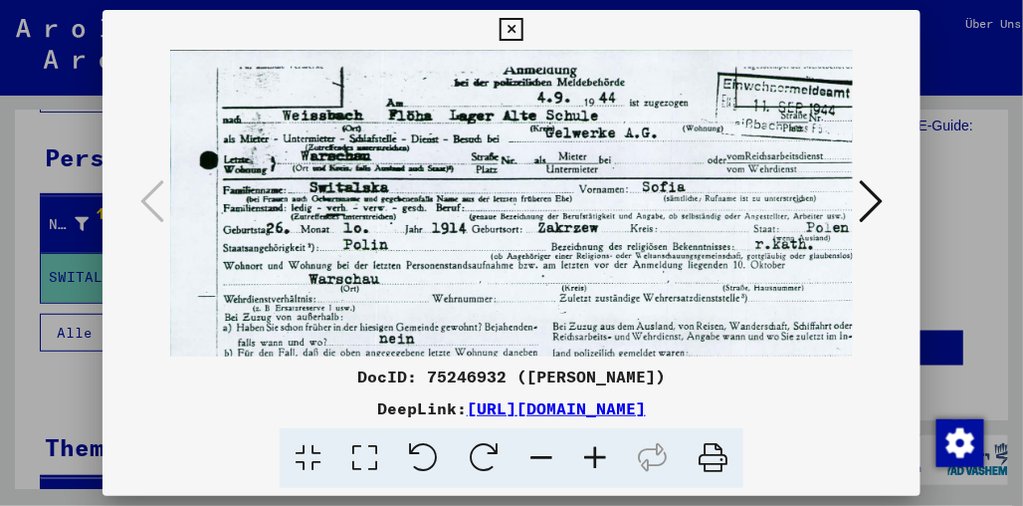
click at [595, 460] on icon at bounding box center [595, 458] width 54 height 61
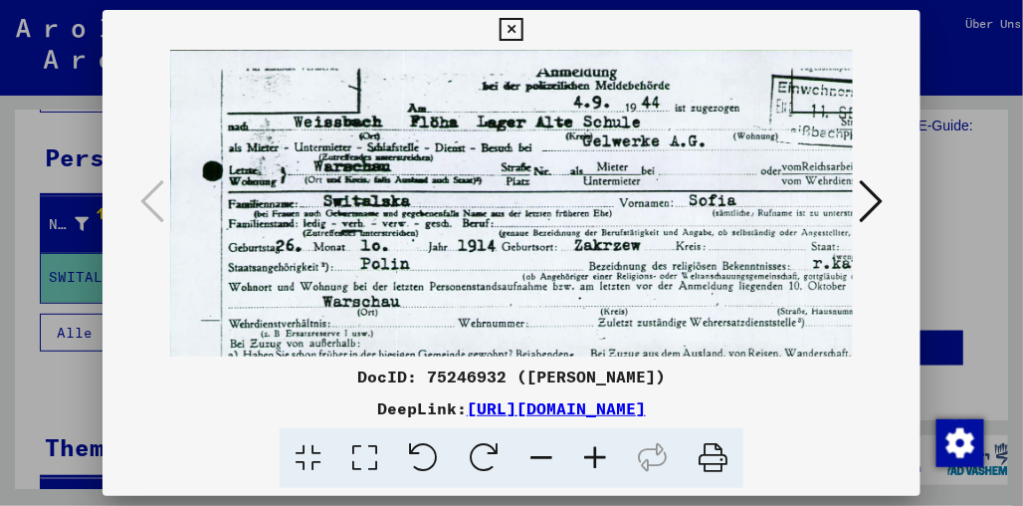
click at [595, 460] on icon at bounding box center [595, 458] width 54 height 61
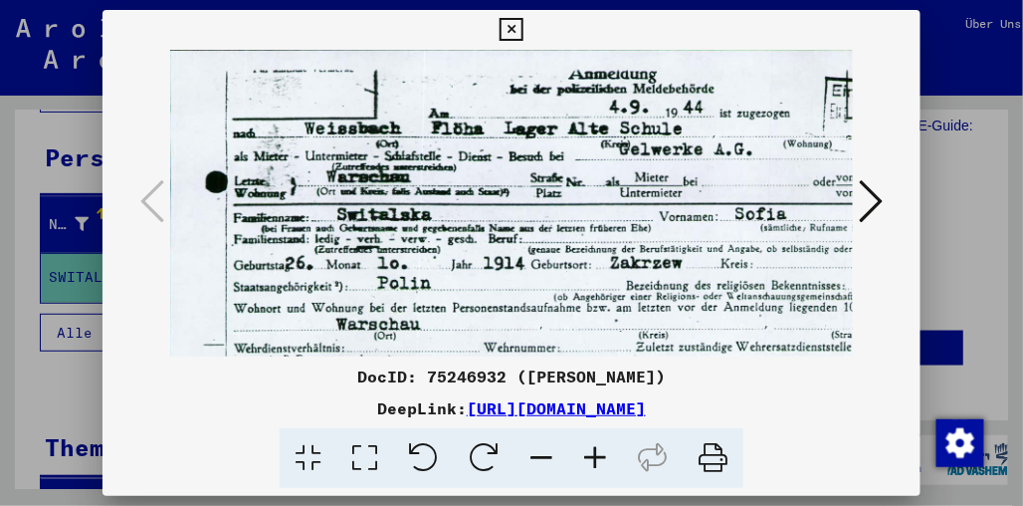
click at [911, 210] on div at bounding box center [512, 203] width 818 height 307
click at [520, 19] on icon at bounding box center [511, 30] width 23 height 24
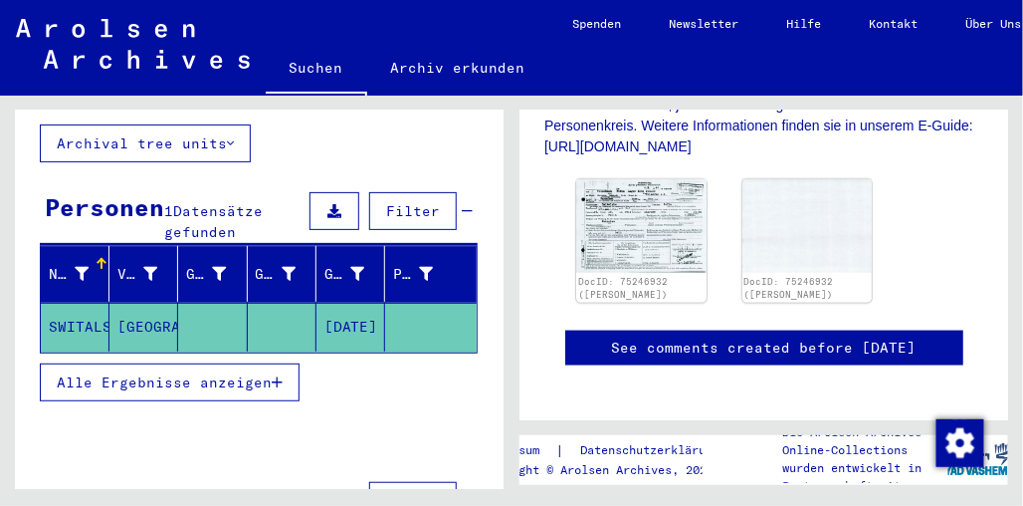
scroll to position [102, 0]
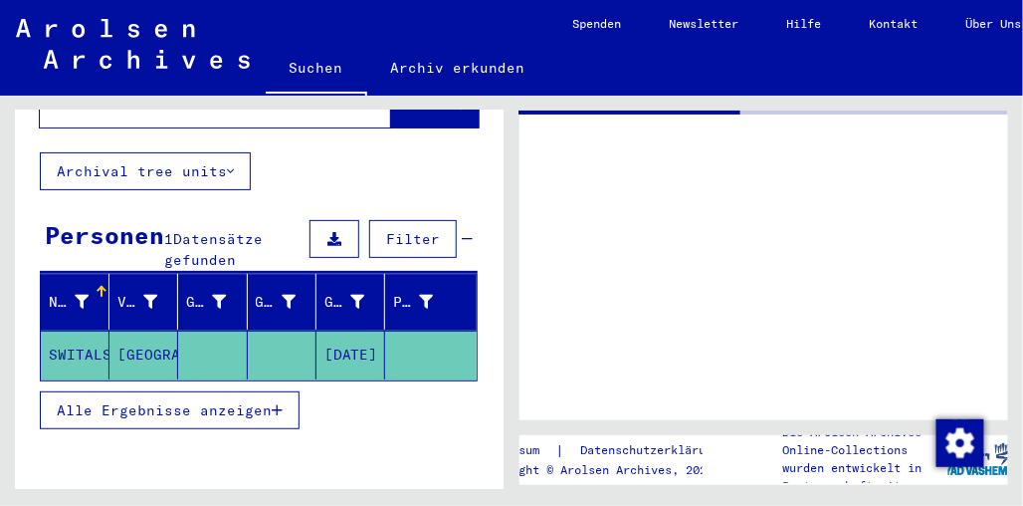
type input "**********"
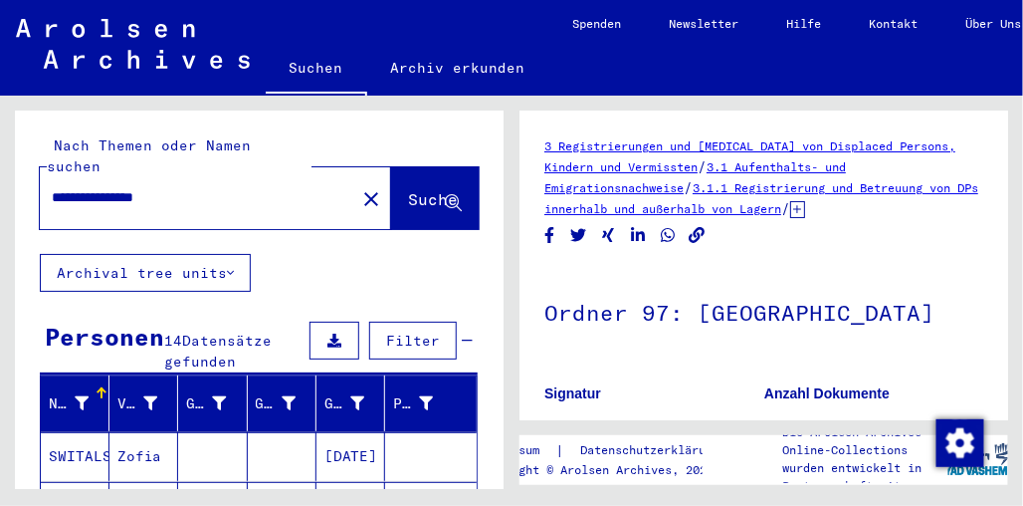
click at [408, 196] on button "Suche" at bounding box center [435, 198] width 88 height 62
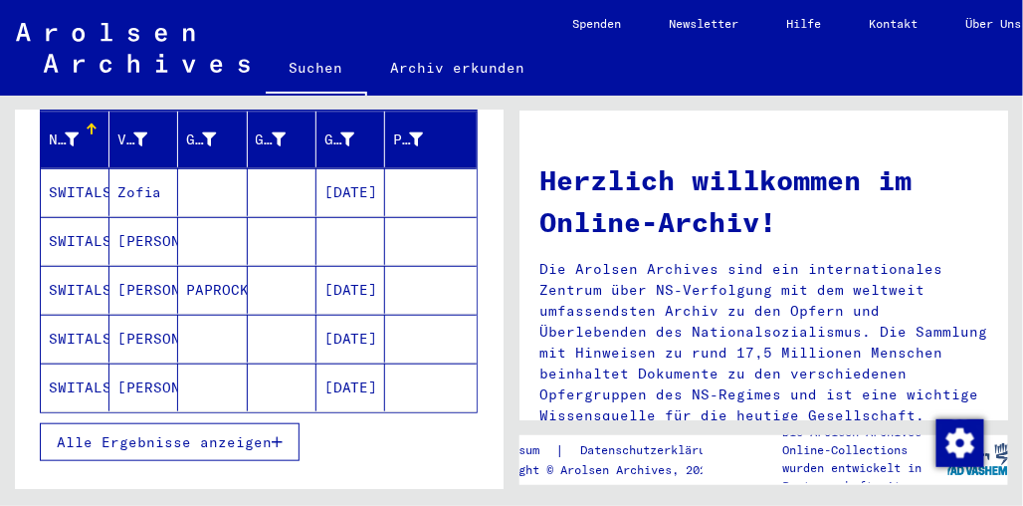
scroll to position [274, 0]
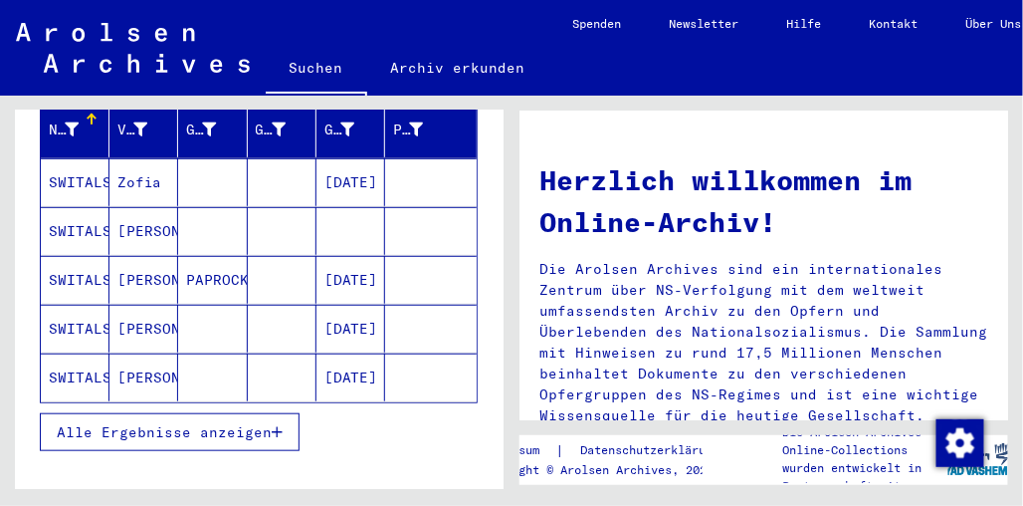
click at [189, 423] on span "Alle Ergebnisse anzeigen" at bounding box center [164, 432] width 215 height 18
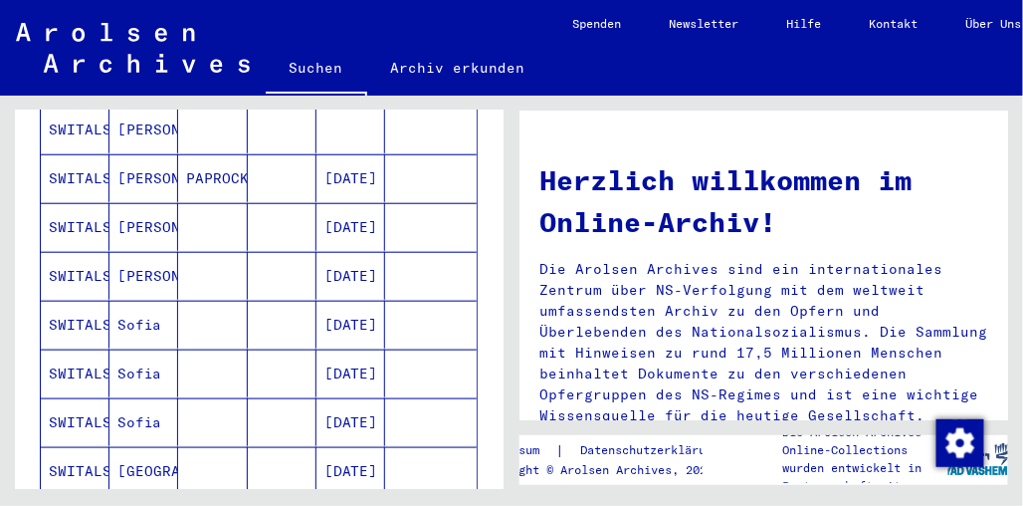
scroll to position [433, 0]
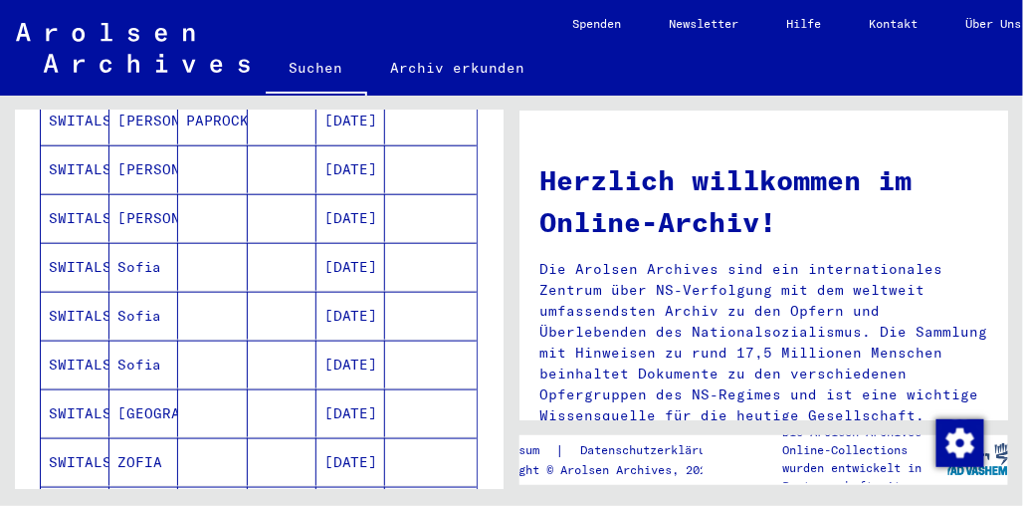
click at [75, 194] on mat-cell "SWITALSKA" at bounding box center [75, 218] width 69 height 48
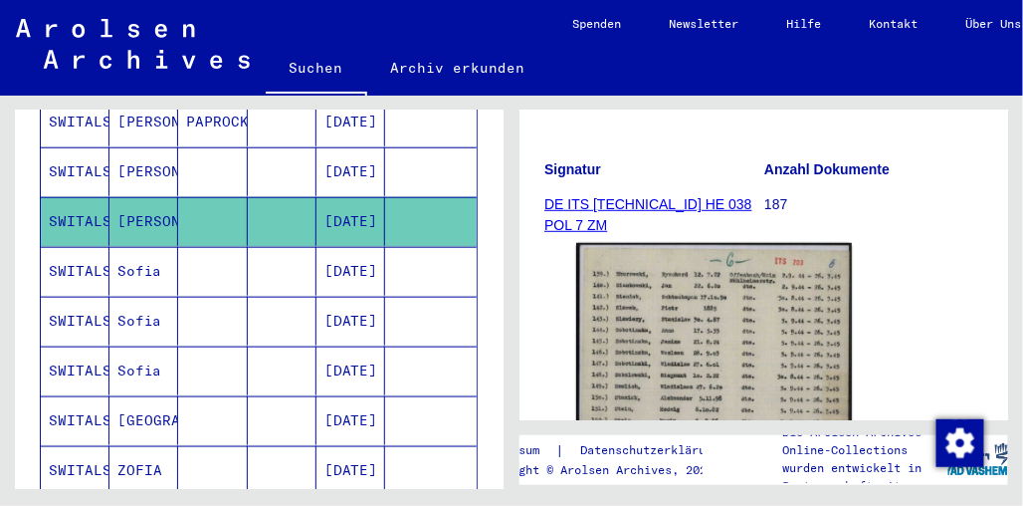
scroll to position [291, 0]
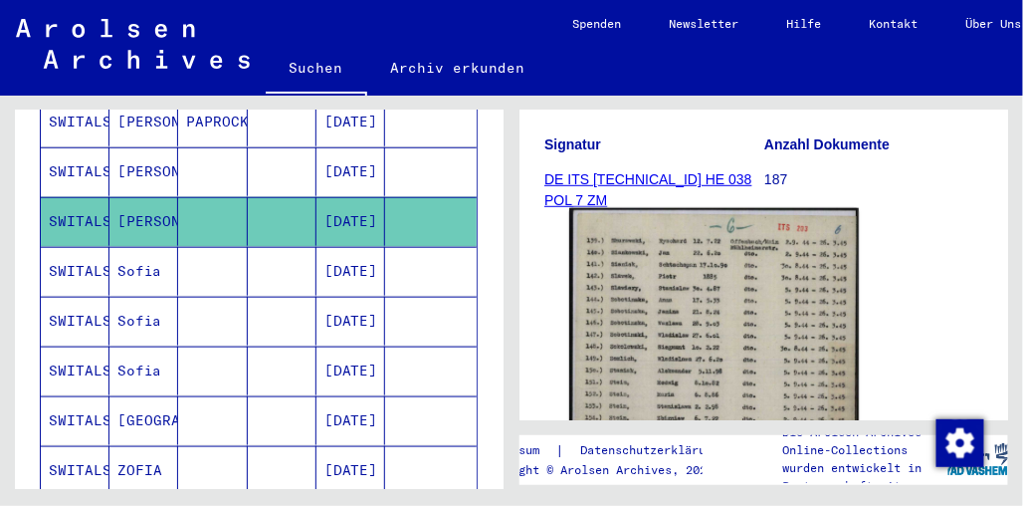
click at [674, 326] on img at bounding box center [714, 410] width 290 height 405
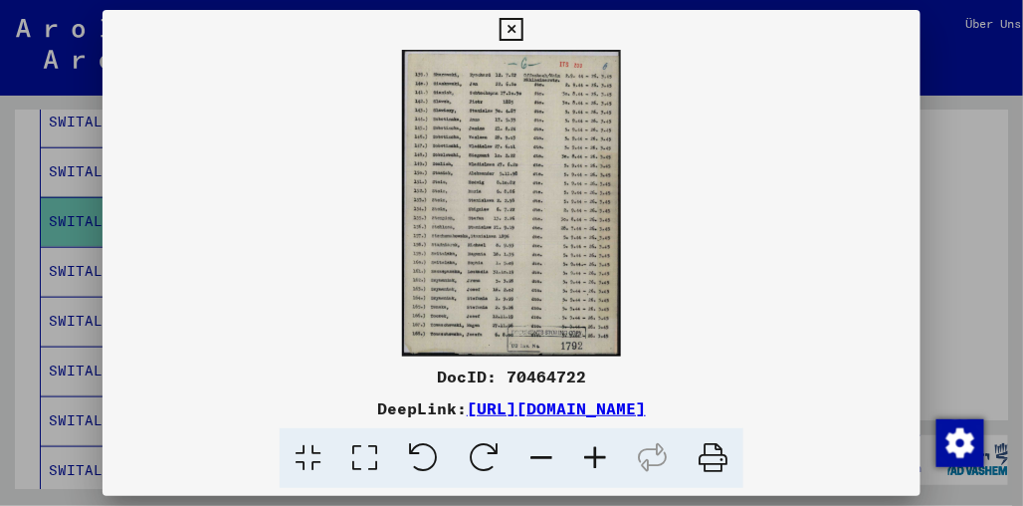
click at [586, 442] on icon at bounding box center [595, 458] width 54 height 61
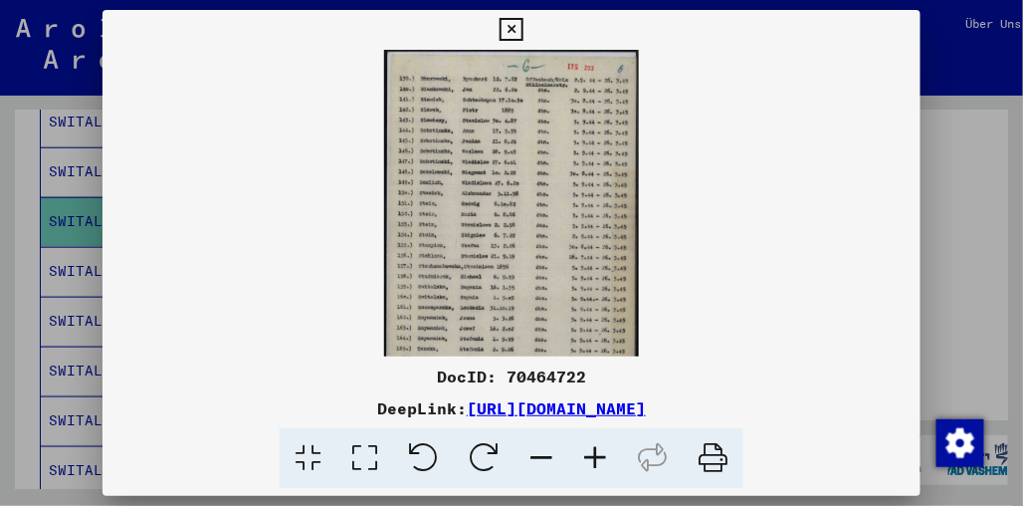
click at [587, 442] on icon at bounding box center [595, 458] width 54 height 61
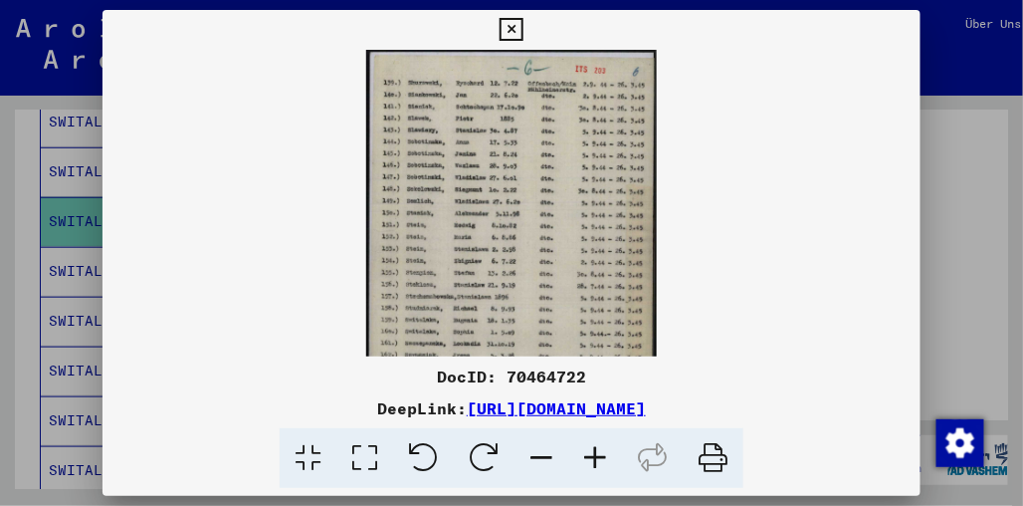
click at [587, 442] on icon at bounding box center [595, 458] width 54 height 61
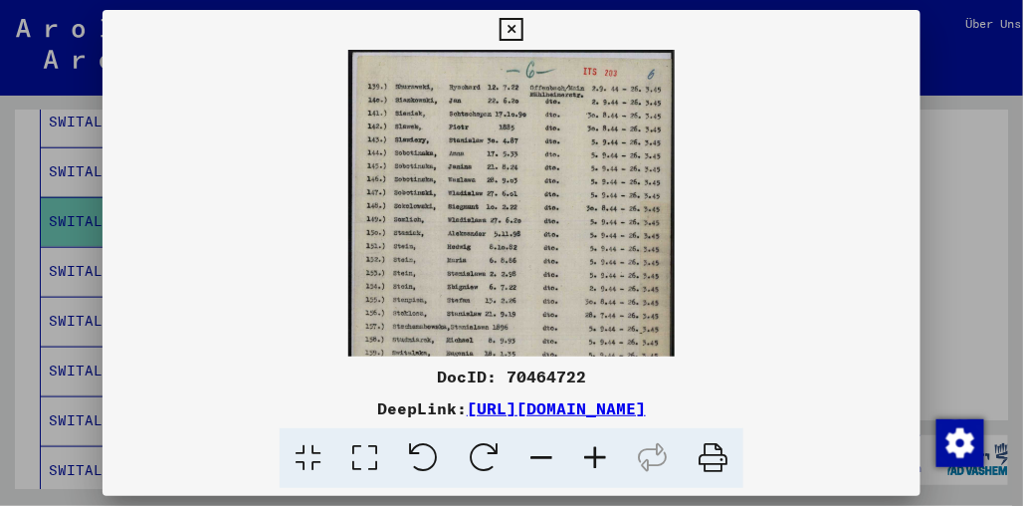
click at [587, 442] on icon at bounding box center [595, 458] width 54 height 61
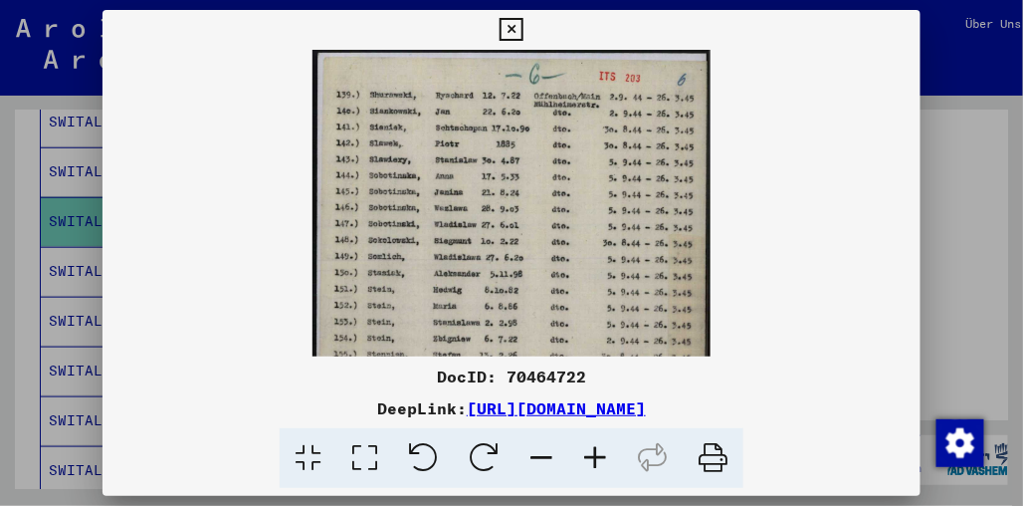
click at [587, 442] on icon at bounding box center [595, 458] width 54 height 61
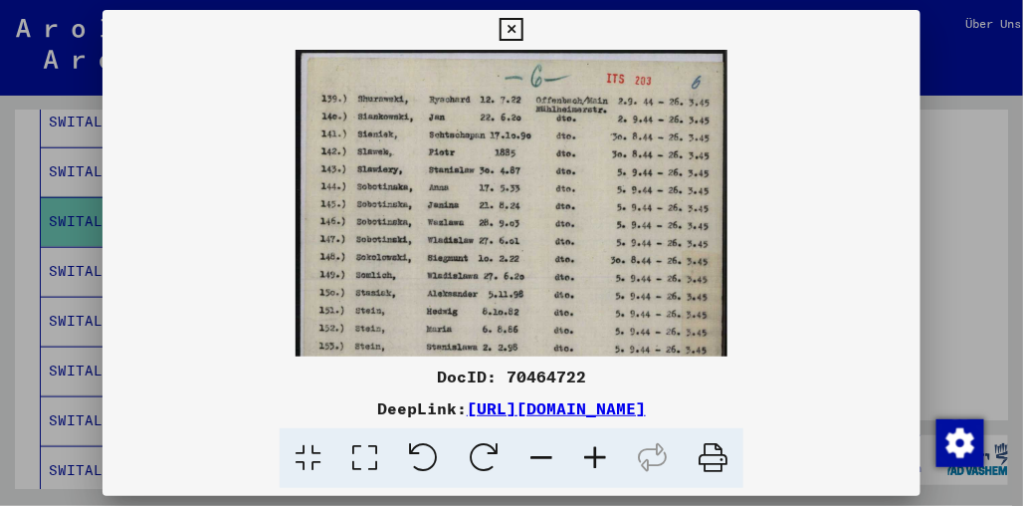
click at [587, 442] on icon at bounding box center [595, 458] width 54 height 61
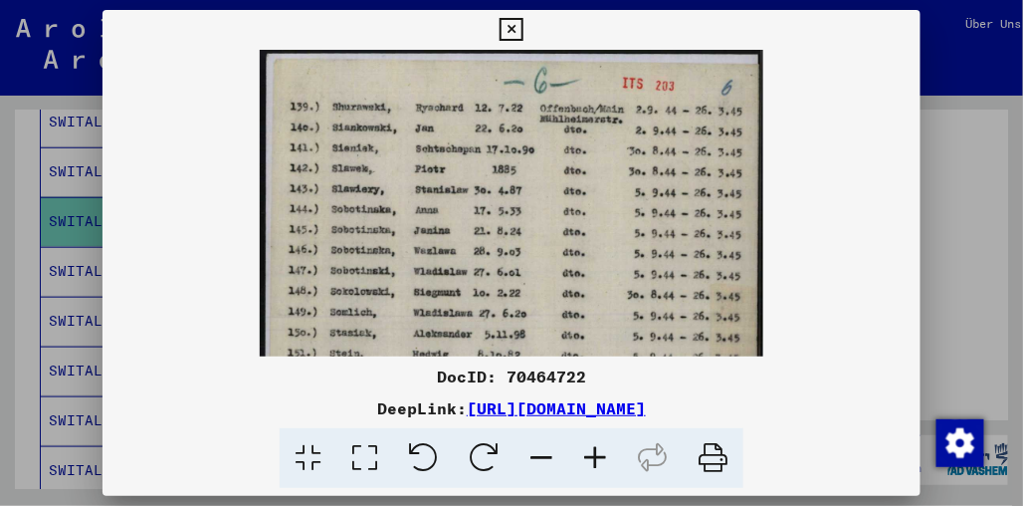
click at [587, 442] on icon at bounding box center [595, 458] width 54 height 61
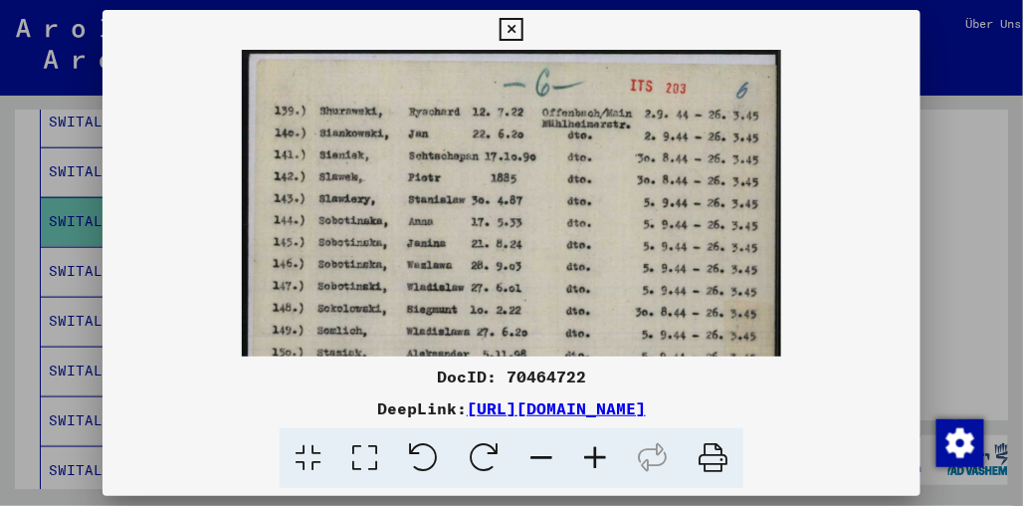
click at [587, 442] on icon at bounding box center [595, 458] width 54 height 61
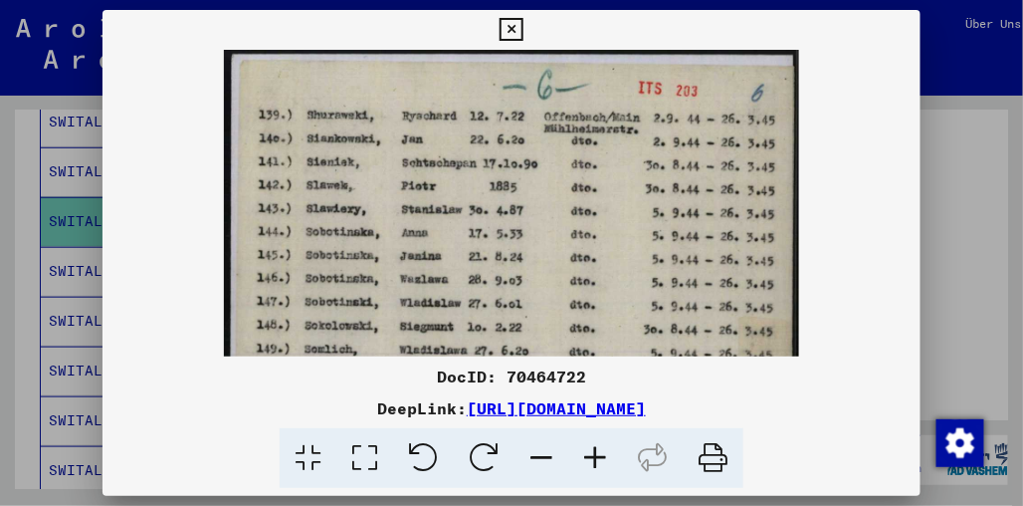
click at [587, 442] on icon at bounding box center [595, 458] width 54 height 61
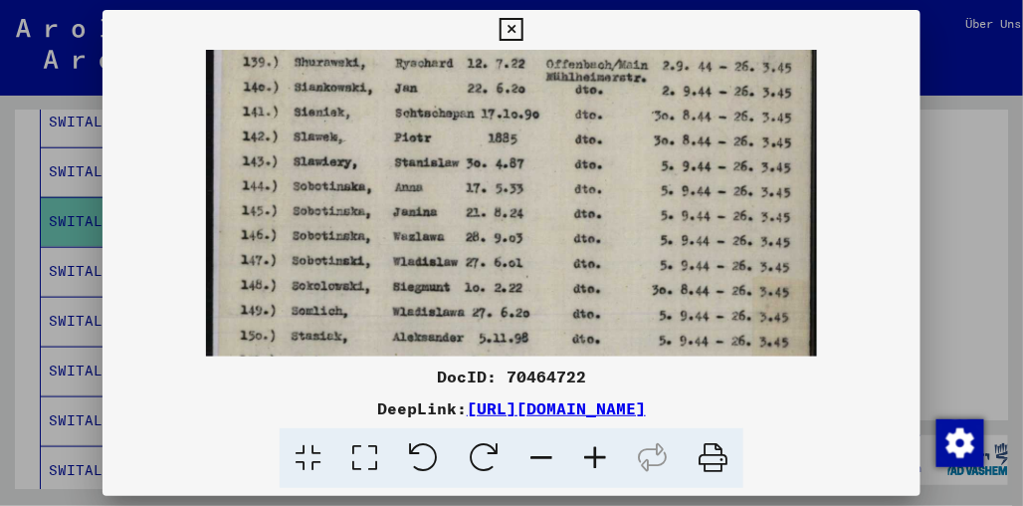
drag, startPoint x: 482, startPoint y: 273, endPoint x: 482, endPoint y: 216, distance: 56.7
click at [482, 216] on img at bounding box center [511, 420] width 611 height 854
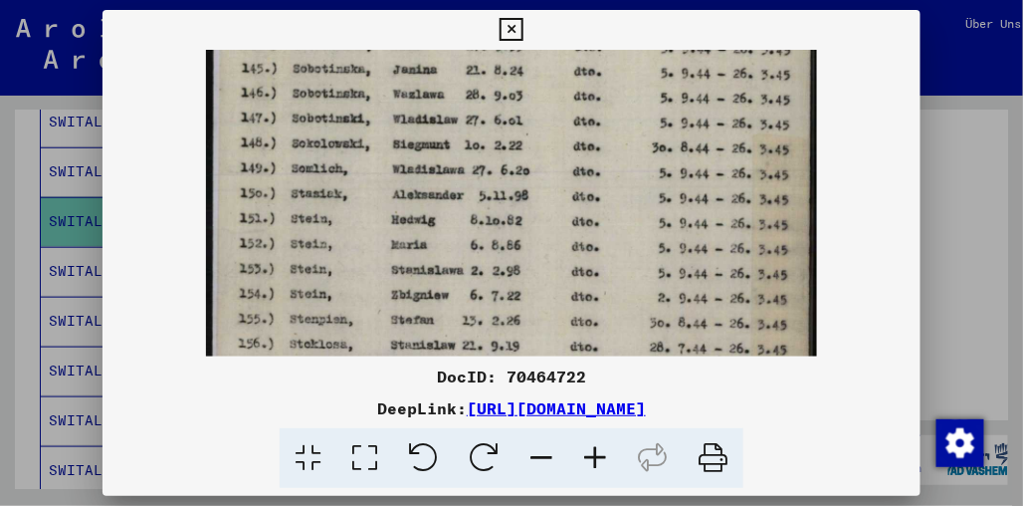
drag, startPoint x: 469, startPoint y: 278, endPoint x: 469, endPoint y: 135, distance: 142.3
click at [469, 135] on img at bounding box center [511, 278] width 611 height 854
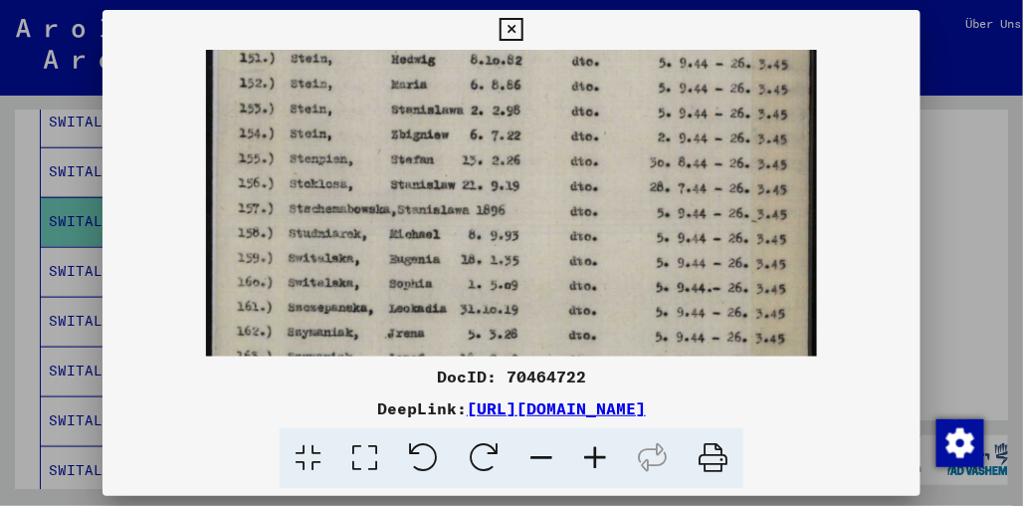
scroll to position [370, 0]
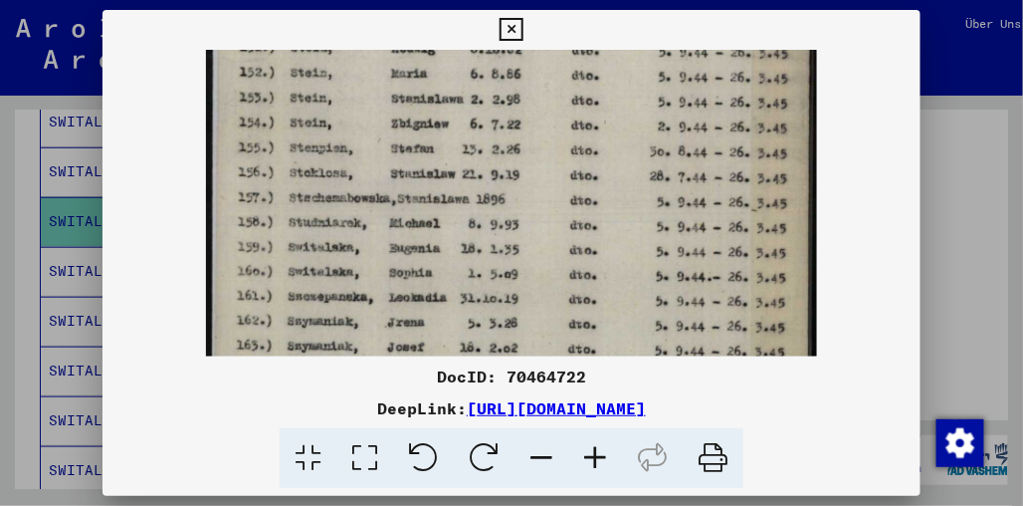
drag, startPoint x: 442, startPoint y: 254, endPoint x: 442, endPoint y: 83, distance: 171.2
click at [442, 83] on img at bounding box center [511, 106] width 611 height 854
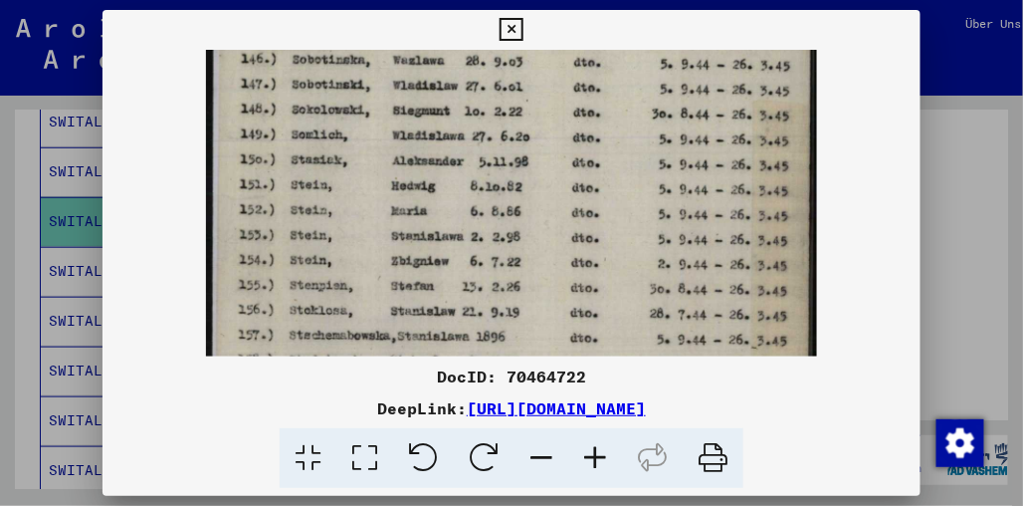
scroll to position [232, 0]
drag, startPoint x: 535, startPoint y: 184, endPoint x: 535, endPoint y: 323, distance: 138.4
click at [535, 323] on img at bounding box center [511, 245] width 611 height 854
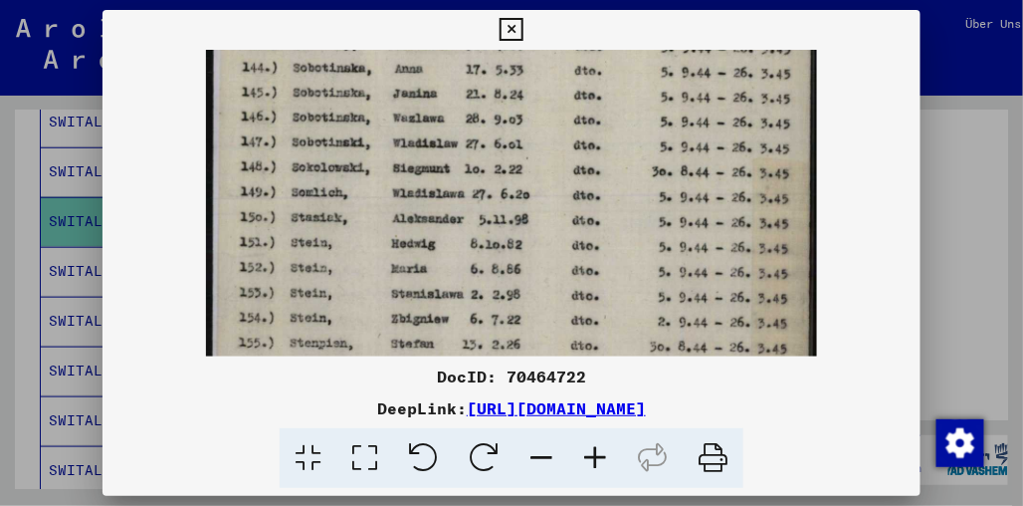
scroll to position [216, 0]
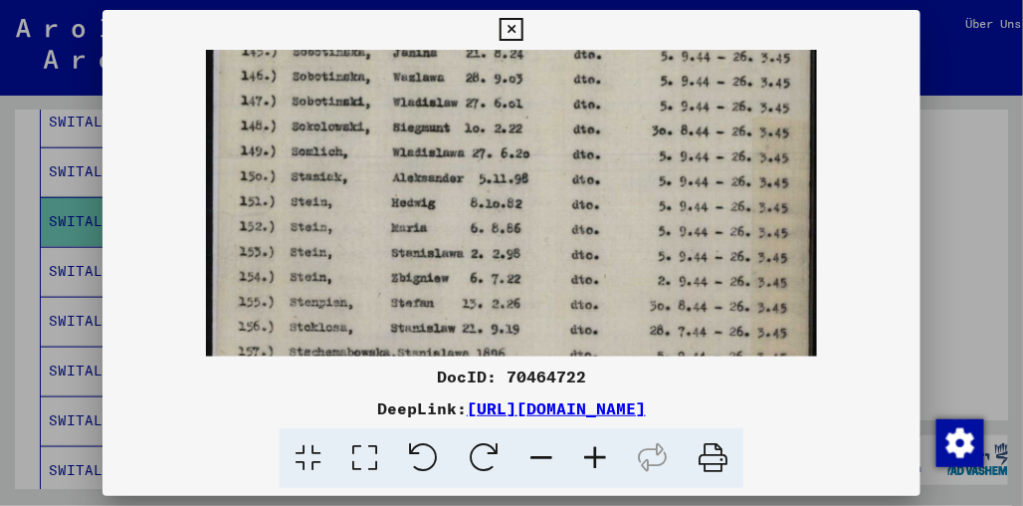
drag, startPoint x: 548, startPoint y: 115, endPoint x: 569, endPoint y: 131, distance: 26.3
click at [569, 131] on img at bounding box center [511, 261] width 611 height 854
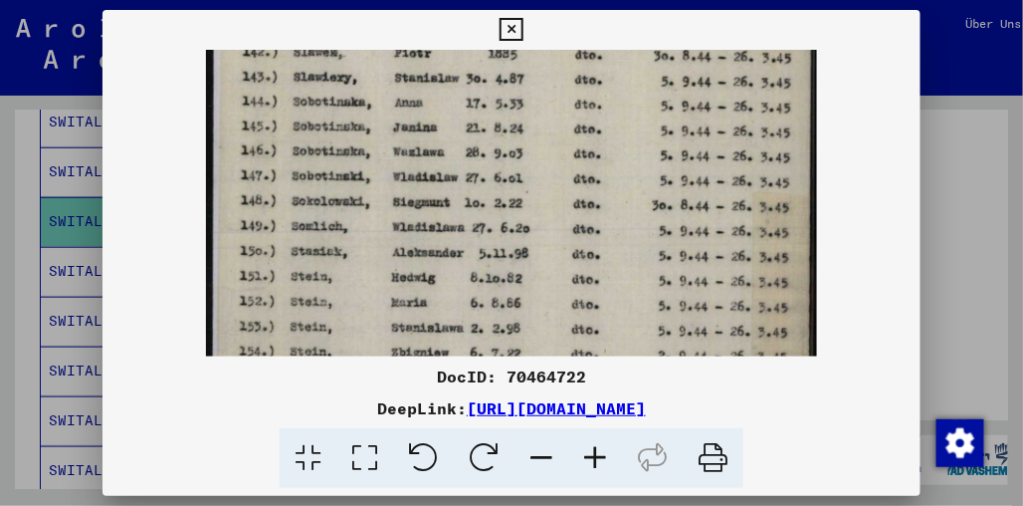
drag, startPoint x: 561, startPoint y: 221, endPoint x: 564, endPoint y: 336, distance: 115.5
click at [564, 335] on img at bounding box center [511, 335] width 611 height 854
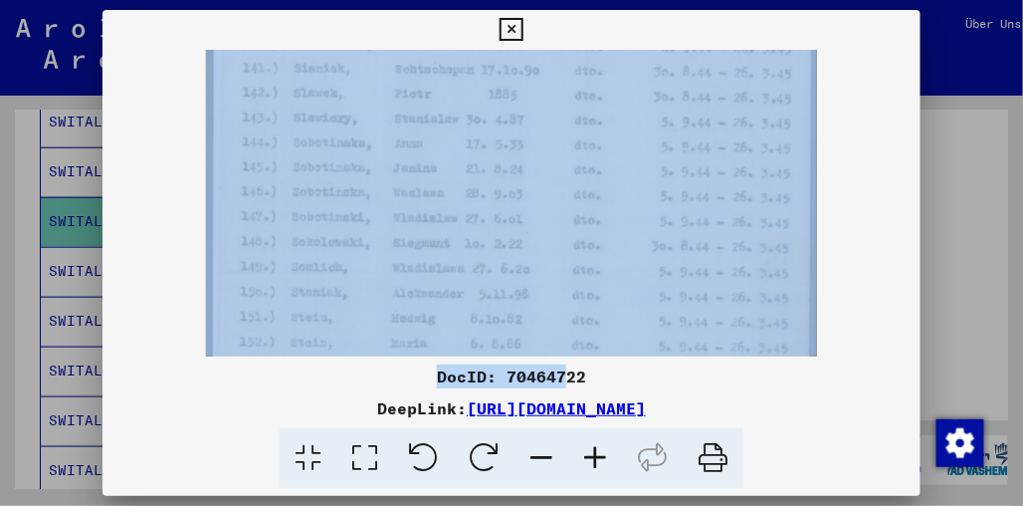
drag, startPoint x: 566, startPoint y: 386, endPoint x: 577, endPoint y: 284, distance: 103.1
click at [577, 284] on div "DocID: 70464722 DeepLink: [URL][DOMAIN_NAME]" at bounding box center [512, 249] width 818 height 479
drag, startPoint x: 597, startPoint y: 221, endPoint x: 599, endPoint y: 95, distance: 126.4
click at [599, 95] on img at bounding box center [511, 250] width 611 height 854
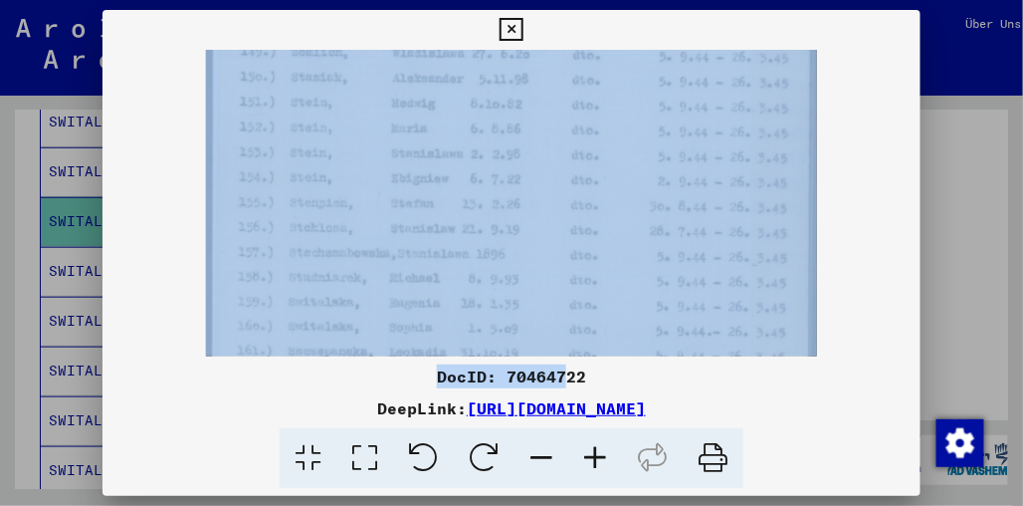
drag, startPoint x: 580, startPoint y: 177, endPoint x: 580, endPoint y: 89, distance: 88.6
click at [580, 89] on img at bounding box center [511, 161] width 611 height 854
